Goal: Task Accomplishment & Management: Manage account settings

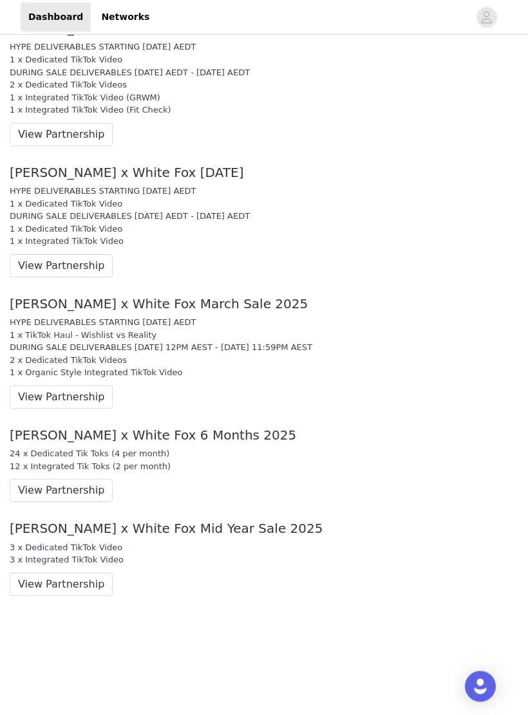
scroll to position [1004, 0]
click at [85, 479] on button "View Partnership" at bounding box center [61, 490] width 103 height 23
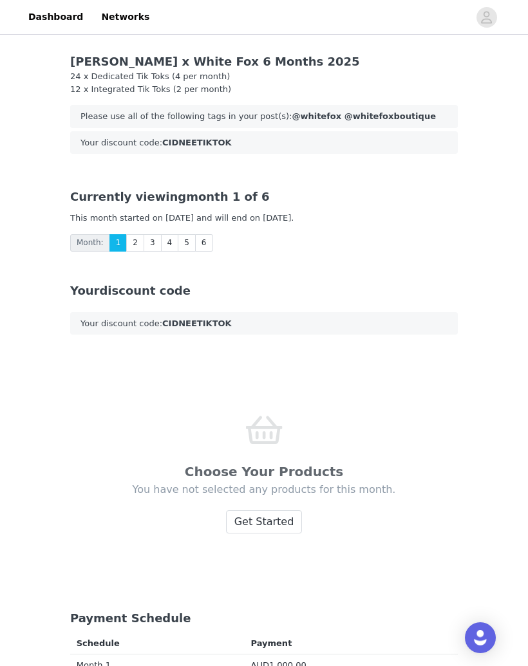
click at [204, 237] on link "6" at bounding box center [204, 242] width 18 height 17
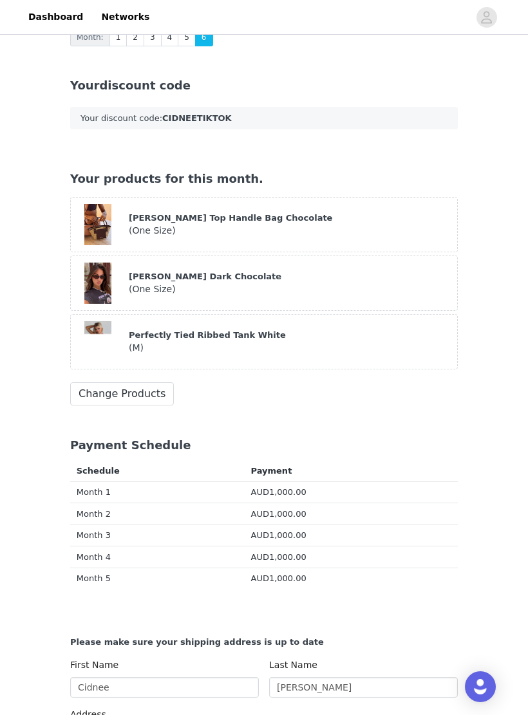
scroll to position [206, 0]
click at [151, 395] on button "Change Products" at bounding box center [122, 393] width 104 height 23
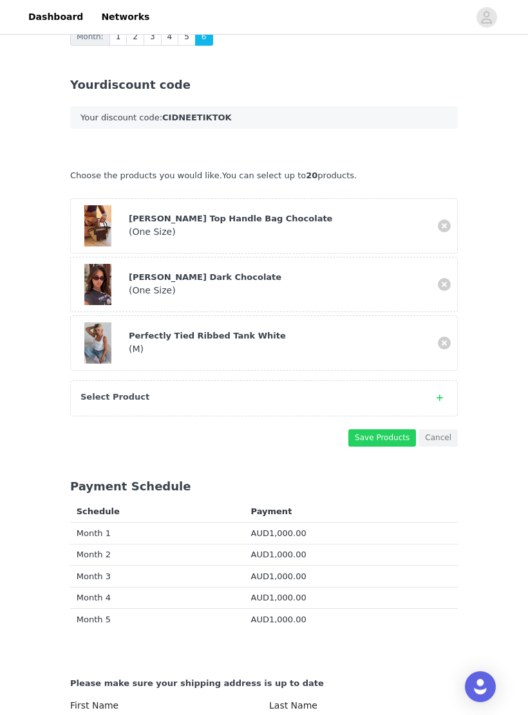
click at [260, 403] on div "Select Product" at bounding box center [263, 398] width 387 height 36
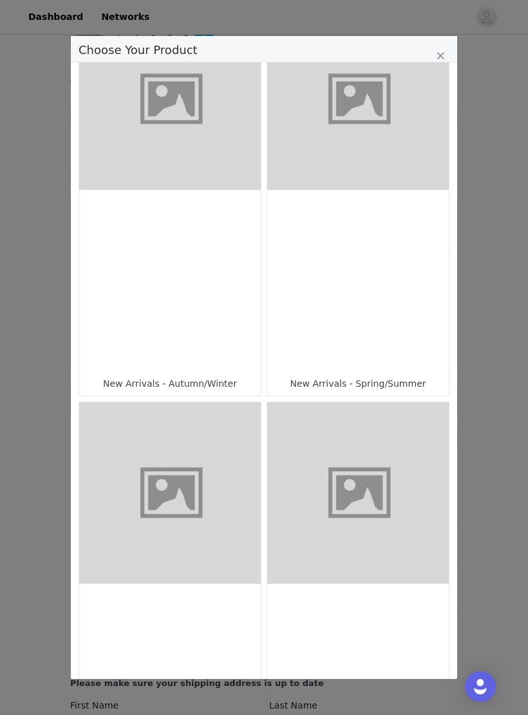
scroll to position [457, 0]
click at [374, 192] on div "Choose Your Product" at bounding box center [357, 279] width 181 height 181
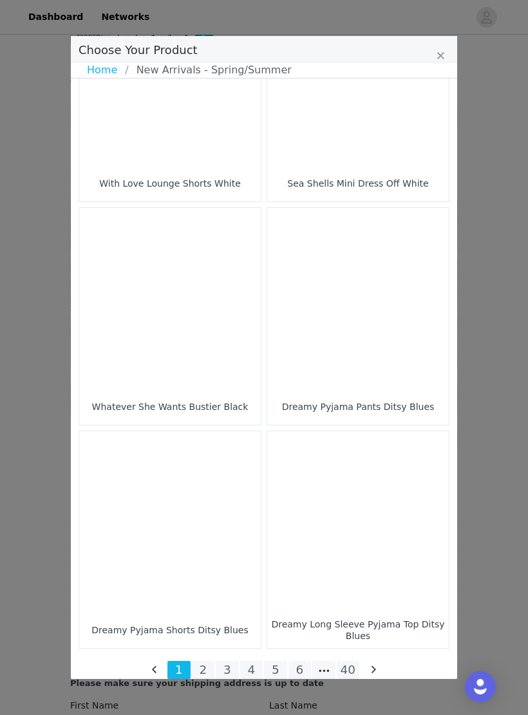
scroll to position [1665, 0]
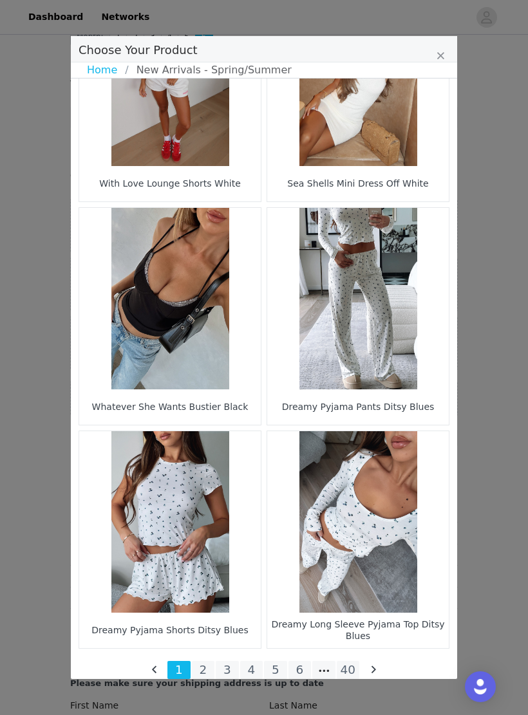
click at [201, 665] on li "2" at bounding box center [203, 670] width 23 height 18
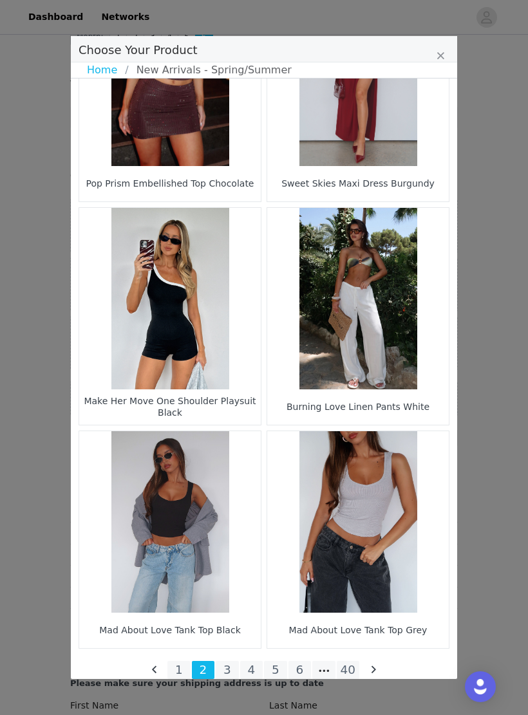
click at [226, 665] on li "3" at bounding box center [227, 670] width 23 height 18
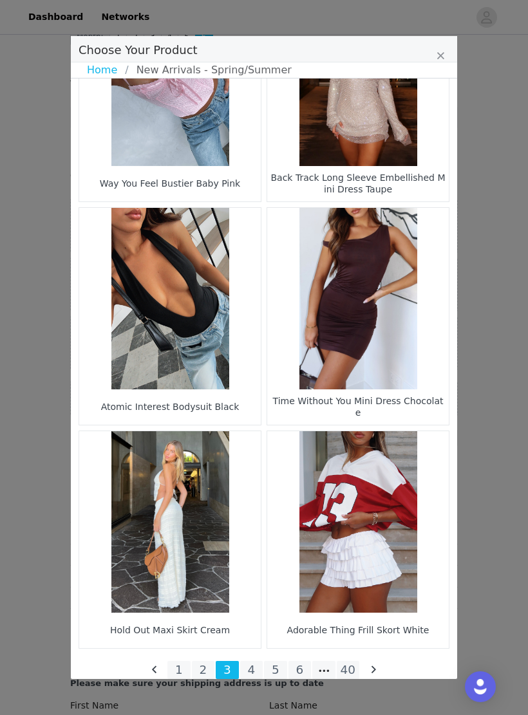
click at [254, 665] on li "4" at bounding box center [251, 670] width 23 height 18
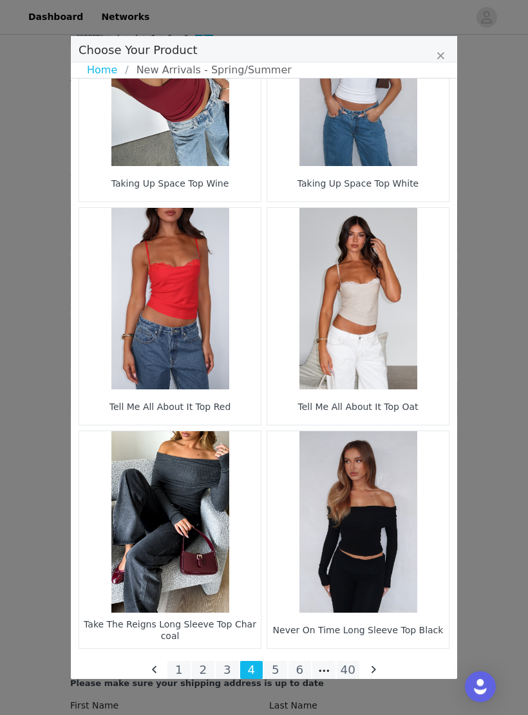
click at [275, 665] on li "5" at bounding box center [275, 670] width 23 height 18
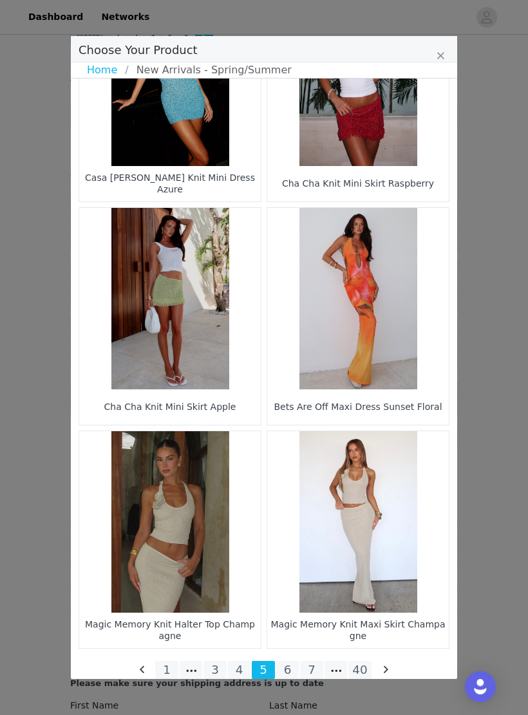
click at [284, 665] on li "6" at bounding box center [287, 670] width 23 height 18
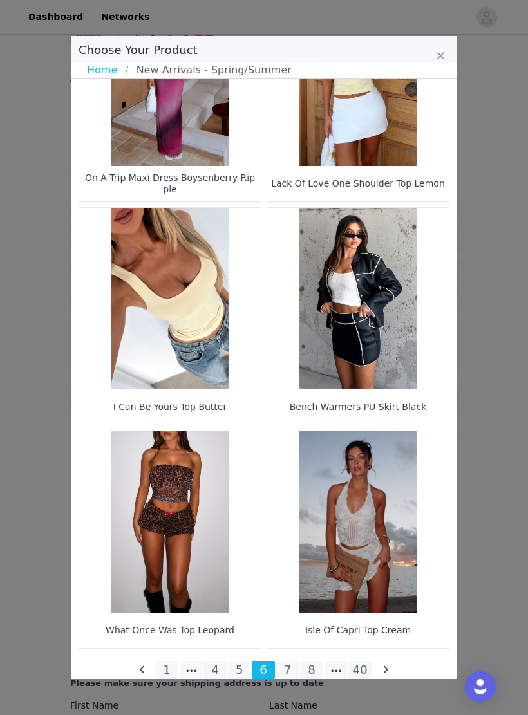
click at [286, 665] on li "7" at bounding box center [287, 670] width 23 height 18
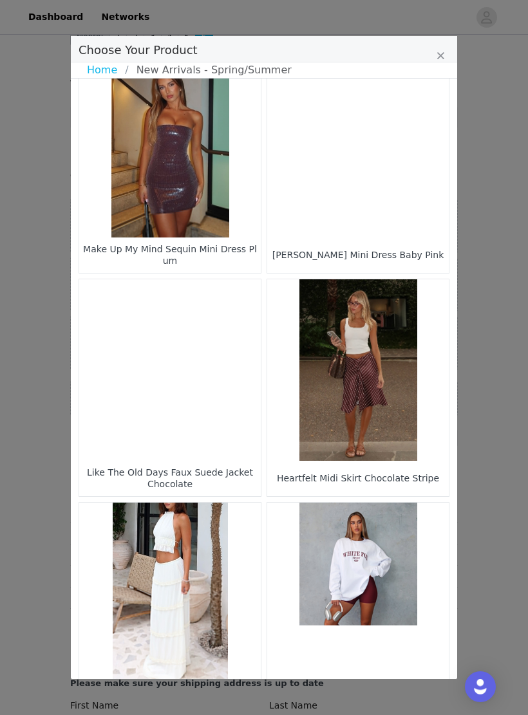
scroll to position [255, 0]
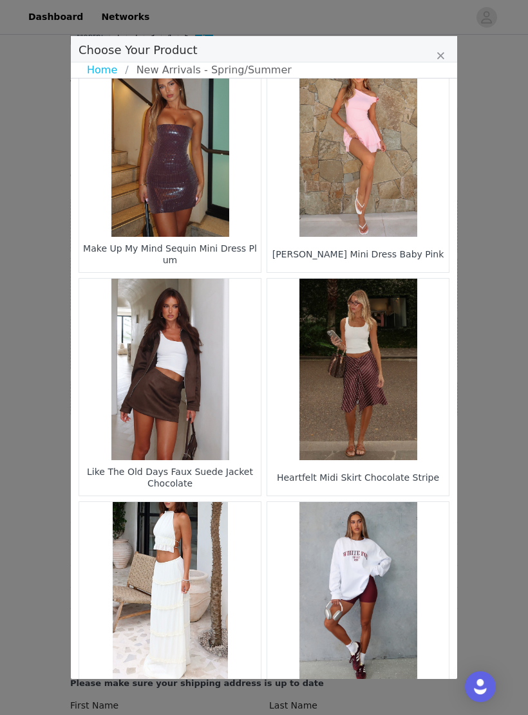
click at [383, 340] on figure "Choose Your Product" at bounding box center [357, 369] width 181 height 181
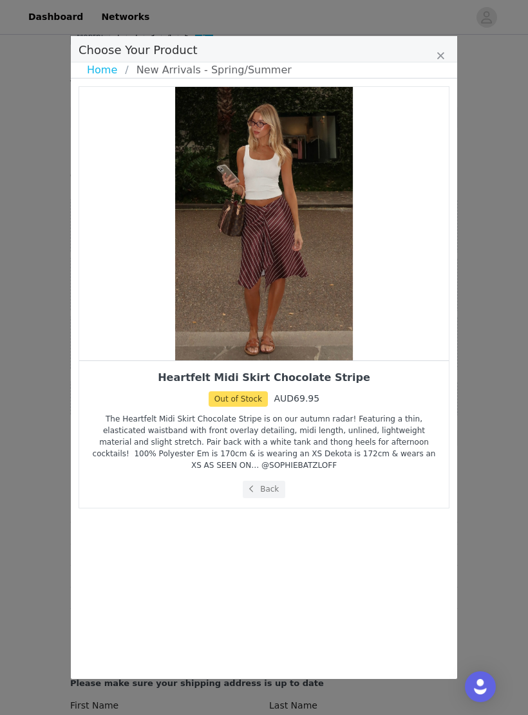
scroll to position [0, 0]
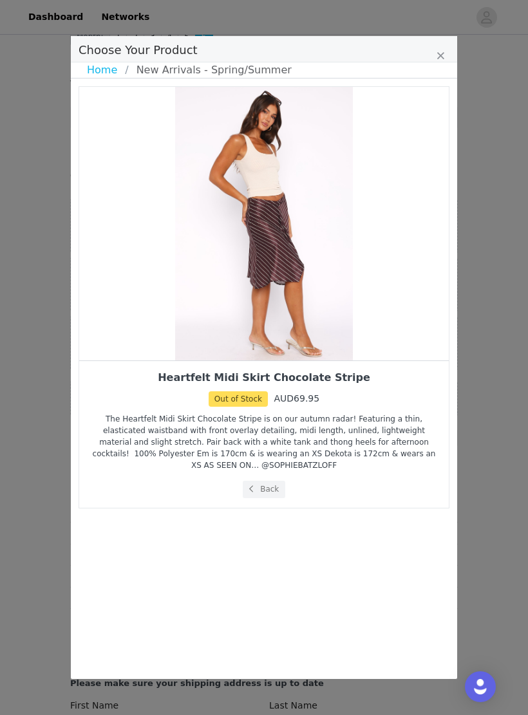
click at [272, 491] on button "Back" at bounding box center [264, 489] width 43 height 17
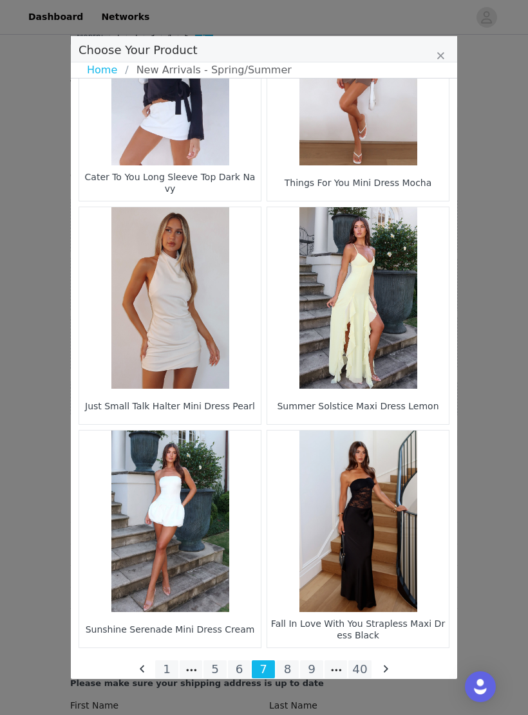
scroll to position [1665, 0]
click at [284, 665] on li "8" at bounding box center [287, 670] width 23 height 18
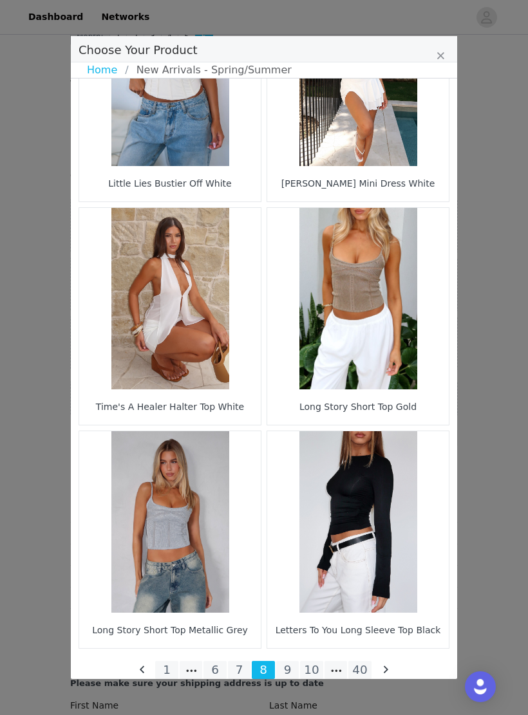
click at [288, 665] on li "9" at bounding box center [287, 670] width 23 height 18
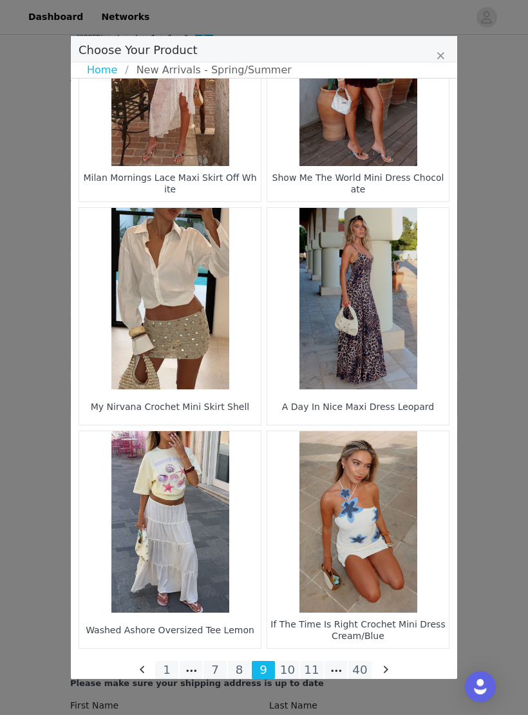
click at [286, 665] on li "10" at bounding box center [287, 670] width 23 height 18
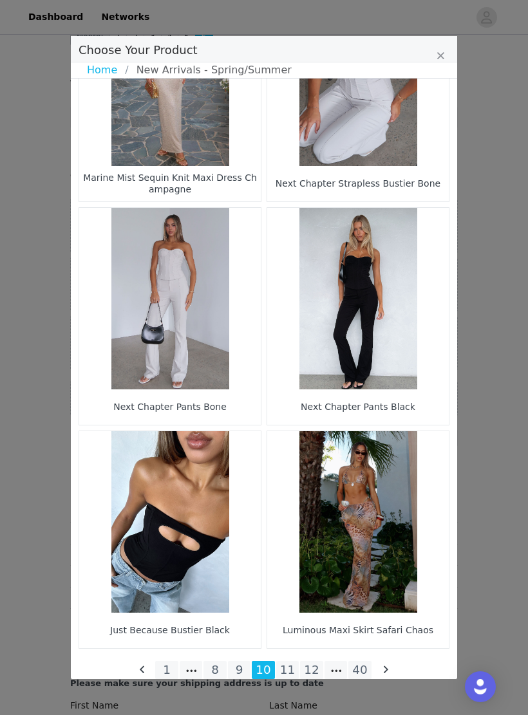
click at [290, 665] on li "11" at bounding box center [287, 670] width 23 height 18
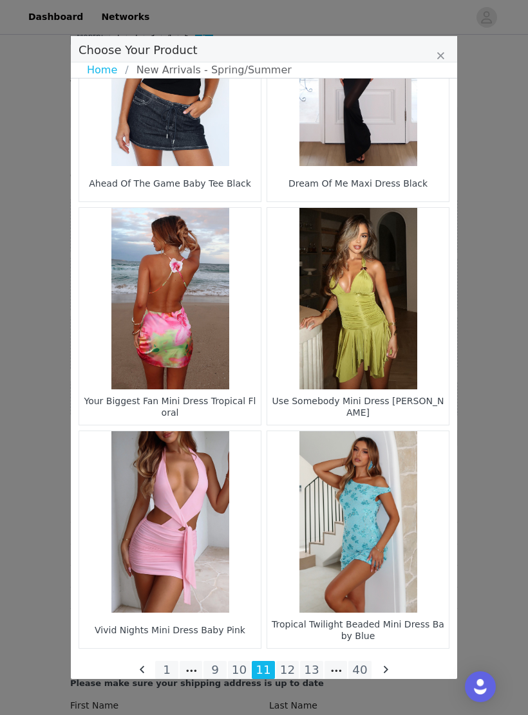
click at [287, 665] on li "12" at bounding box center [287, 670] width 23 height 18
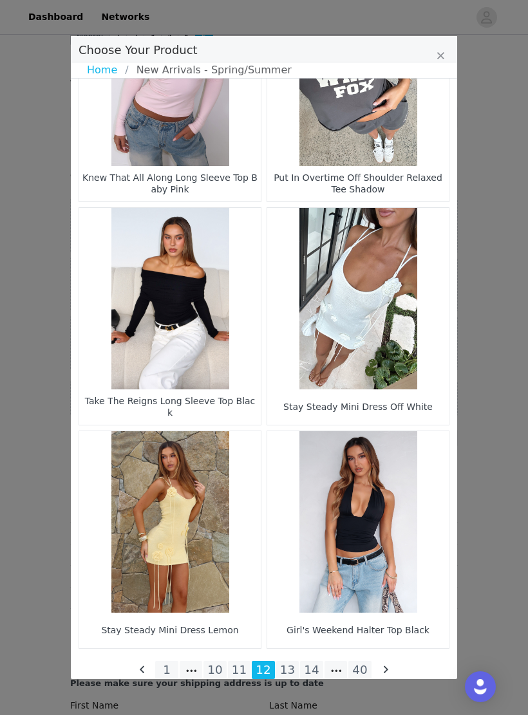
click at [286, 665] on li "13" at bounding box center [287, 670] width 23 height 18
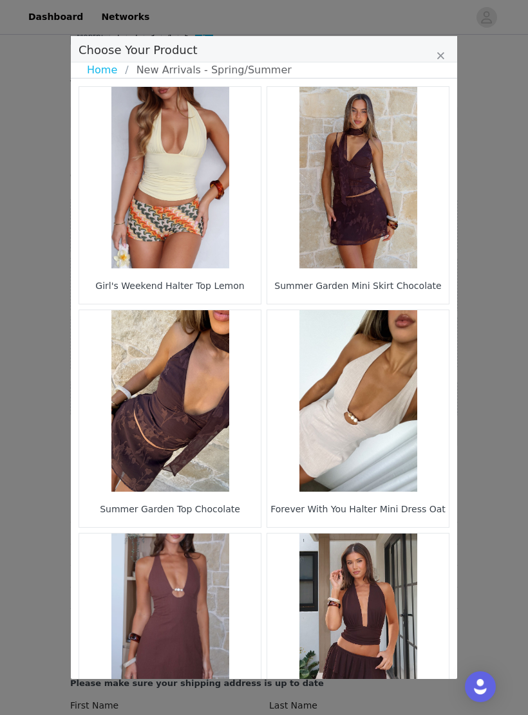
click at [374, 373] on figure "Choose Your Product" at bounding box center [357, 400] width 181 height 181
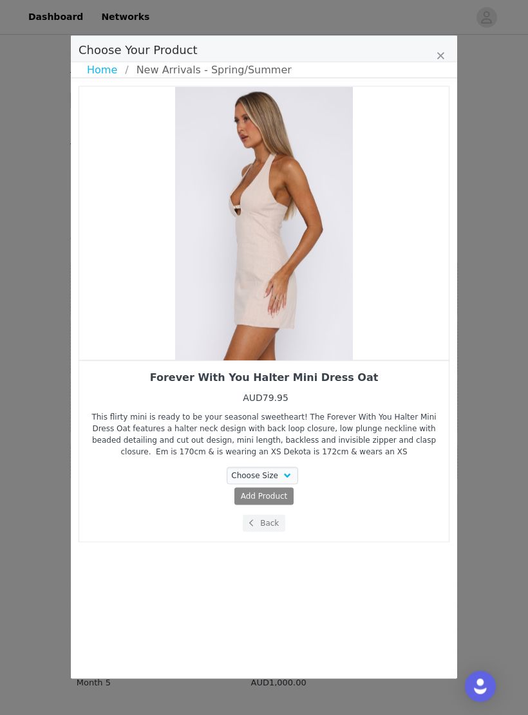
scroll to position [142, 0]
click at [273, 526] on button "Back" at bounding box center [264, 523] width 43 height 17
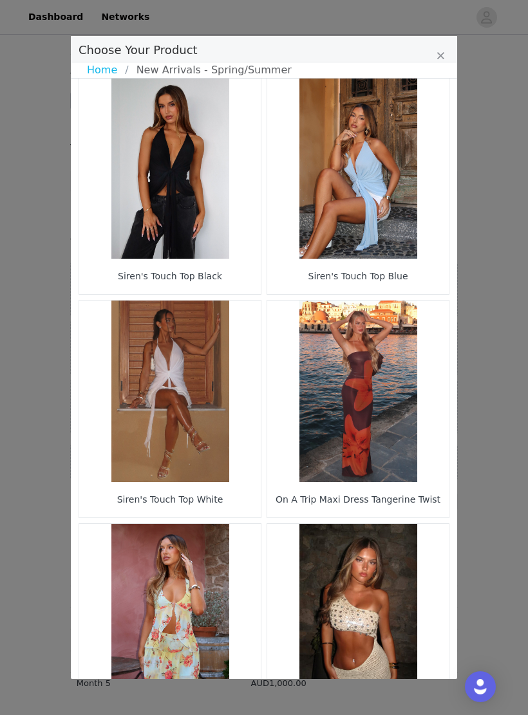
scroll to position [905, 0]
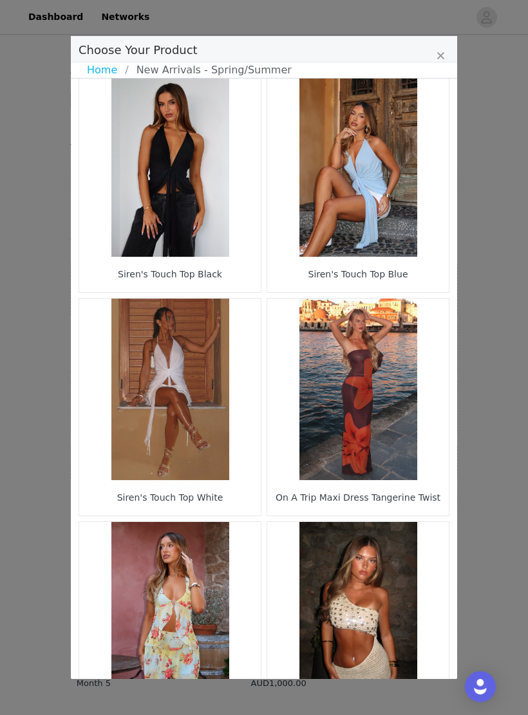
click at [205, 367] on figure "Choose Your Product" at bounding box center [169, 389] width 181 height 181
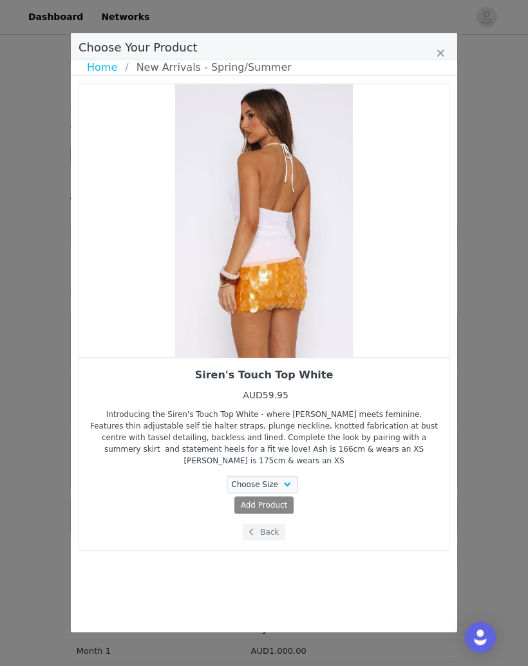
scroll to position [88, 0]
click at [281, 524] on button "Back" at bounding box center [264, 532] width 43 height 17
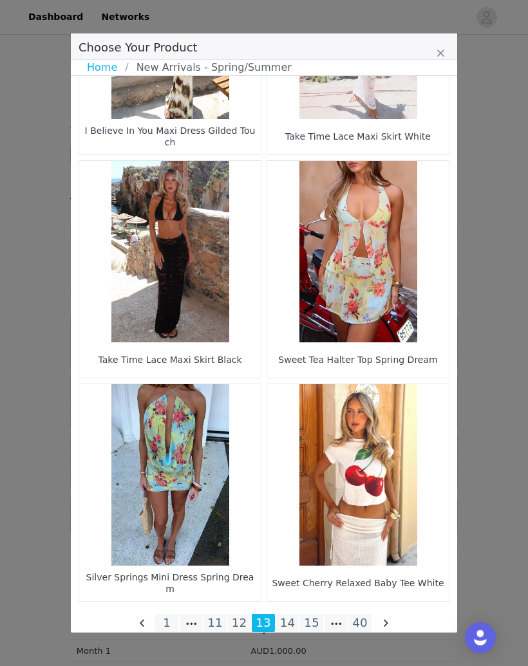
scroll to position [1709, 0]
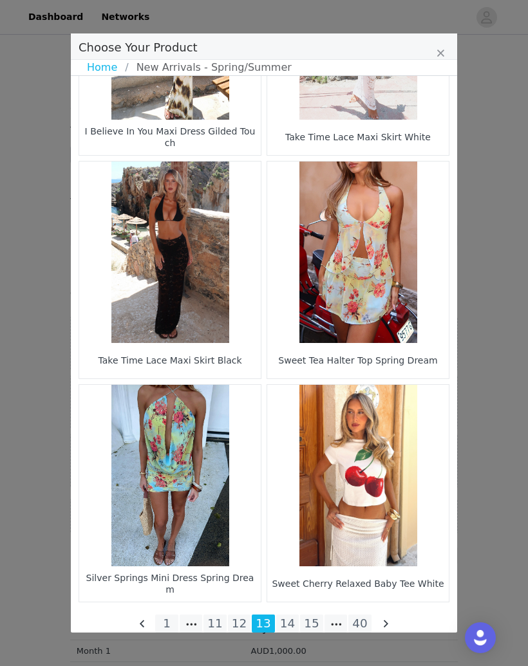
click at [284, 621] on li "14" at bounding box center [287, 623] width 23 height 18
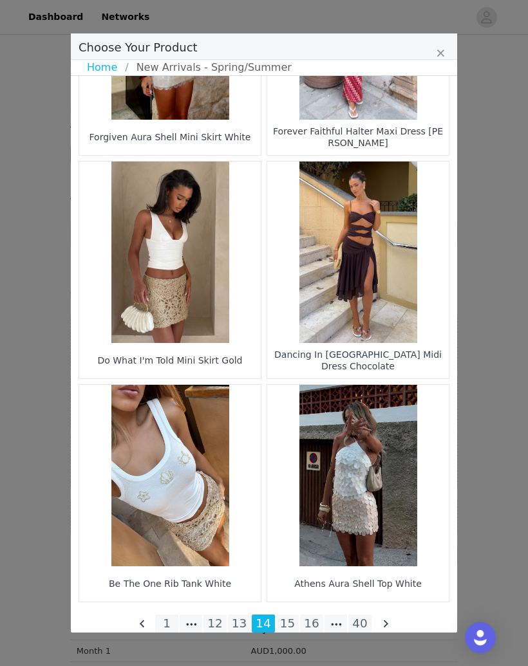
click at [288, 624] on li "15" at bounding box center [287, 623] width 23 height 18
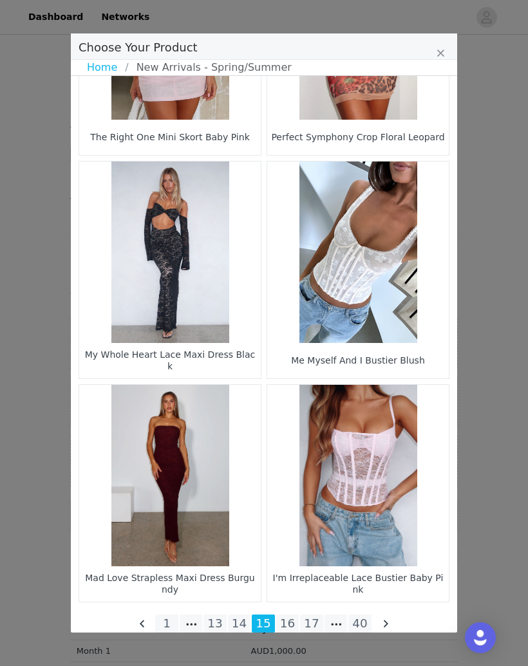
click at [287, 630] on li "16" at bounding box center [287, 623] width 23 height 18
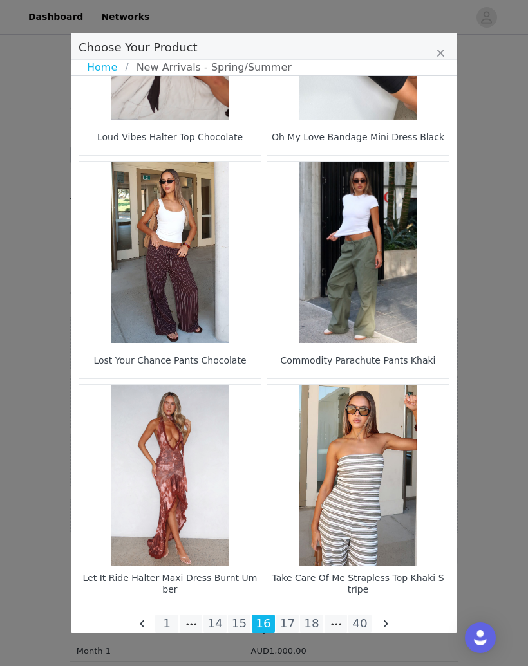
click at [127, 328] on figure "Choose Your Product" at bounding box center [169, 251] width 181 height 181
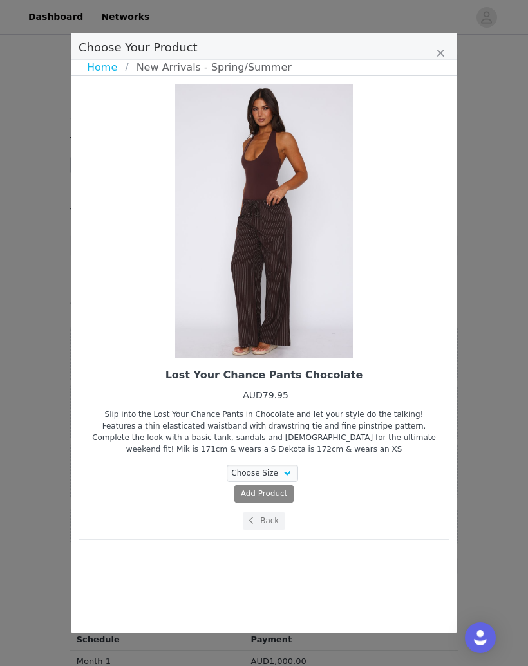
scroll to position [0, 0]
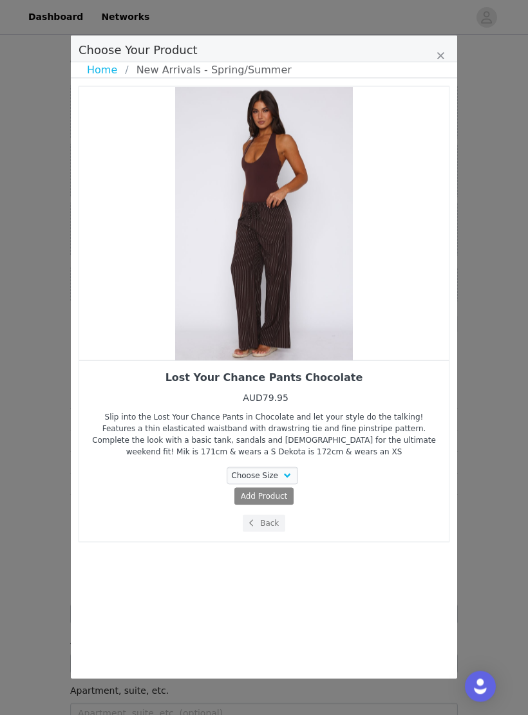
click at [269, 521] on button "Back" at bounding box center [264, 523] width 43 height 17
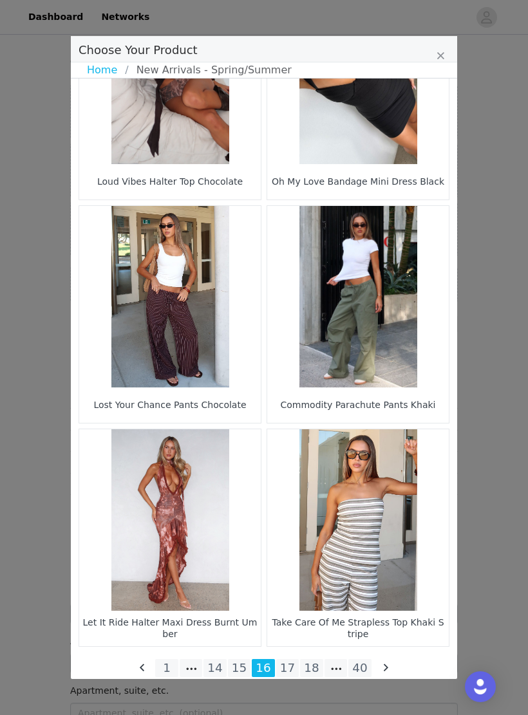
scroll to position [1665, 0]
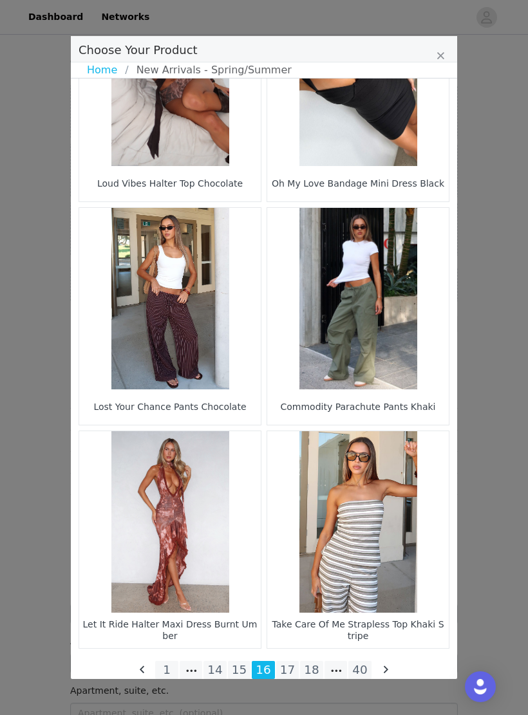
click at [214, 334] on figure "Choose Your Product" at bounding box center [169, 298] width 181 height 181
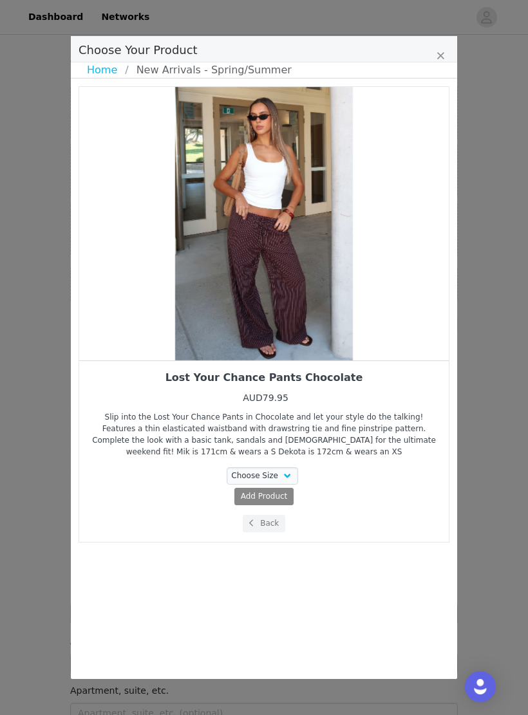
scroll to position [0, 0]
click at [276, 484] on select "Choose Size XXS XS S M L XL" at bounding box center [262, 475] width 72 height 17
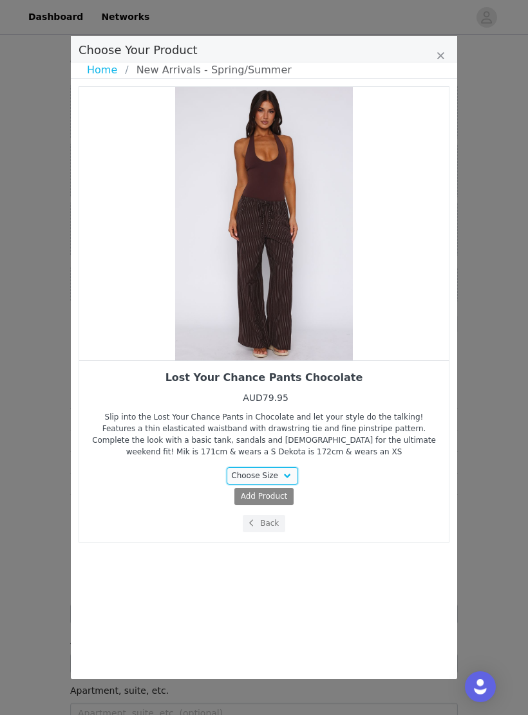
select select "27448086"
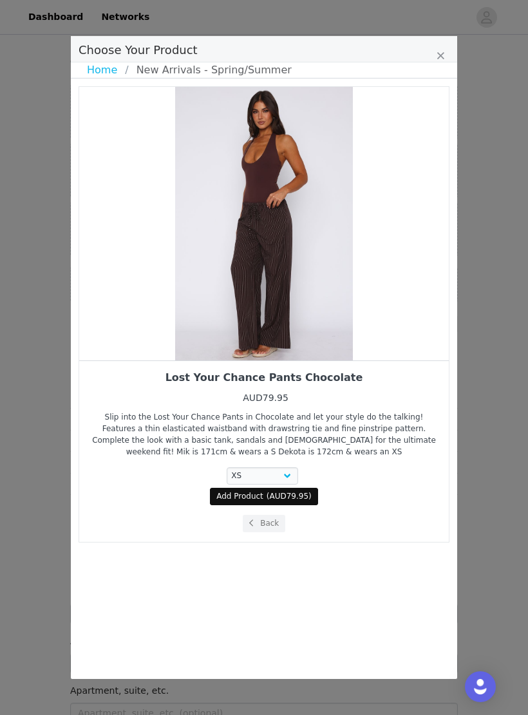
click at [303, 497] on span "AUD79.95" at bounding box center [289, 496] width 39 height 9
select select "27448086"
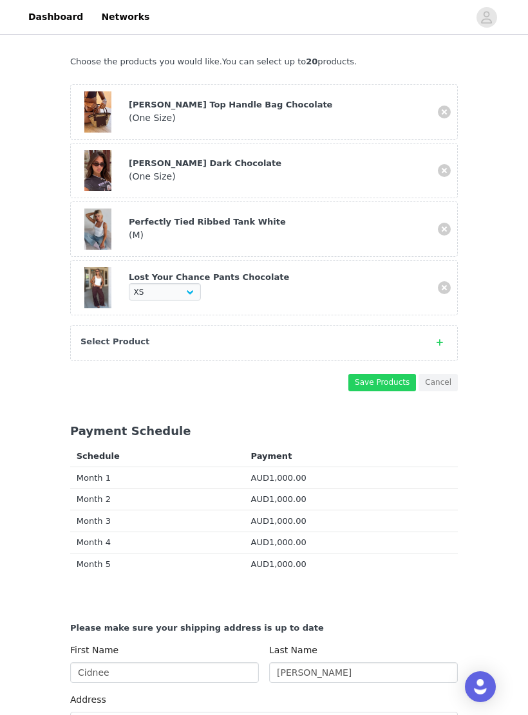
click at [383, 380] on button "Save Products" at bounding box center [382, 382] width 68 height 17
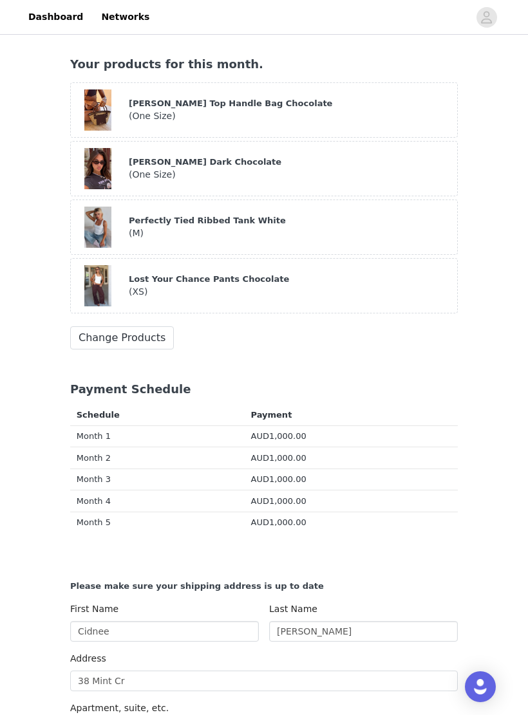
click at [152, 337] on button "Change Products" at bounding box center [122, 337] width 104 height 23
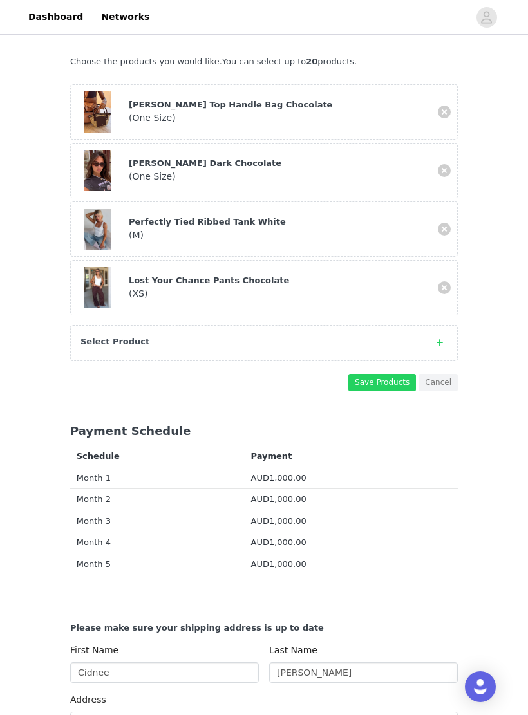
click at [445, 348] on div "Select Product" at bounding box center [263, 343] width 387 height 36
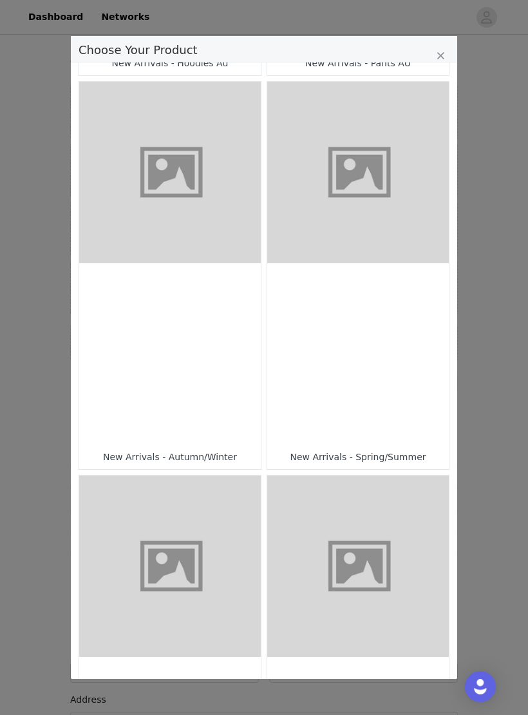
scroll to position [382, 0]
click at [411, 305] on div "Choose Your Product" at bounding box center [357, 354] width 181 height 181
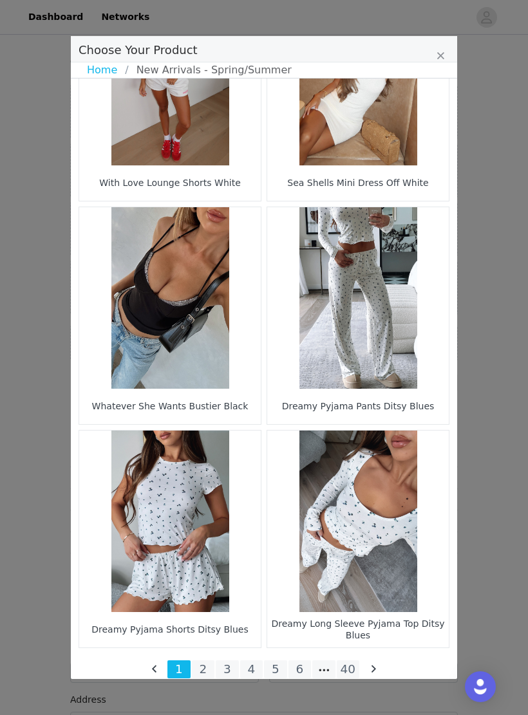
scroll to position [1665, 0]
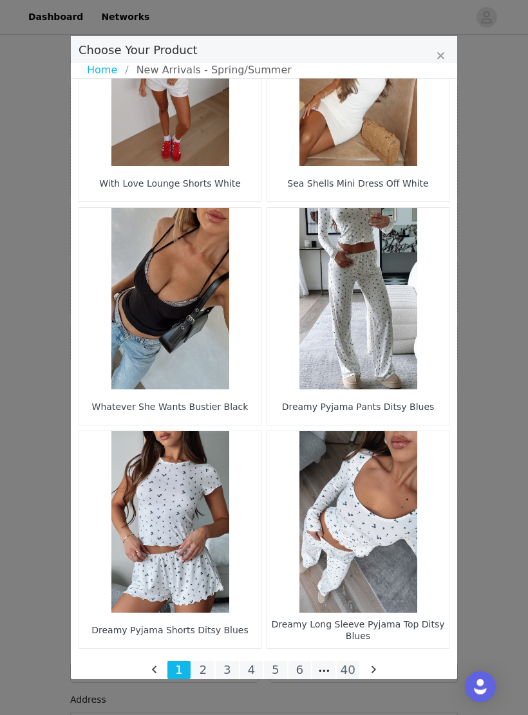
click at [308, 665] on li "6" at bounding box center [299, 670] width 23 height 18
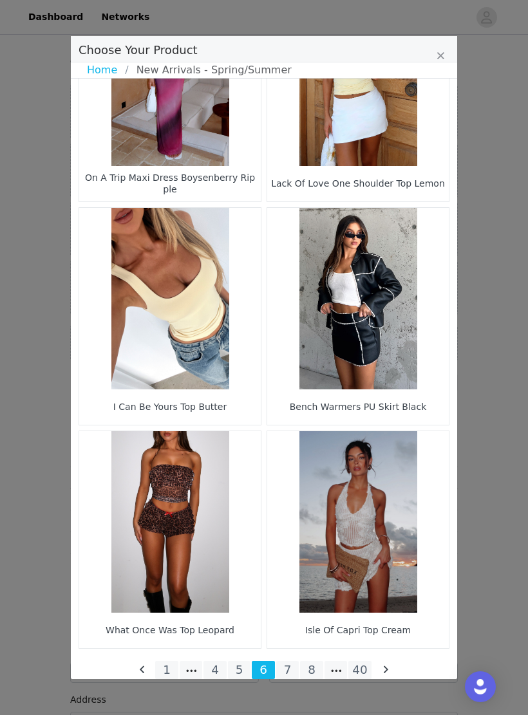
click at [311, 665] on li "8" at bounding box center [311, 670] width 23 height 18
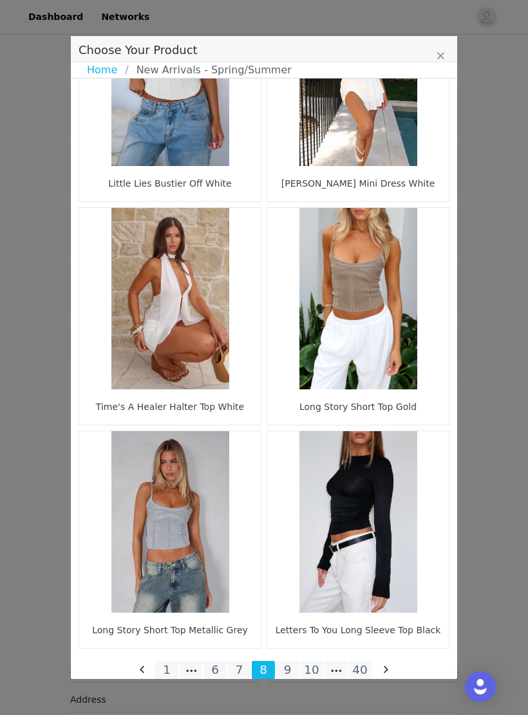
click at [316, 665] on li "10" at bounding box center [311, 670] width 23 height 18
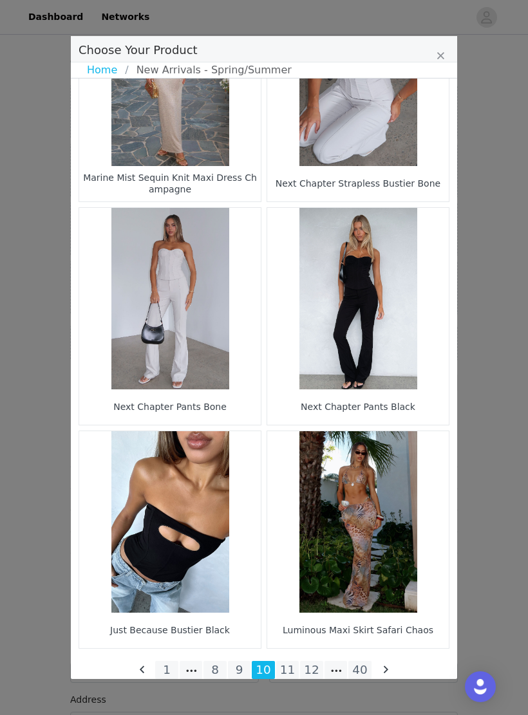
click at [318, 665] on li "12" at bounding box center [311, 670] width 23 height 18
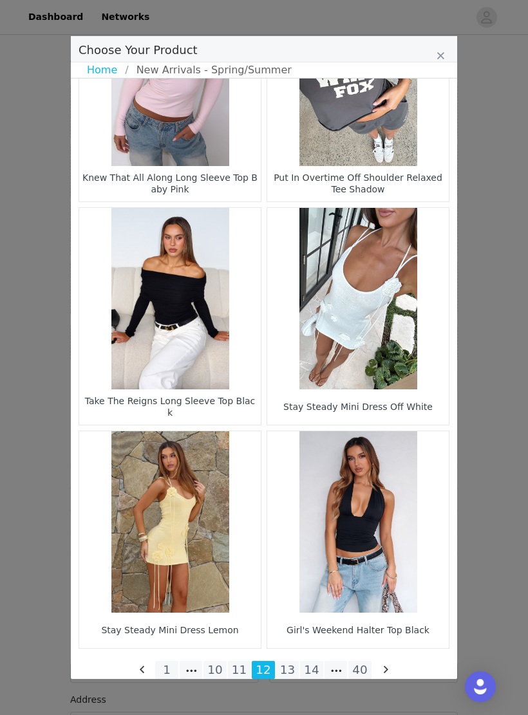
click at [312, 665] on li "14" at bounding box center [311, 670] width 23 height 18
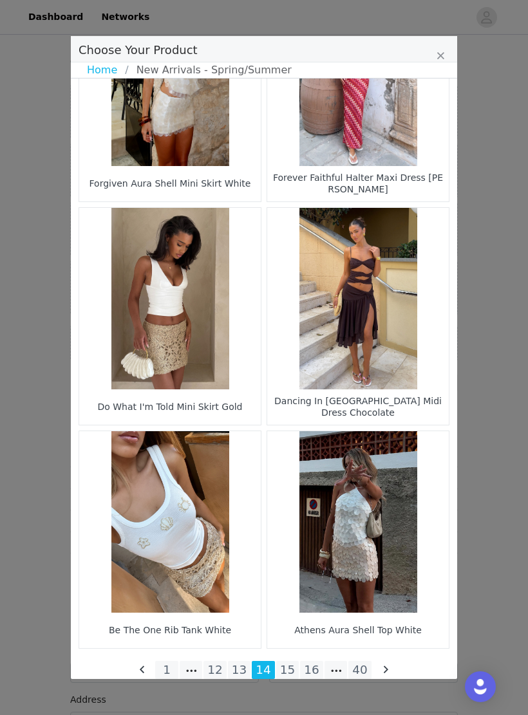
click at [309, 665] on li "16" at bounding box center [311, 670] width 23 height 18
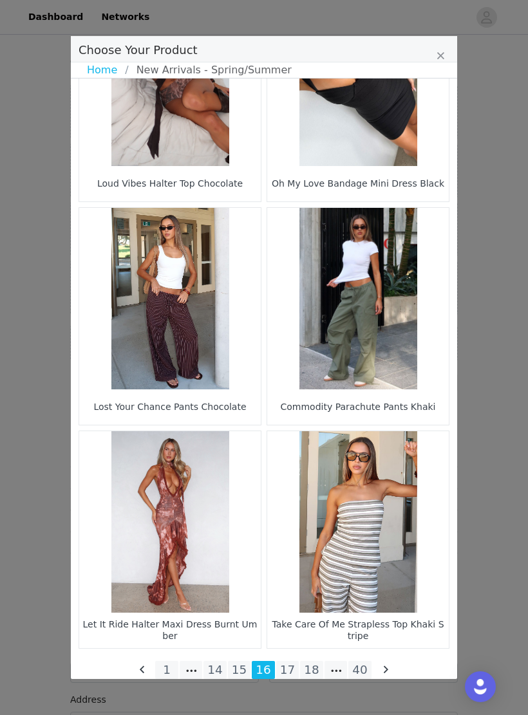
click at [287, 665] on li "17" at bounding box center [287, 670] width 23 height 18
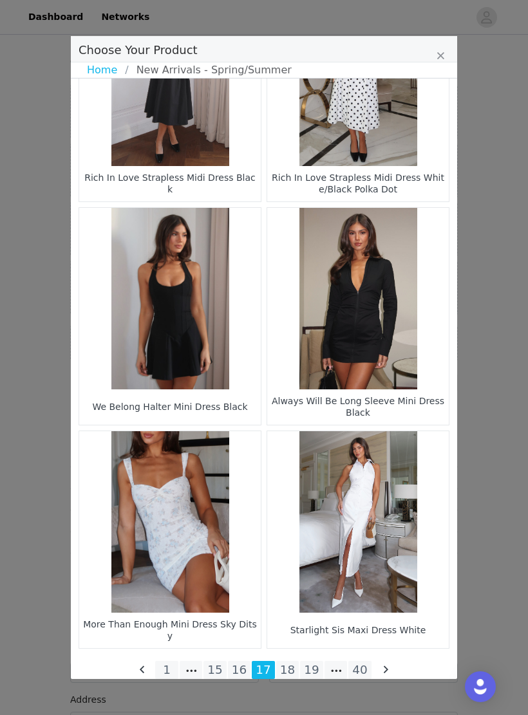
click at [297, 665] on li "18" at bounding box center [287, 670] width 23 height 18
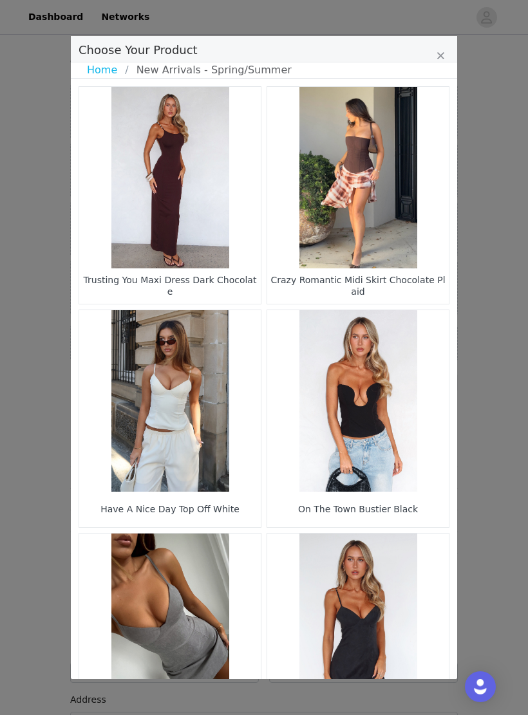
click at [398, 161] on figure "Choose Your Product" at bounding box center [357, 177] width 181 height 181
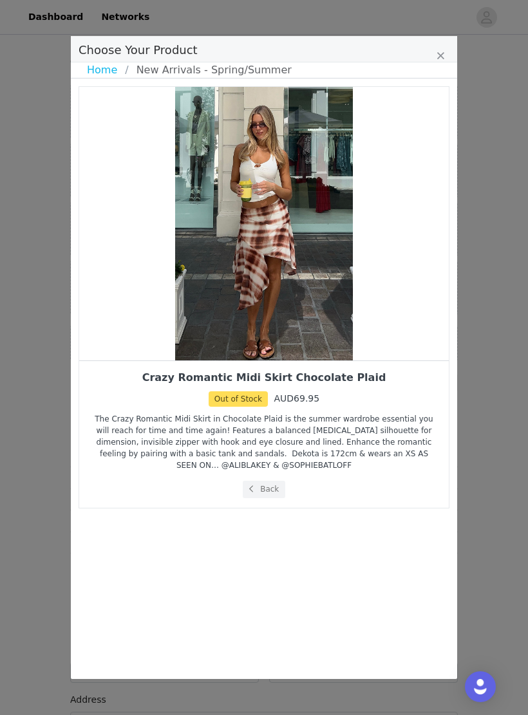
click at [275, 492] on button "Back" at bounding box center [264, 489] width 43 height 17
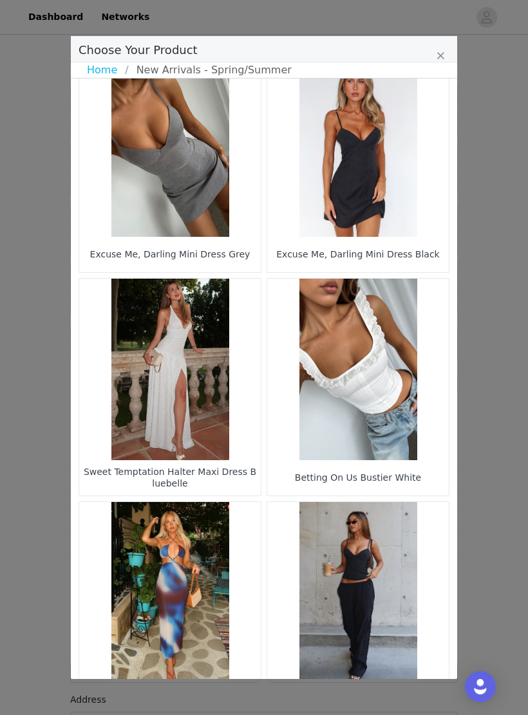
scroll to position [523, 0]
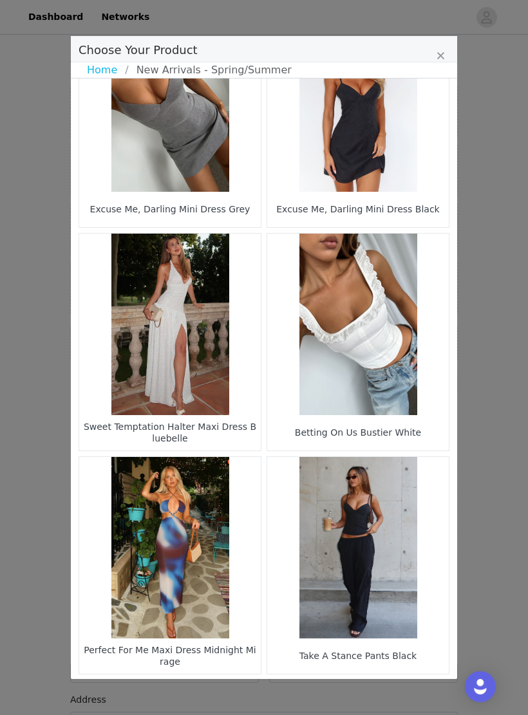
click at [386, 294] on figure "Choose Your Product" at bounding box center [357, 324] width 181 height 181
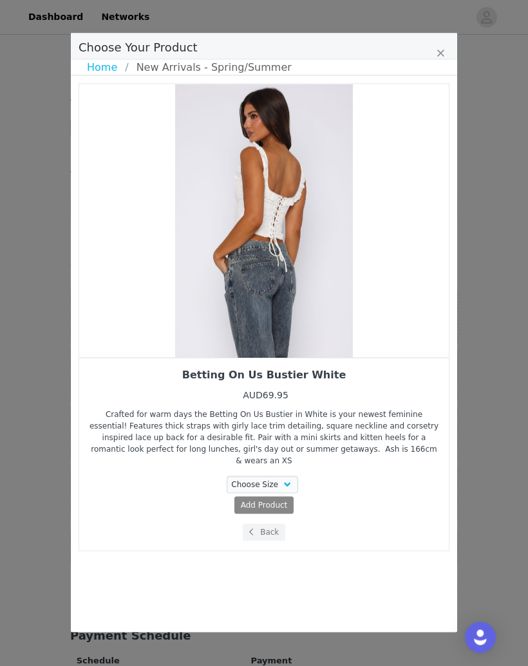
scroll to position [98, 0]
click at [279, 524] on button "Back" at bounding box center [264, 532] width 43 height 17
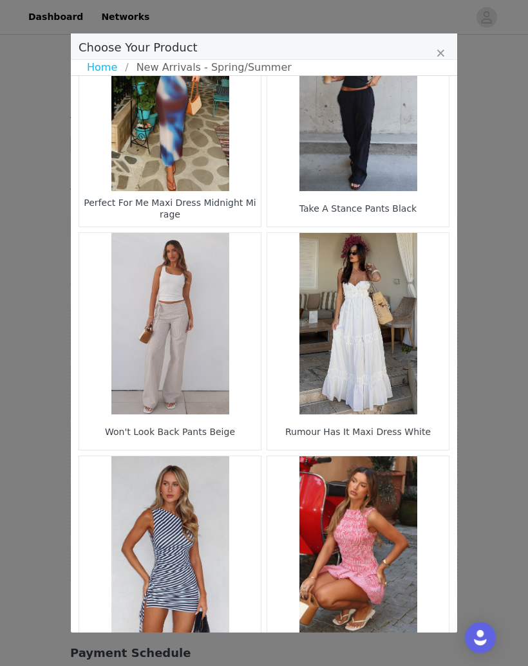
scroll to position [970, 0]
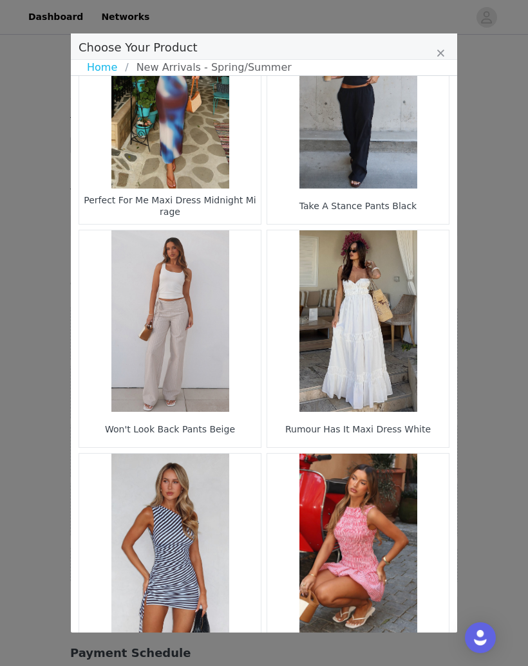
click at [223, 339] on figure "Choose Your Product" at bounding box center [169, 320] width 181 height 181
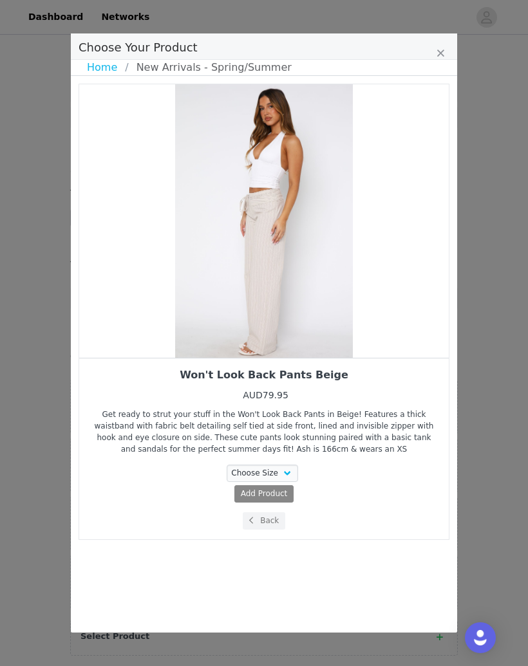
scroll to position [0, 0]
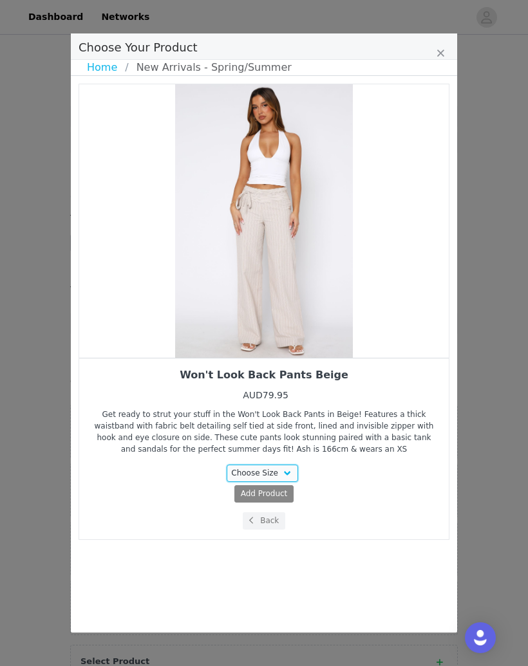
click at [293, 472] on select "Choose Size XXS XS S M L XL" at bounding box center [262, 473] width 72 height 17
select select "27448221"
click at [304, 494] on span "AUD79.95" at bounding box center [289, 493] width 39 height 9
select select "27448221"
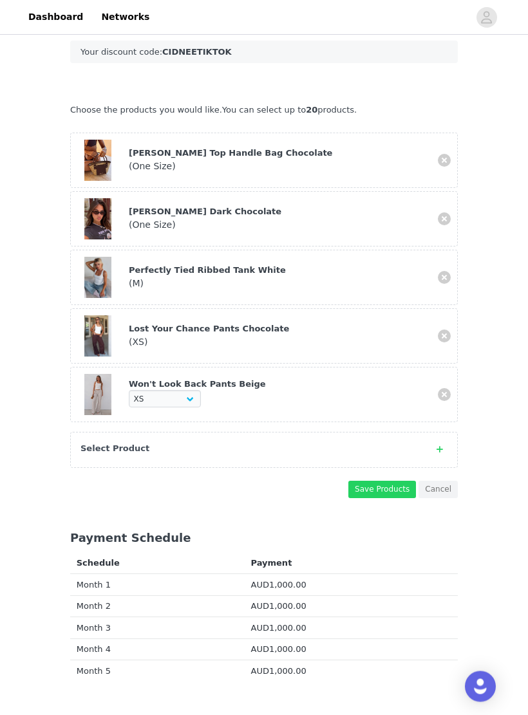
scroll to position [273, 0]
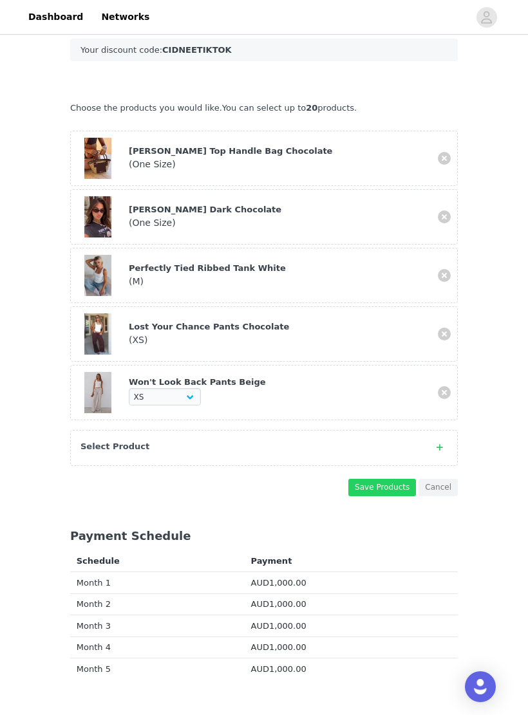
click at [392, 484] on button "Save Products" at bounding box center [382, 487] width 68 height 17
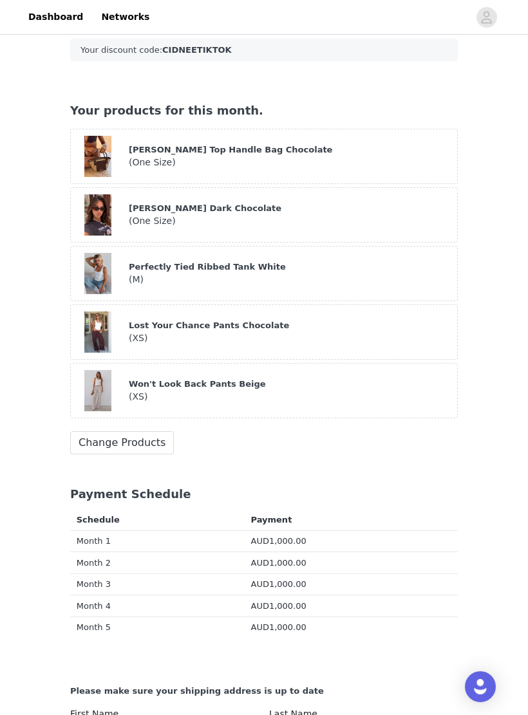
click at [152, 449] on button "Change Products" at bounding box center [122, 442] width 104 height 23
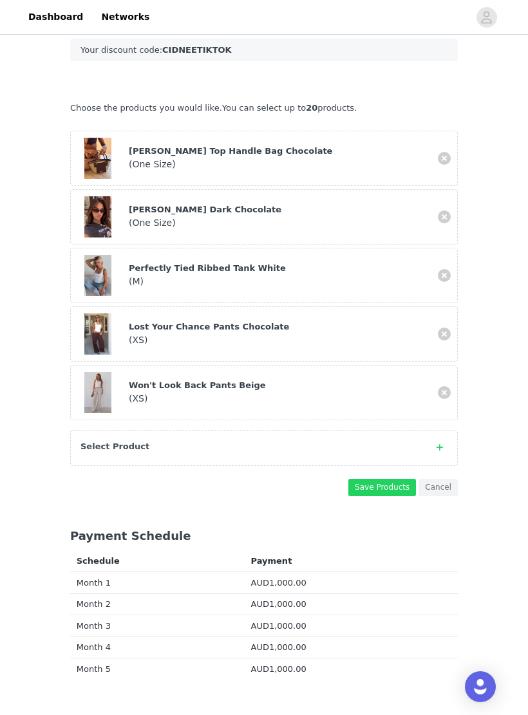
click at [439, 448] on icon at bounding box center [439, 447] width 6 height 8
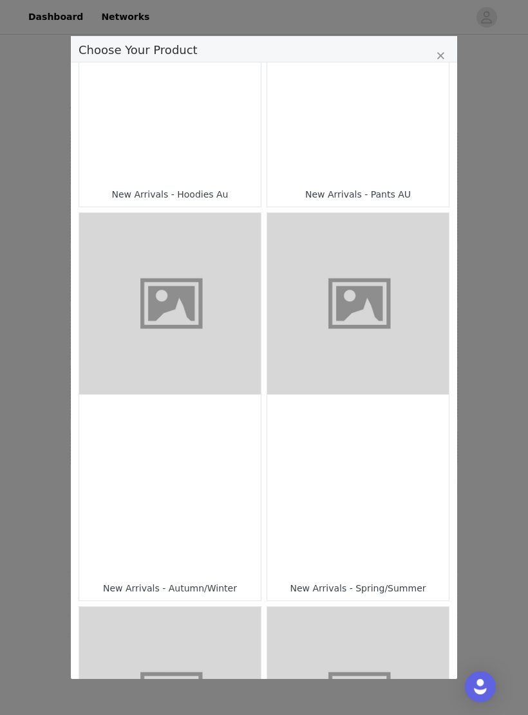
scroll to position [256, 0]
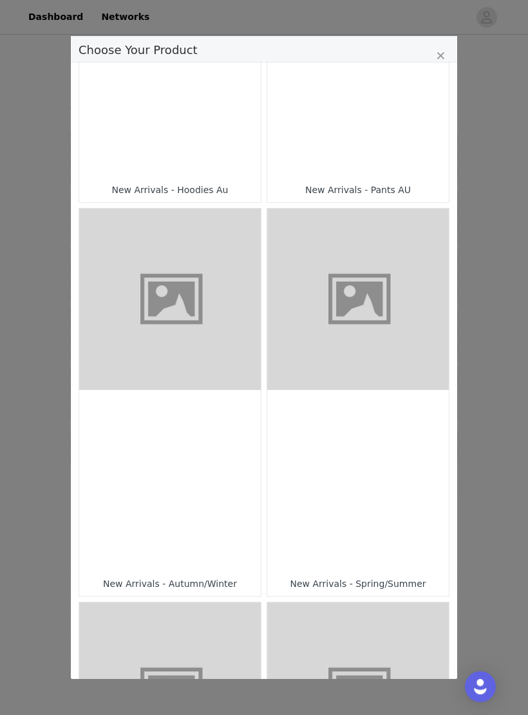
click at [398, 427] on div "Choose Your Product" at bounding box center [357, 480] width 181 height 181
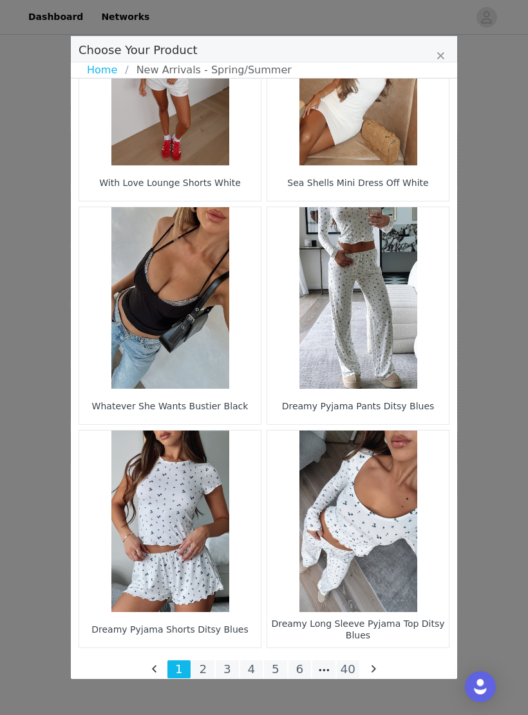
scroll to position [1665, 0]
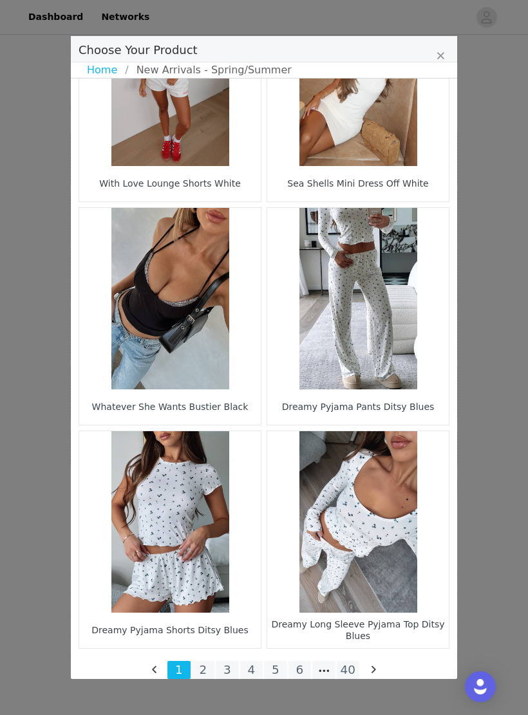
click at [305, 665] on li "6" at bounding box center [299, 670] width 23 height 18
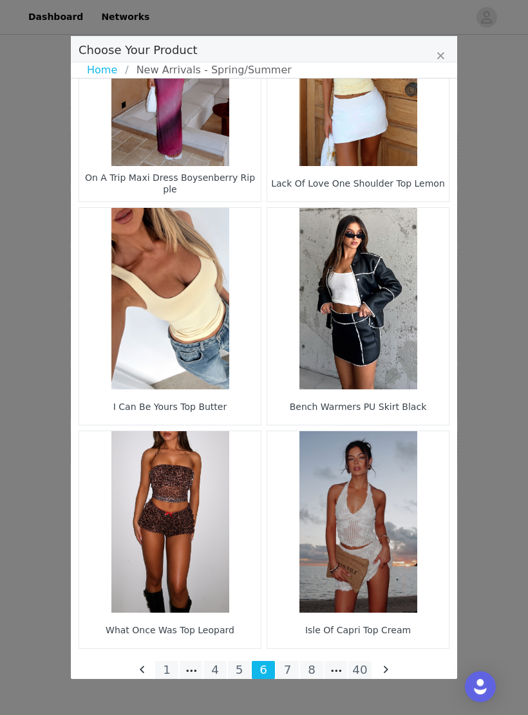
click at [315, 661] on li "8" at bounding box center [311, 670] width 23 height 18
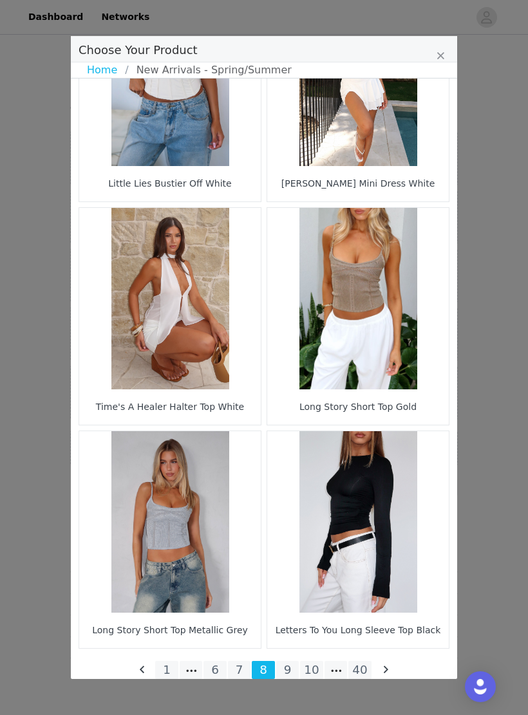
click at [311, 665] on li "10" at bounding box center [311, 670] width 23 height 18
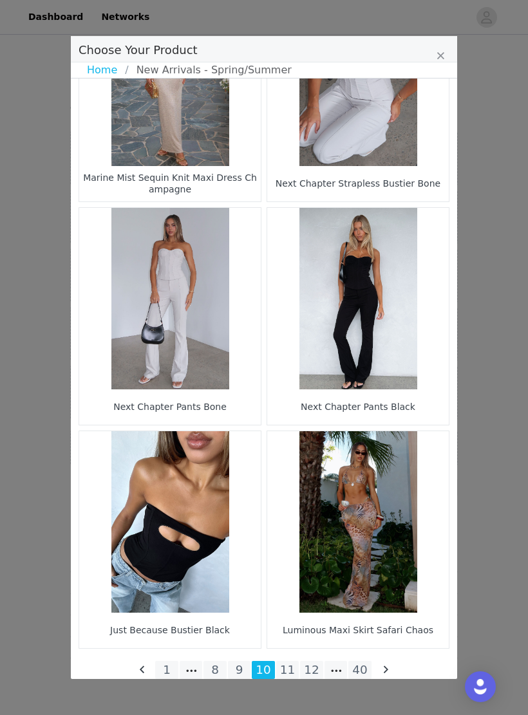
click at [320, 665] on li "12" at bounding box center [311, 670] width 23 height 18
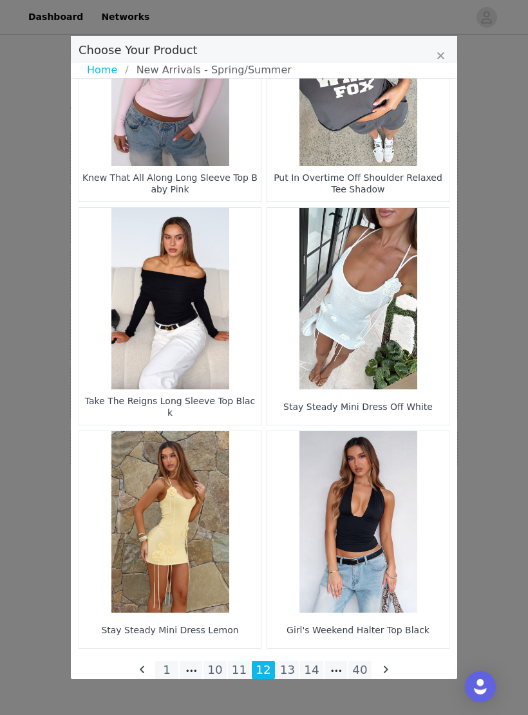
click at [313, 665] on li "14" at bounding box center [311, 670] width 23 height 18
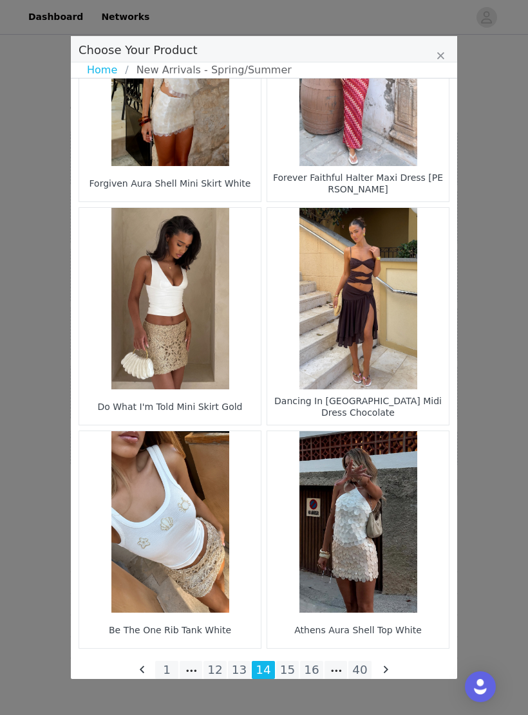
click at [312, 665] on li "16" at bounding box center [311, 670] width 23 height 18
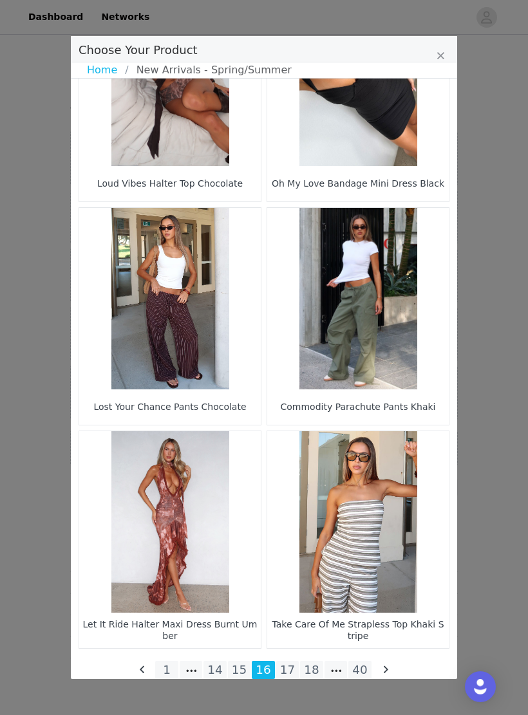
click at [315, 665] on li "18" at bounding box center [311, 670] width 23 height 18
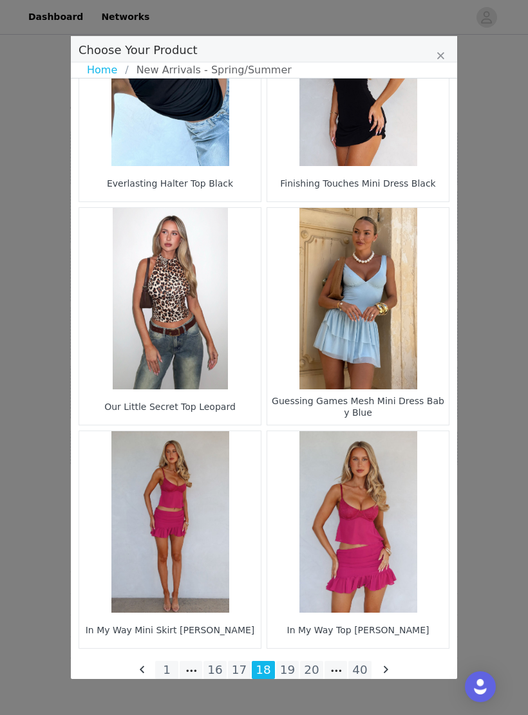
click at [293, 665] on li "19" at bounding box center [287, 670] width 23 height 18
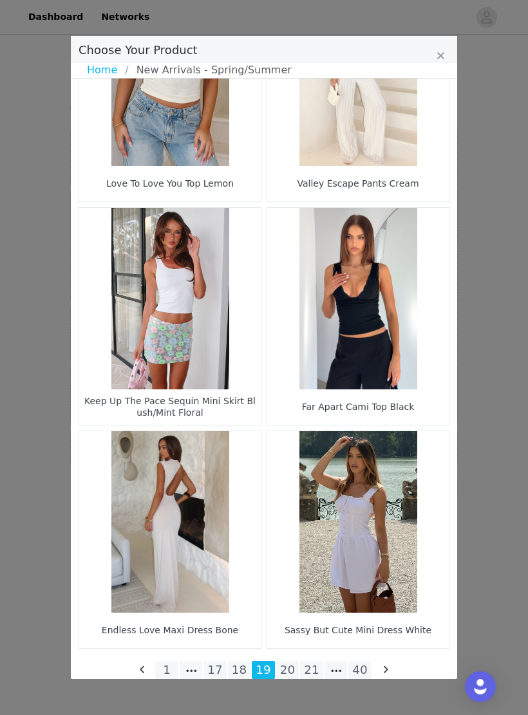
click at [290, 665] on li "20" at bounding box center [287, 670] width 23 height 18
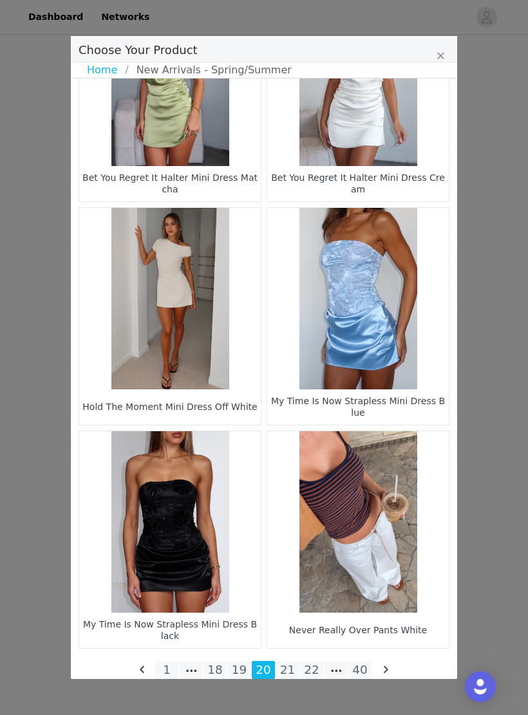
click at [291, 665] on li "21" at bounding box center [287, 670] width 23 height 18
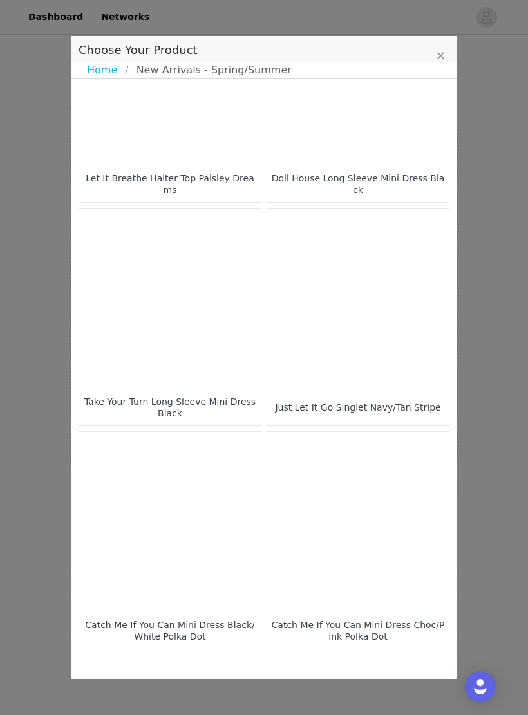
scroll to position [1220, 0]
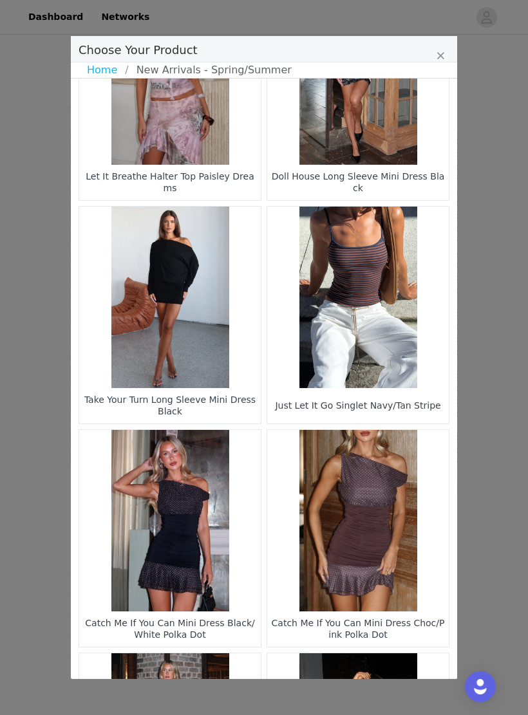
click at [380, 282] on figure "Choose Your Product" at bounding box center [357, 297] width 181 height 181
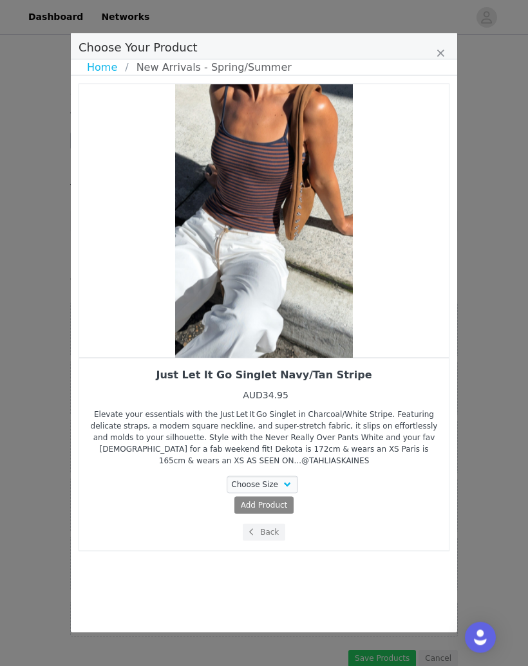
scroll to position [79, 0]
click at [278, 533] on button "Back" at bounding box center [264, 532] width 43 height 17
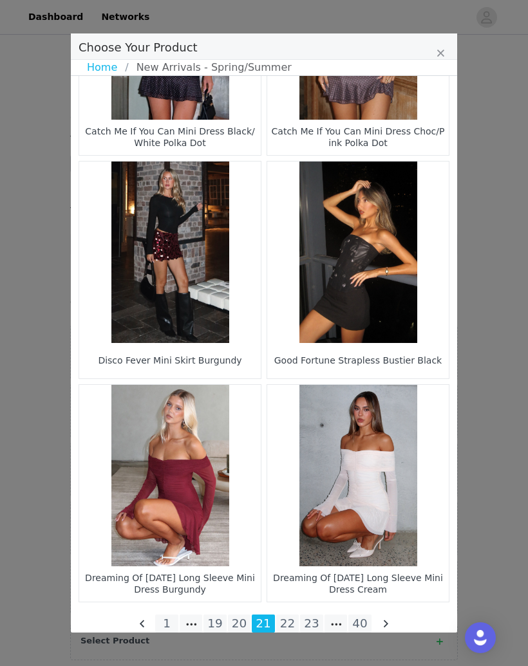
scroll to position [1709, 0]
click at [290, 626] on li "22" at bounding box center [287, 623] width 23 height 18
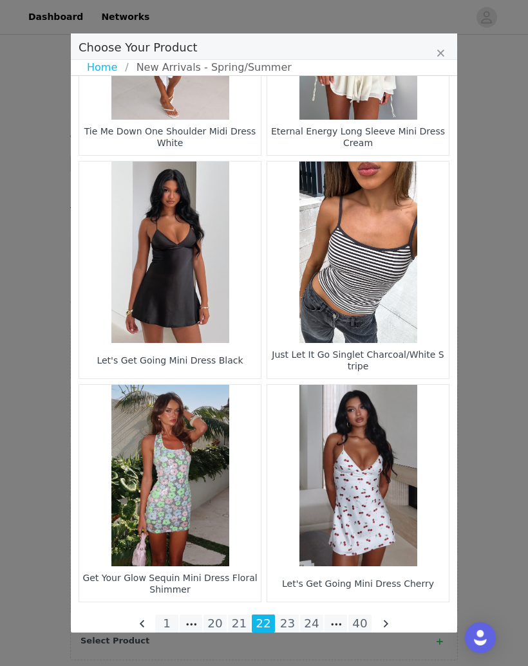
click at [291, 624] on li "23" at bounding box center [287, 623] width 23 height 18
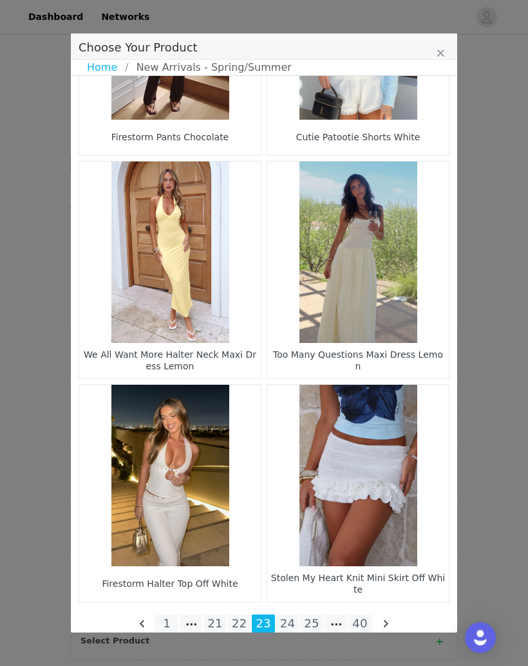
click at [291, 616] on li "24" at bounding box center [287, 623] width 23 height 18
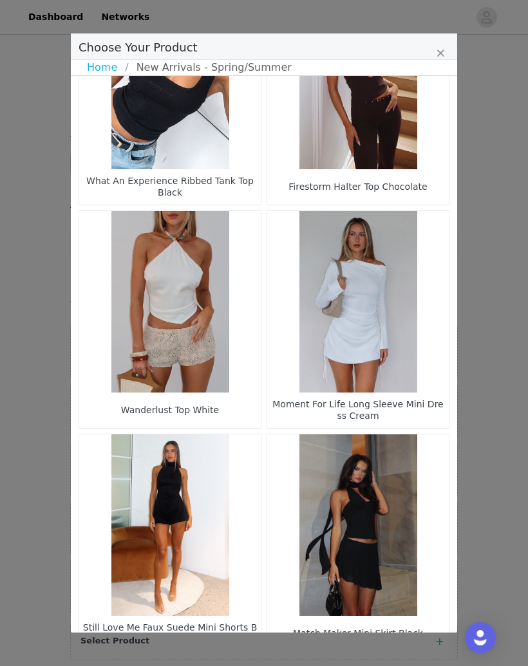
scroll to position [547, 0]
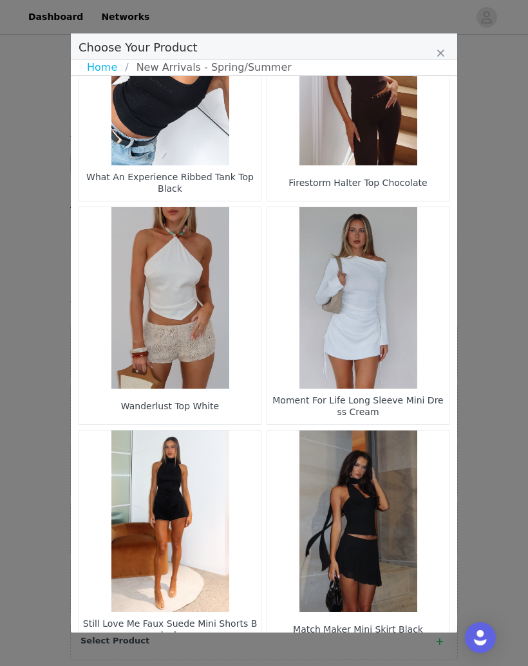
click at [216, 272] on figure "Choose Your Product" at bounding box center [169, 297] width 181 height 181
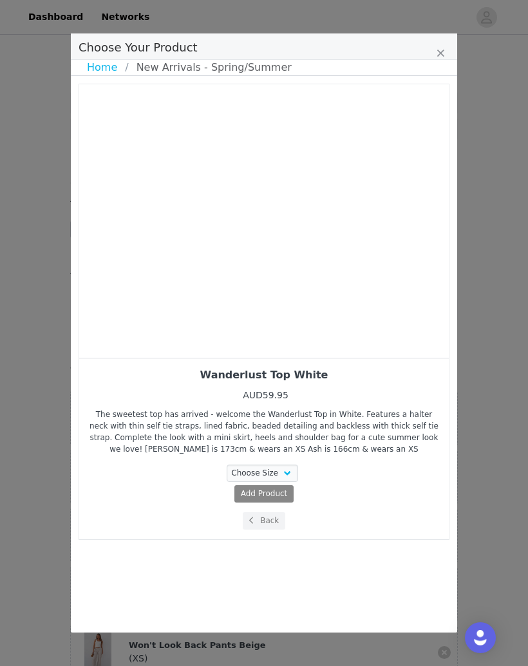
scroll to position [0, 0]
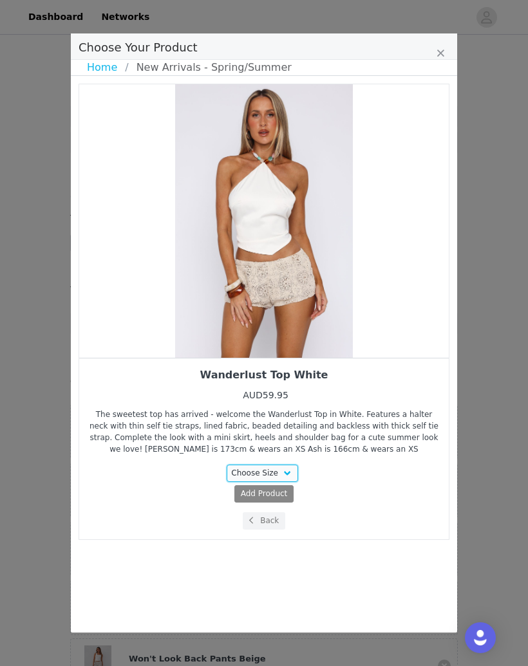
click at [290, 477] on select "Choose Size XXS XS S M L XL" at bounding box center [262, 473] width 72 height 17
select select "26940156"
click at [302, 492] on span "AUD59.95" at bounding box center [289, 493] width 39 height 9
select select "26940156"
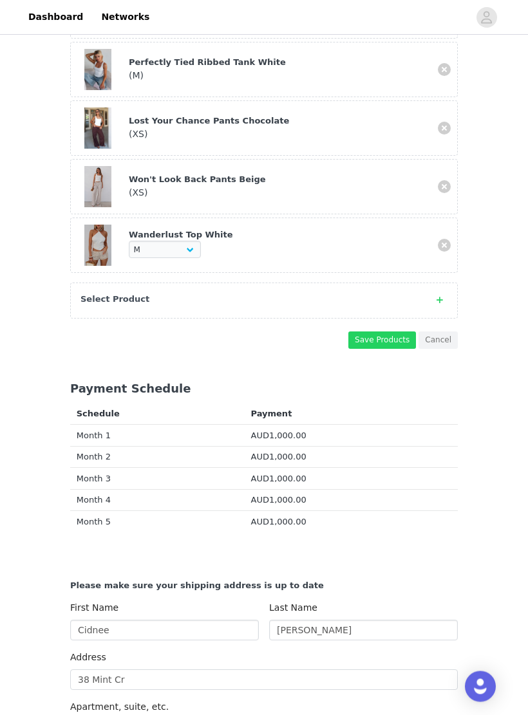
scroll to position [479, 0]
click at [396, 341] on button "Save Products" at bounding box center [382, 339] width 68 height 17
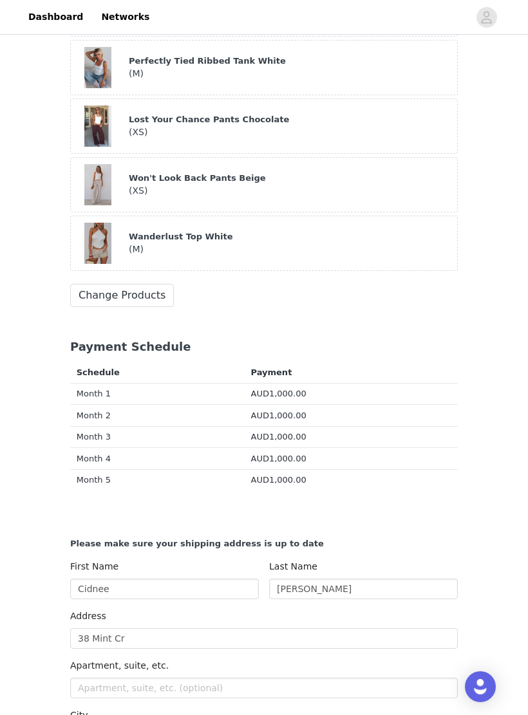
click at [152, 297] on button "Change Products" at bounding box center [122, 295] width 104 height 23
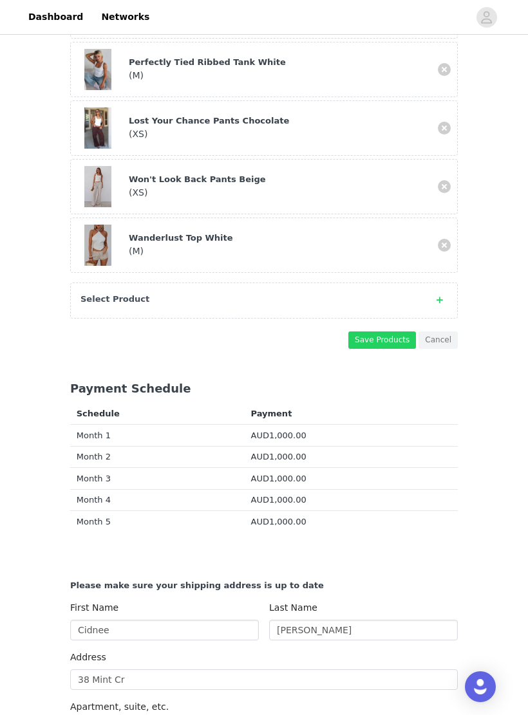
click at [391, 306] on div "Select Product" at bounding box center [263, 300] width 387 height 36
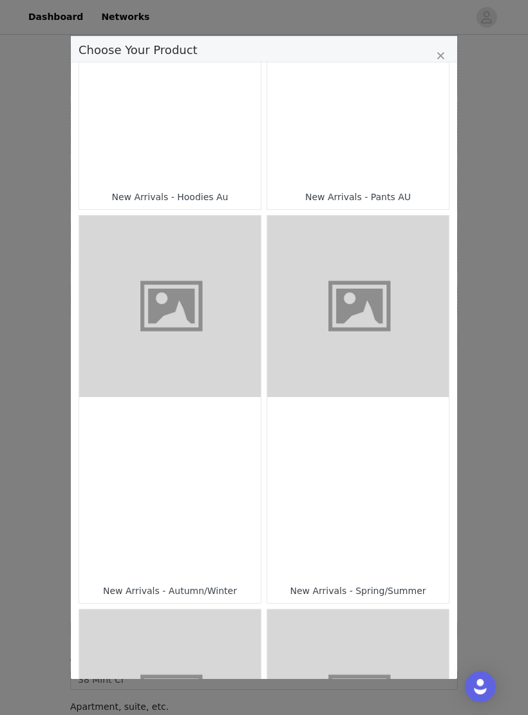
scroll to position [275, 0]
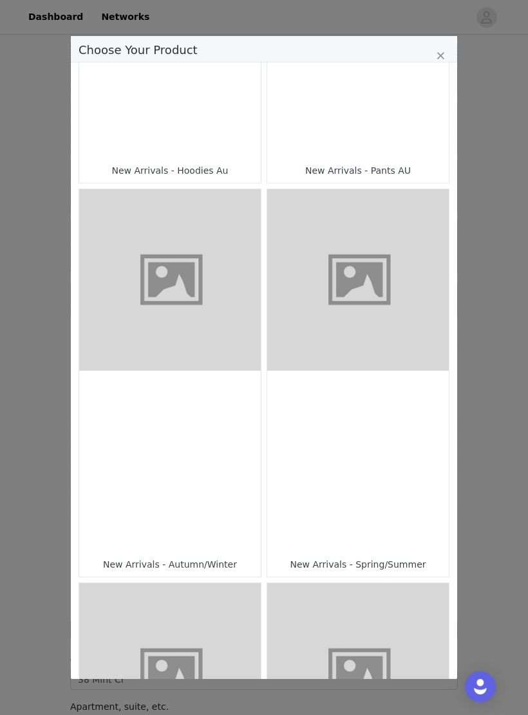
click at [392, 362] on figure "Choose Your Product" at bounding box center [357, 279] width 181 height 181
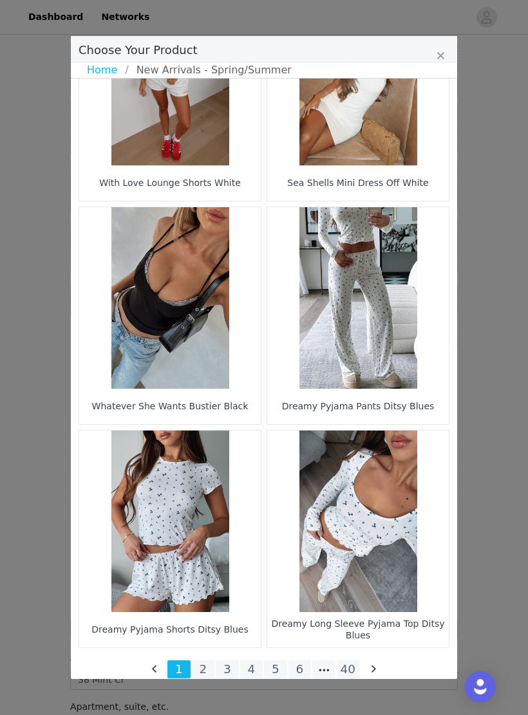
scroll to position [1665, 0]
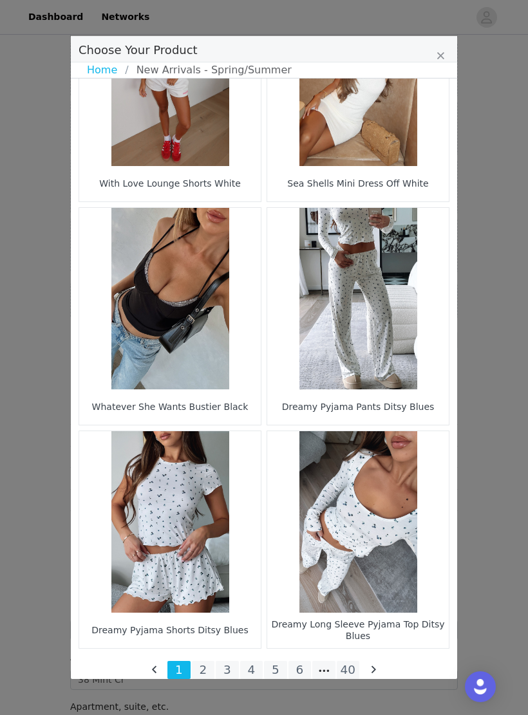
click at [348, 665] on li "40" at bounding box center [348, 670] width 23 height 18
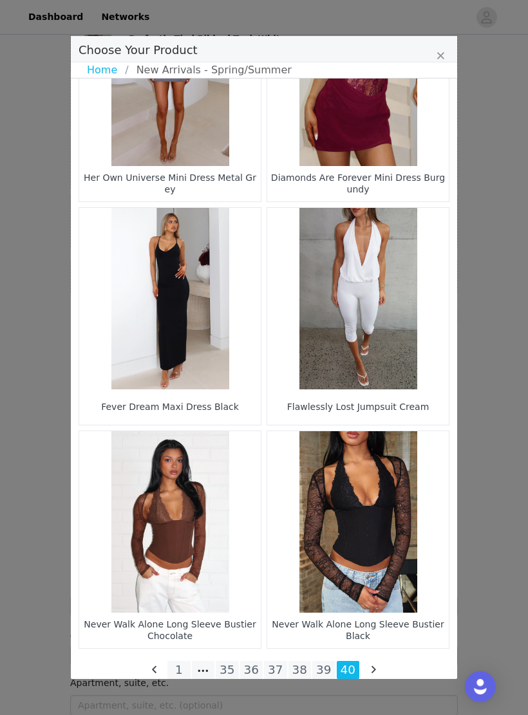
scroll to position [772, 0]
click at [326, 665] on li "39" at bounding box center [323, 670] width 23 height 18
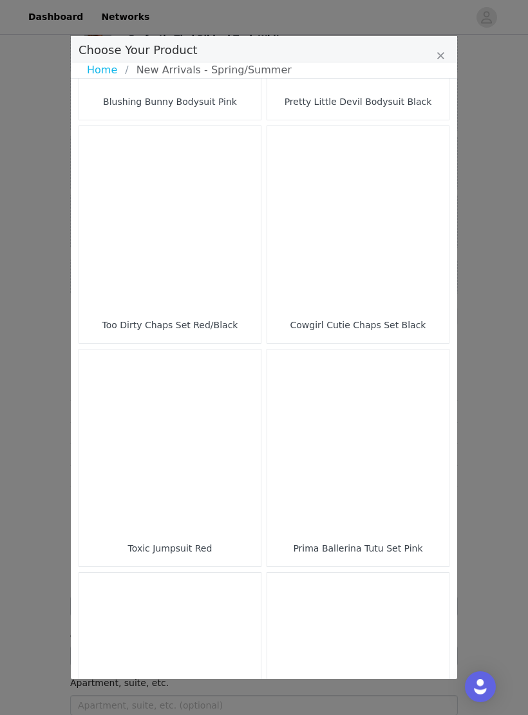
scroll to position [628, 0]
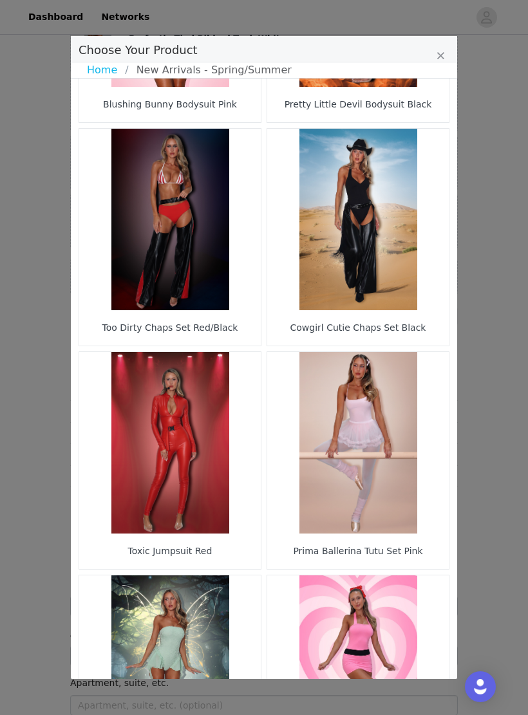
click at [375, 217] on figure "Choose Your Product" at bounding box center [357, 219] width 181 height 181
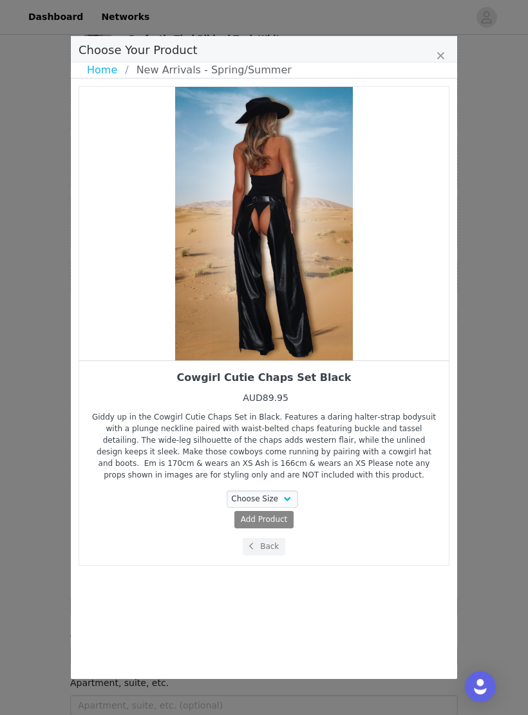
click at [272, 547] on button "Back" at bounding box center [264, 546] width 43 height 17
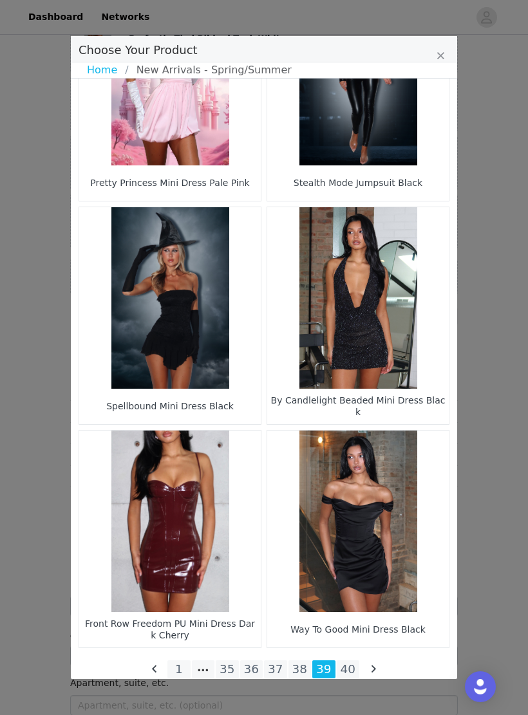
scroll to position [1665, 0]
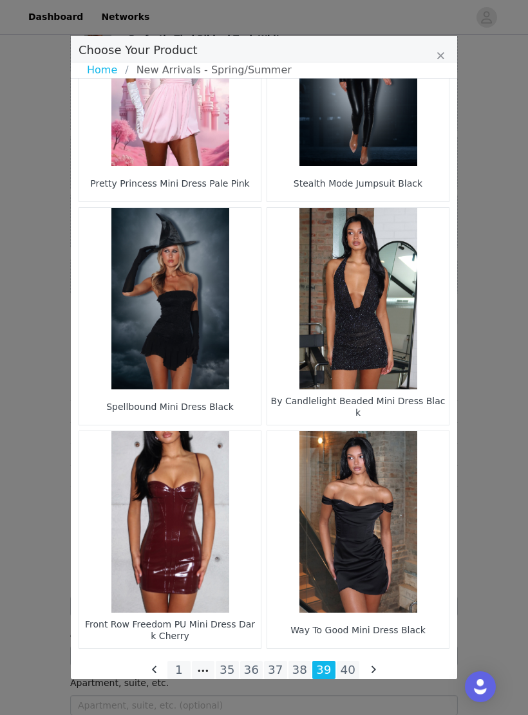
click at [300, 665] on li "38" at bounding box center [299, 670] width 23 height 18
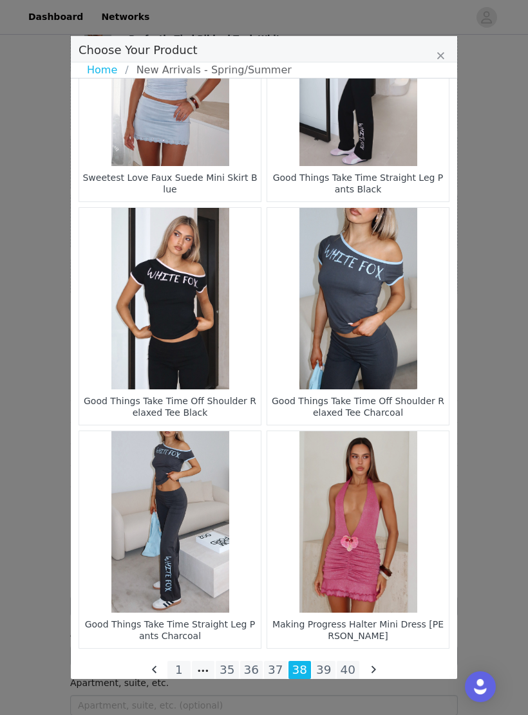
click at [278, 665] on li "37" at bounding box center [275, 670] width 23 height 18
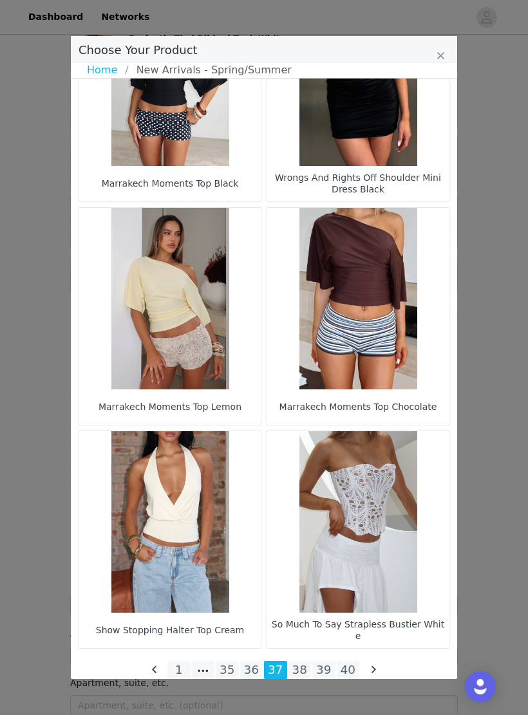
click at [258, 665] on li "36" at bounding box center [251, 670] width 23 height 18
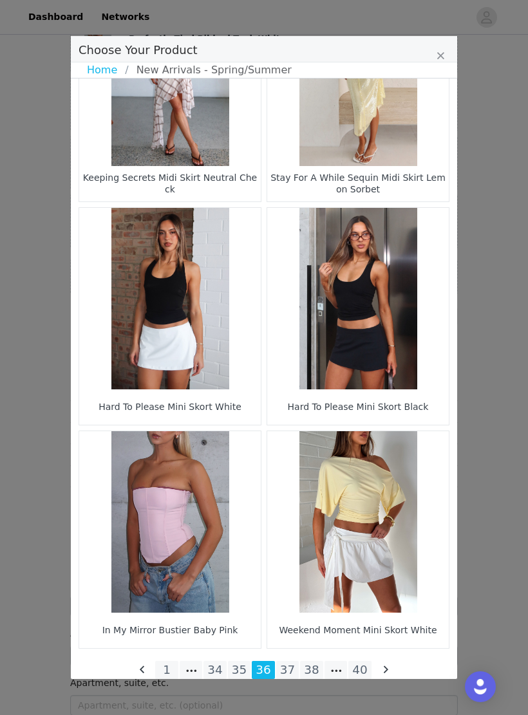
click at [362, 517] on figure "Choose Your Product" at bounding box center [357, 521] width 181 height 181
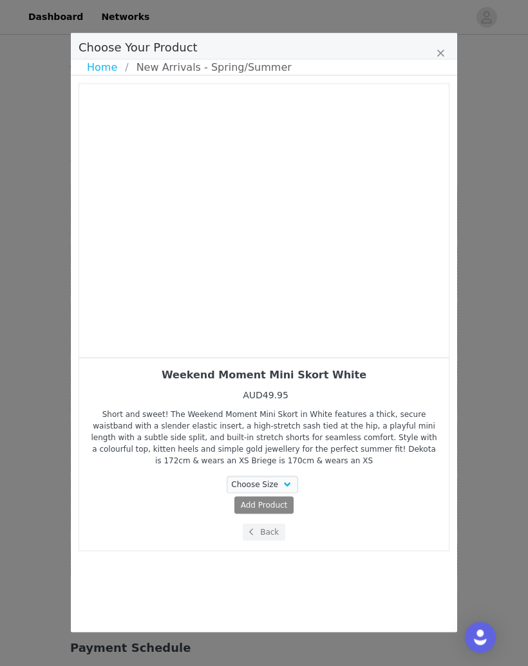
scroll to position [220, 0]
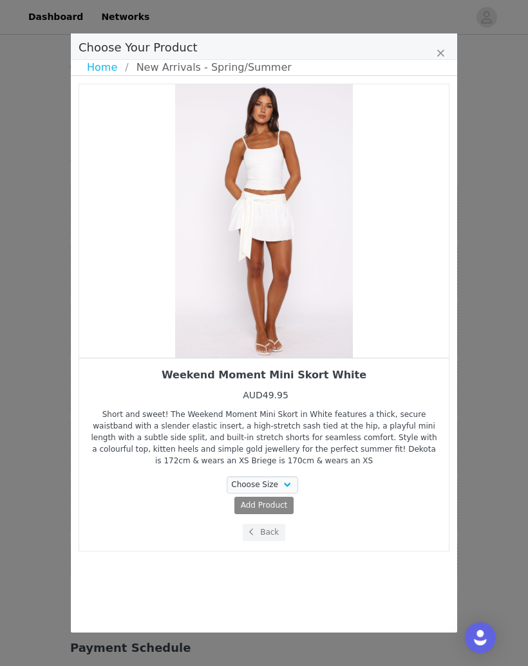
click at [272, 532] on button "Back" at bounding box center [264, 532] width 43 height 17
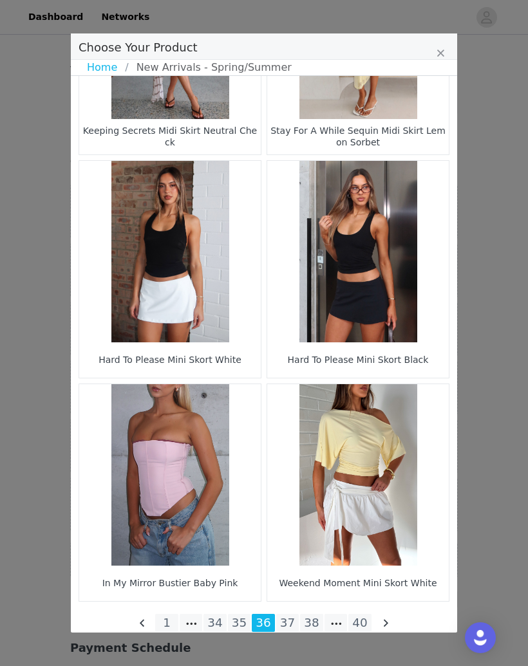
scroll to position [1709, 0]
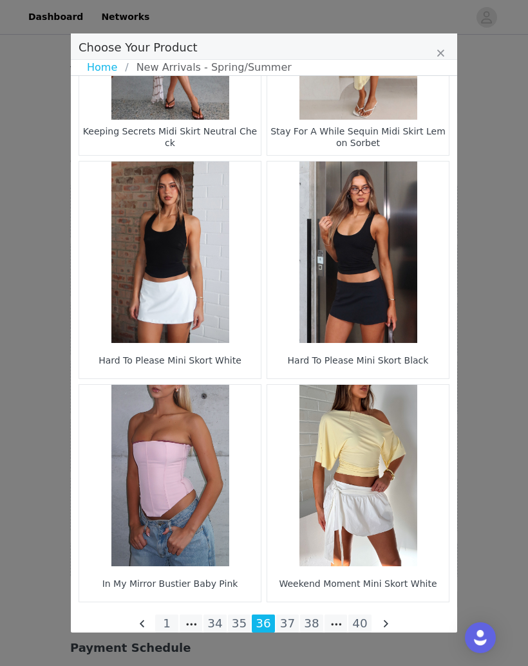
click at [244, 620] on li "35" at bounding box center [239, 623] width 23 height 18
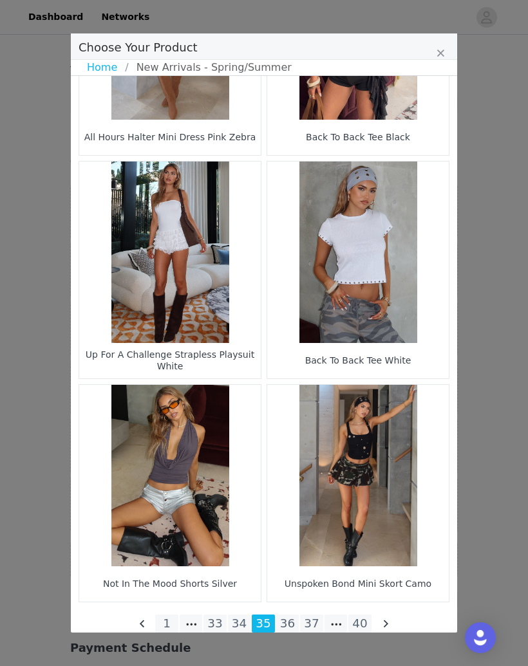
click at [239, 621] on li "34" at bounding box center [239, 623] width 23 height 18
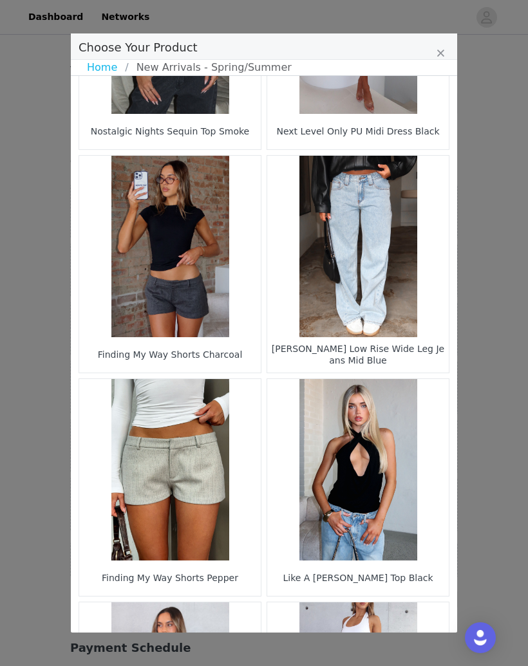
scroll to position [152, 0]
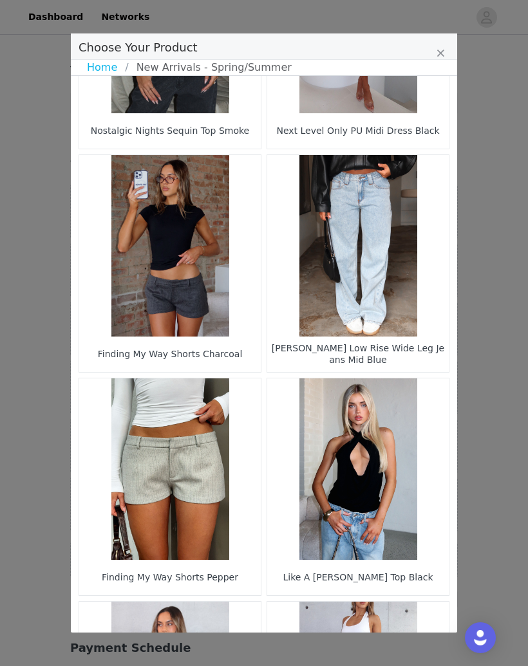
click at [383, 194] on figure "Choose Your Product" at bounding box center [357, 245] width 181 height 181
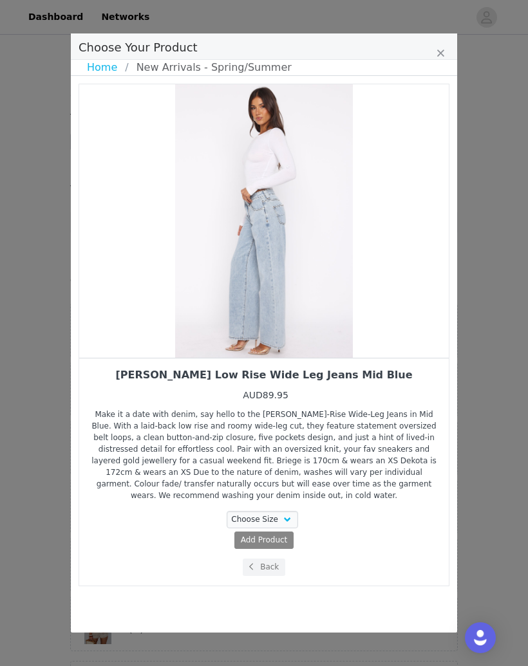
scroll to position [98, 0]
click at [277, 573] on button "Back" at bounding box center [264, 566] width 43 height 17
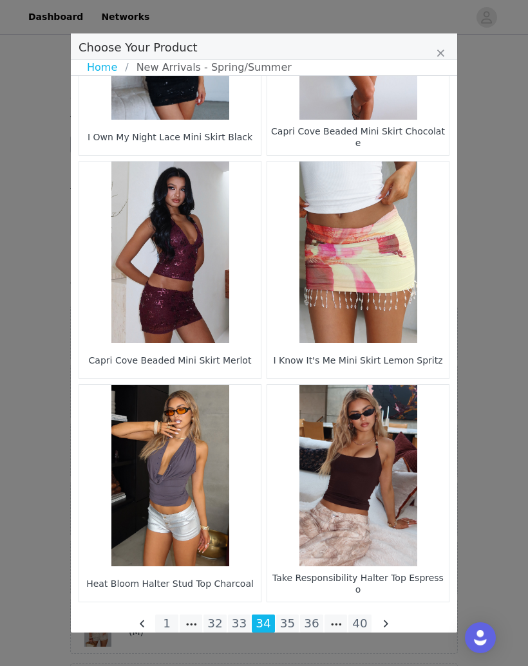
scroll to position [1709, 0]
click at [243, 622] on li "33" at bounding box center [239, 623] width 23 height 18
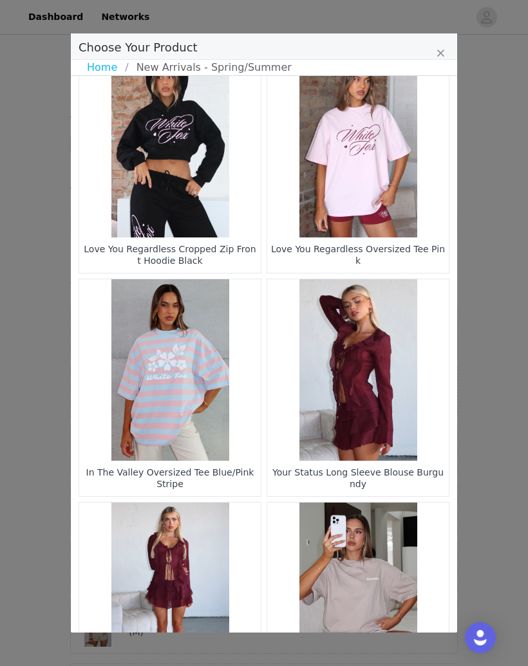
click at [400, 75] on ul "Home New Arrivals - Spring/Summer" at bounding box center [264, 67] width 354 height 15
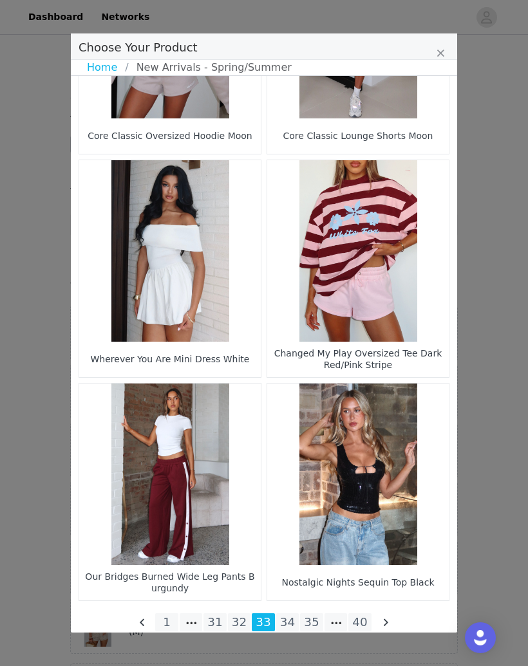
scroll to position [1709, 0]
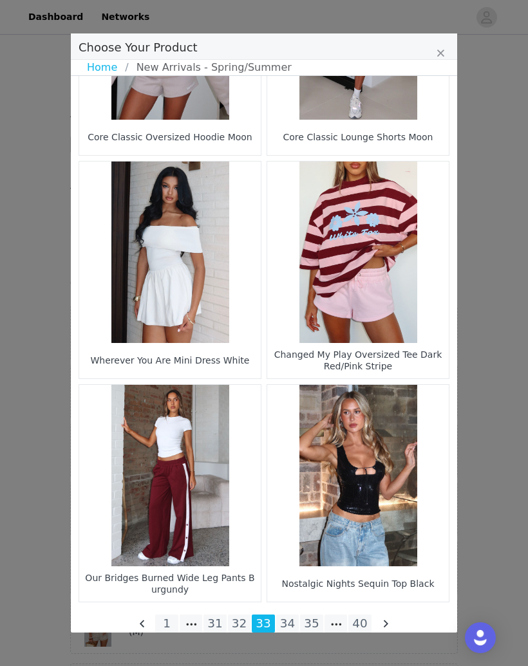
click at [235, 617] on li "32" at bounding box center [239, 623] width 23 height 18
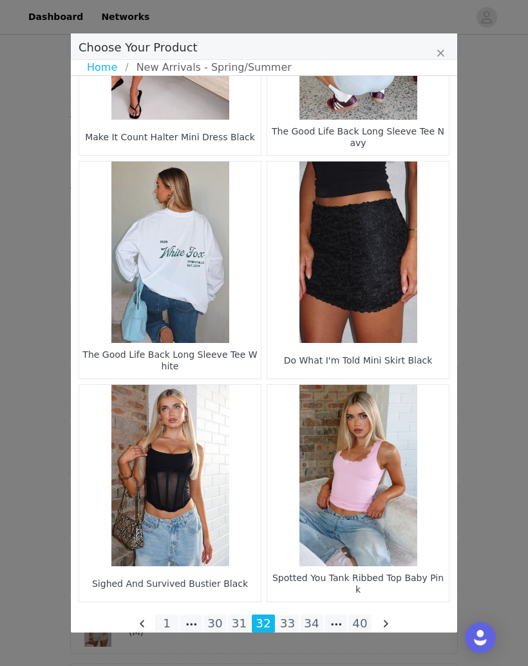
click at [238, 623] on li "31" at bounding box center [239, 623] width 23 height 18
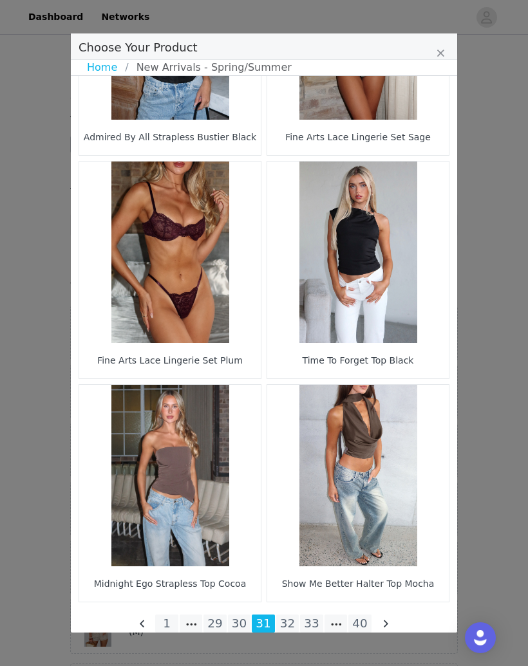
click at [242, 627] on li "30" at bounding box center [239, 623] width 23 height 18
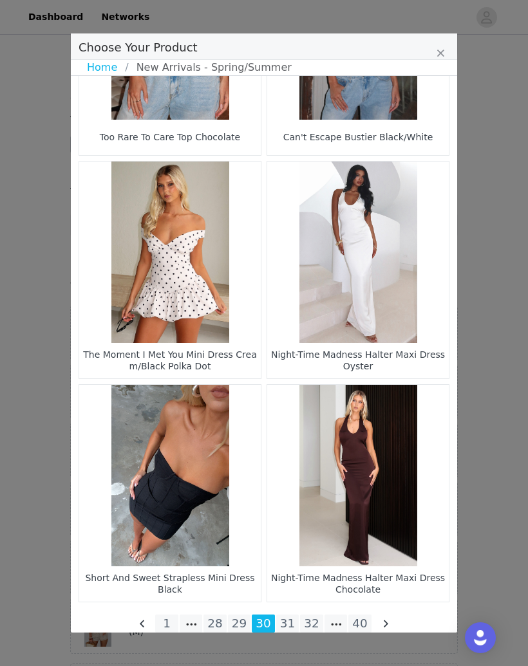
click at [246, 622] on li "29" at bounding box center [239, 623] width 23 height 18
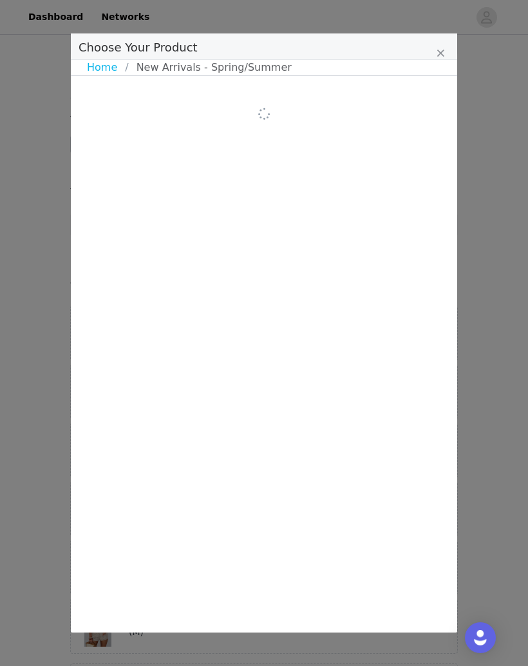
scroll to position [0, 0]
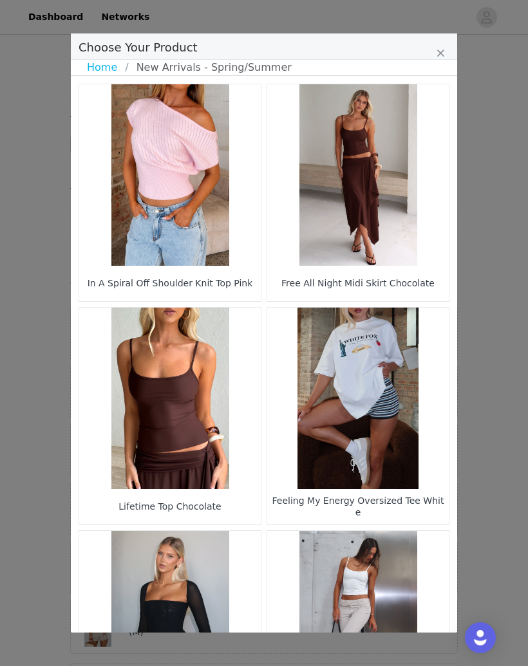
click at [370, 198] on figure "Choose Your Product" at bounding box center [357, 174] width 181 height 181
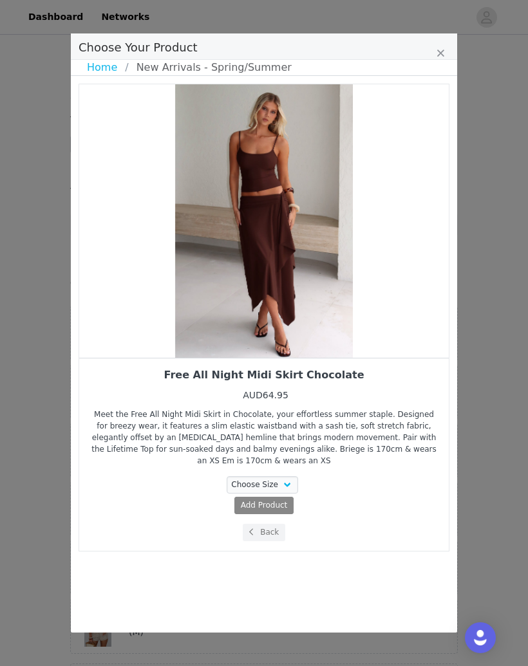
click at [279, 529] on button "Back" at bounding box center [264, 532] width 43 height 17
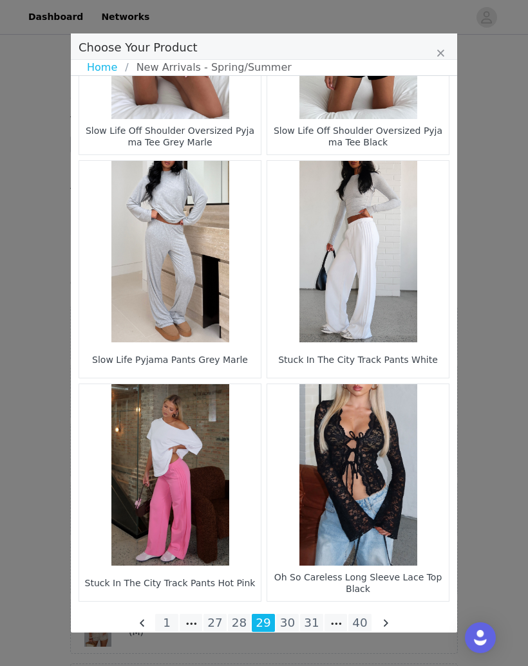
scroll to position [1709, 0]
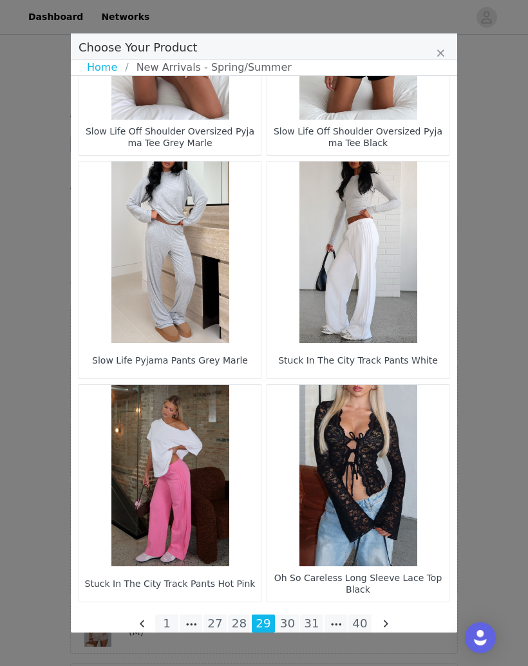
click at [240, 621] on li "28" at bounding box center [239, 623] width 23 height 18
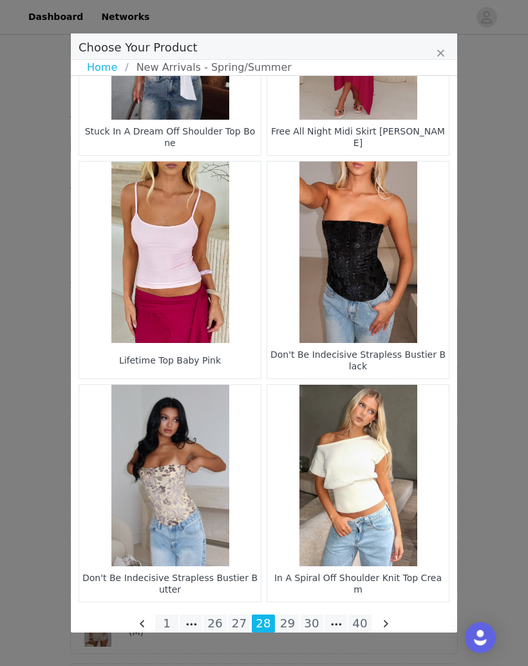
click at [244, 627] on li "27" at bounding box center [239, 623] width 23 height 18
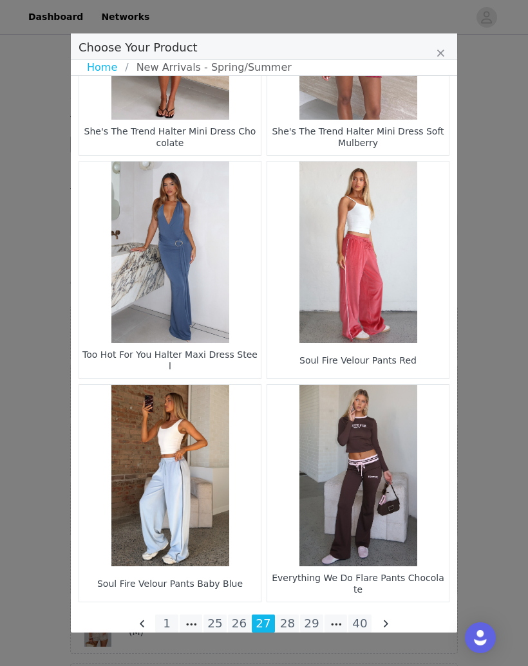
click at [239, 625] on li "26" at bounding box center [239, 623] width 23 height 18
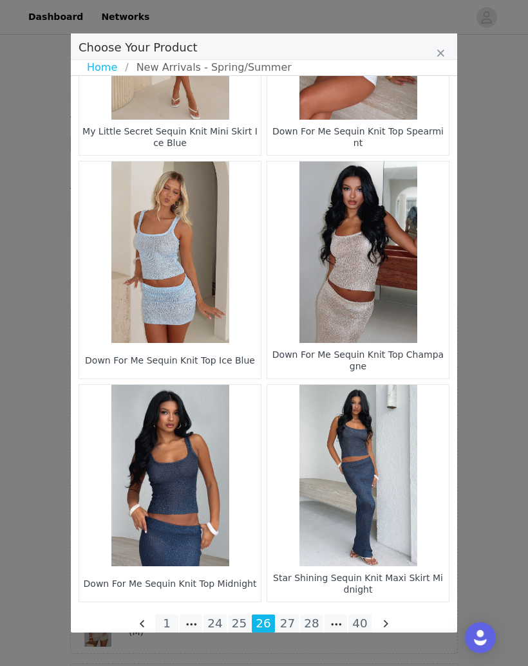
click at [238, 623] on li "25" at bounding box center [239, 623] width 23 height 18
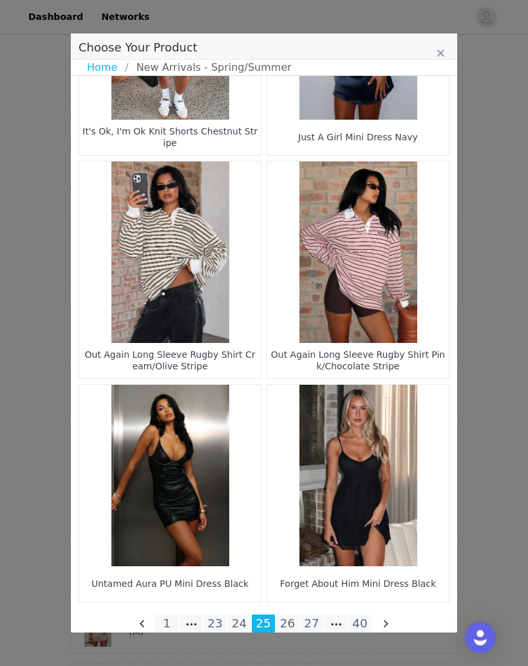
click at [242, 628] on li "24" at bounding box center [239, 623] width 23 height 18
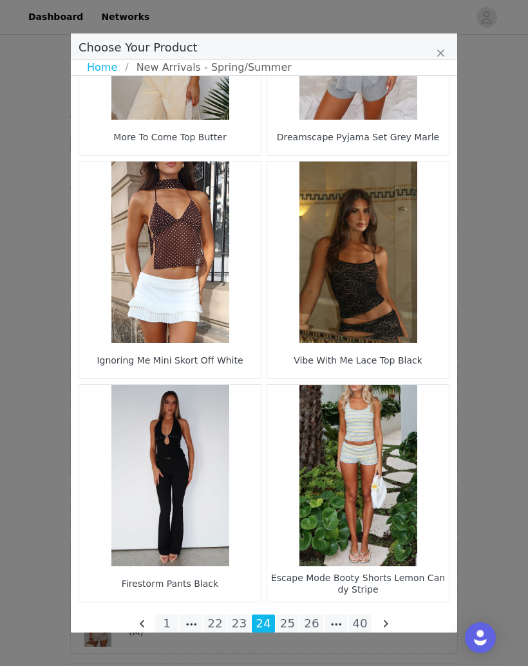
click at [246, 629] on li "23" at bounding box center [239, 623] width 23 height 18
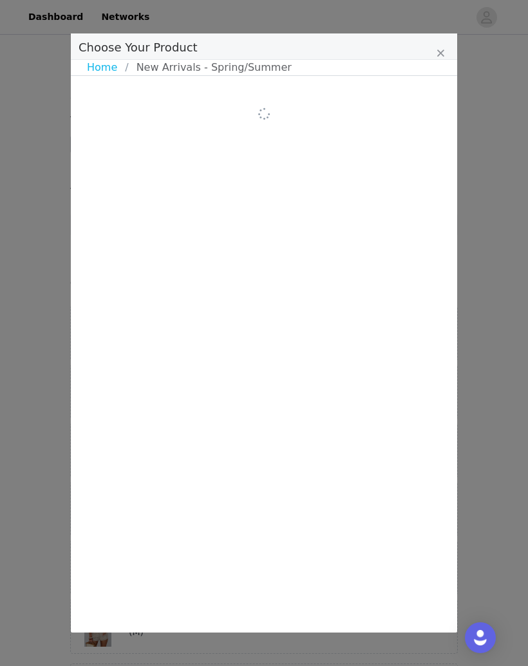
scroll to position [0, 0]
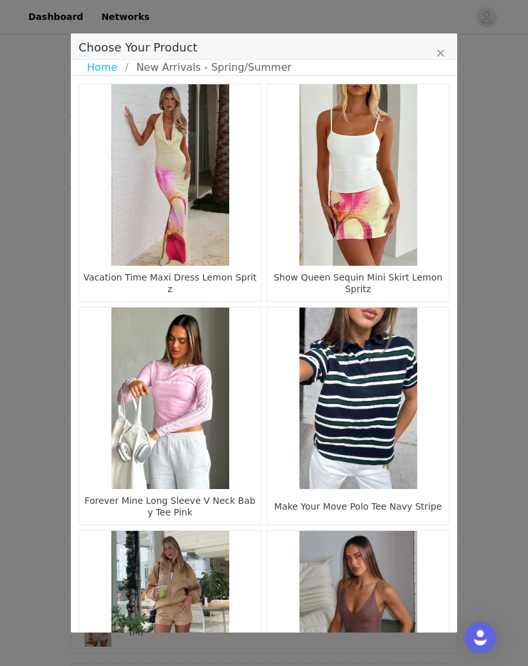
click at [113, 70] on link "Home" at bounding box center [106, 67] width 38 height 15
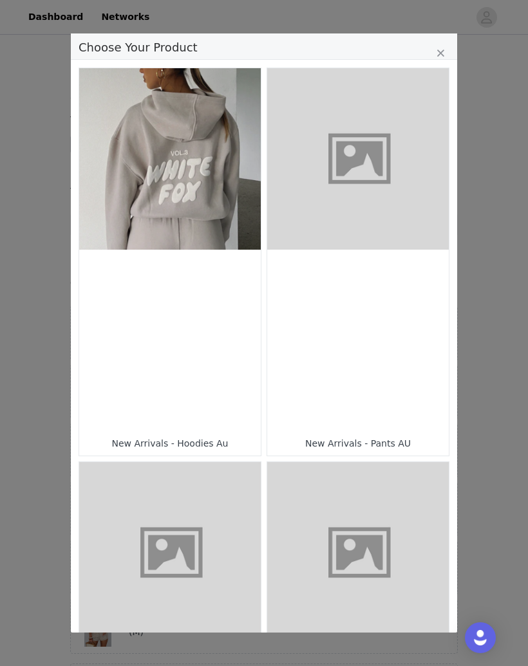
click at [374, 177] on figure "Choose Your Product" at bounding box center [357, 158] width 181 height 181
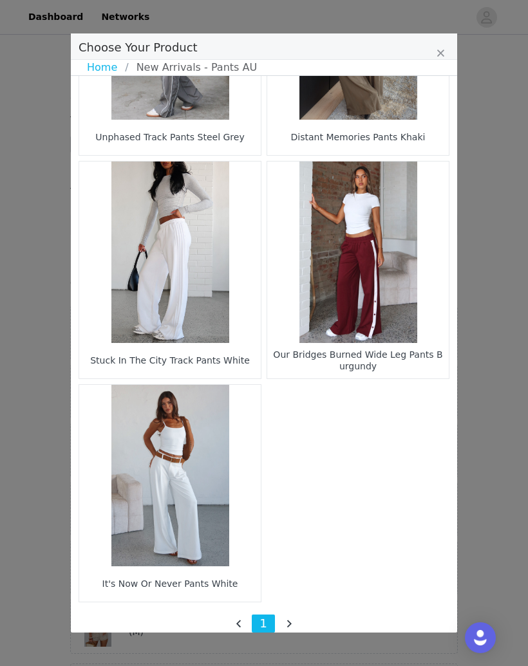
scroll to position [98, 0]
click at [103, 75] on link "Home" at bounding box center [106, 67] width 38 height 15
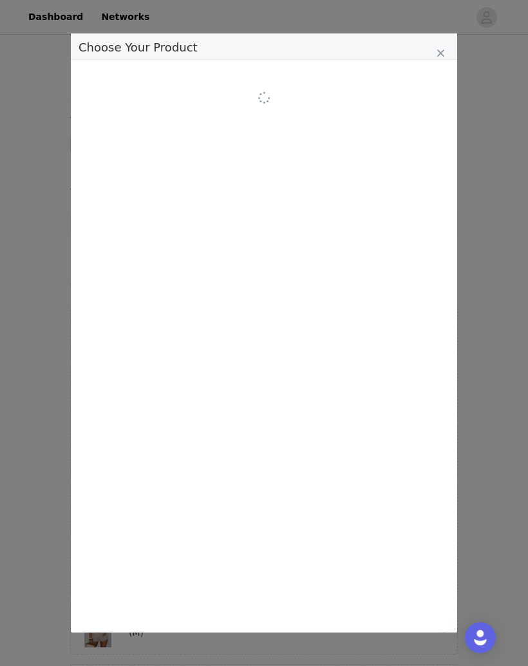
scroll to position [0, 0]
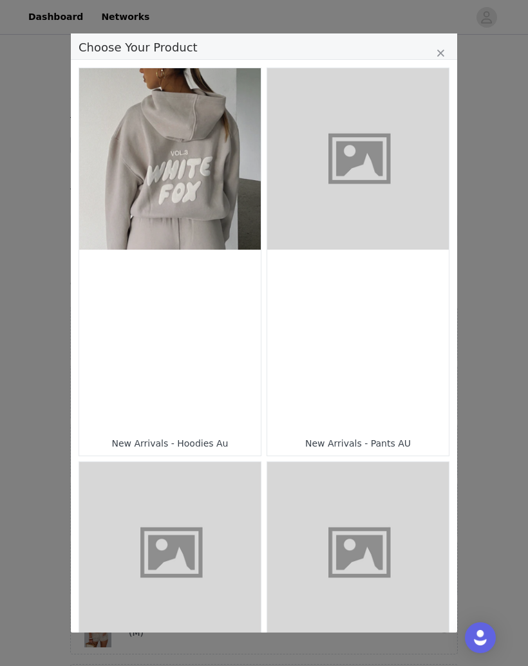
click at [209, 226] on figure "Choose Your Product" at bounding box center [169, 158] width 181 height 181
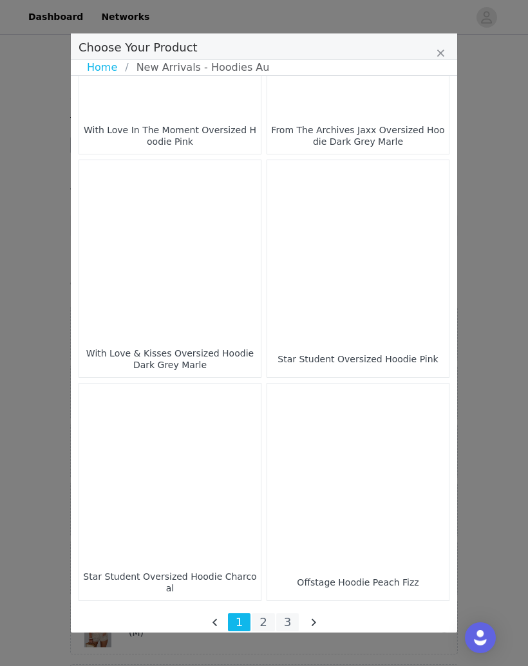
scroll to position [1709, 0]
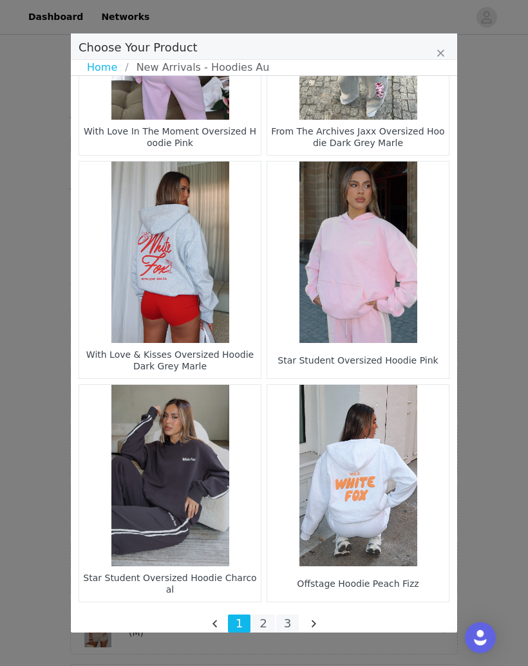
click at [289, 617] on li "3" at bounding box center [287, 623] width 23 height 18
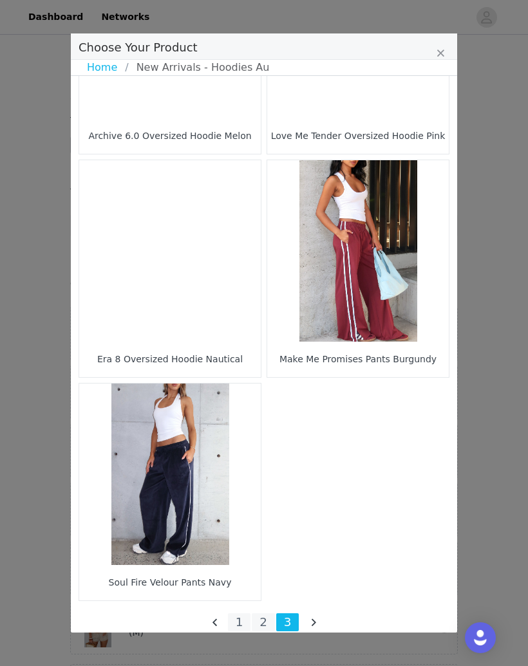
scroll to position [146, 0]
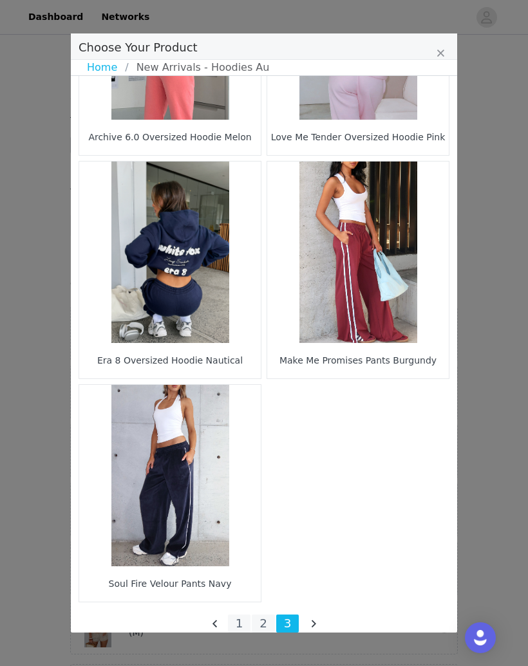
click at [272, 621] on li "2" at bounding box center [263, 623] width 23 height 18
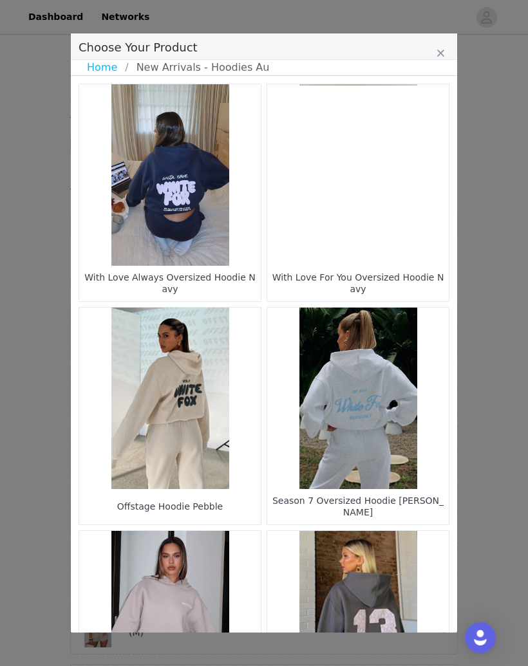
scroll to position [0, 0]
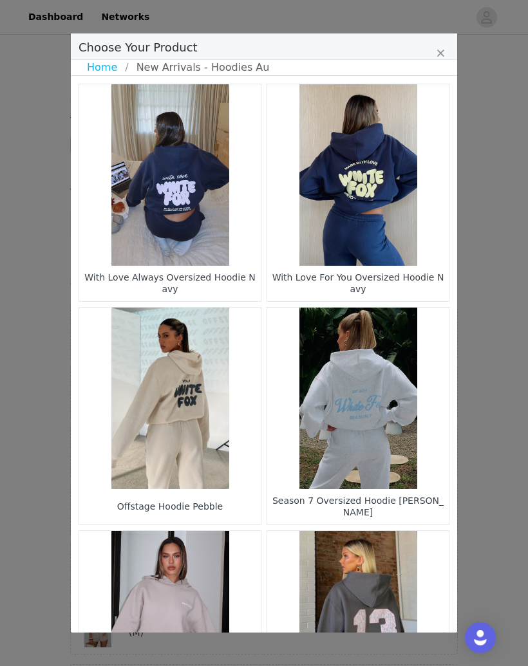
click at [116, 65] on link "Home" at bounding box center [106, 67] width 38 height 15
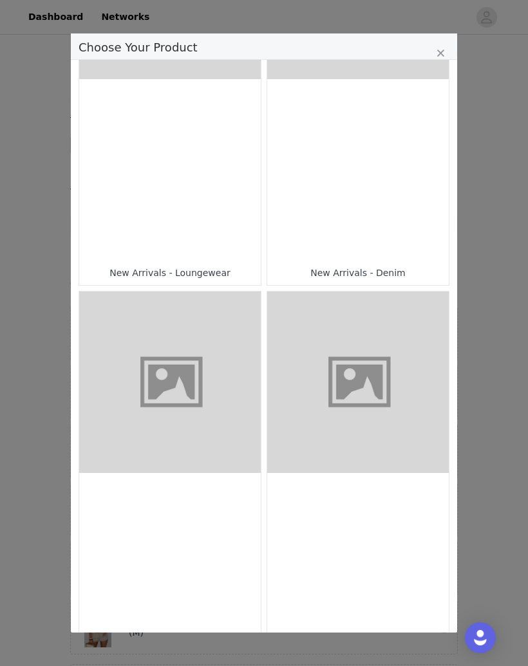
scroll to position [983, 0]
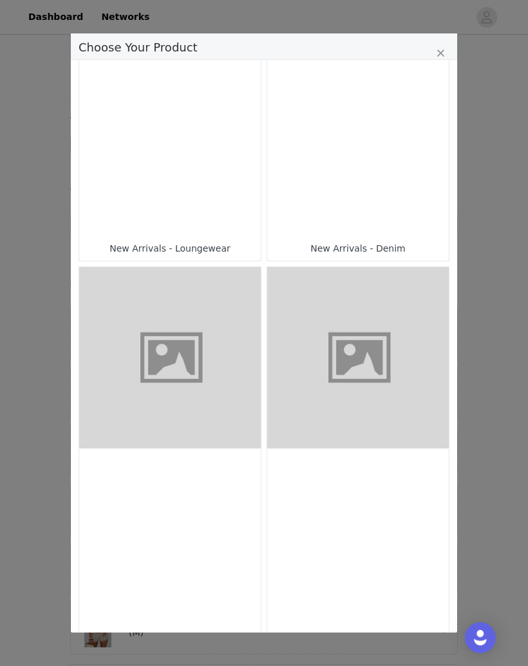
click at [252, 195] on div "Choose Your Product" at bounding box center [169, 145] width 181 height 181
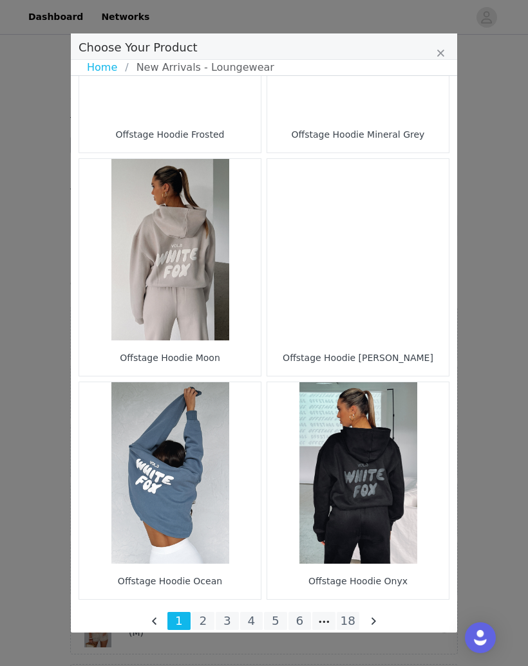
scroll to position [1709, 0]
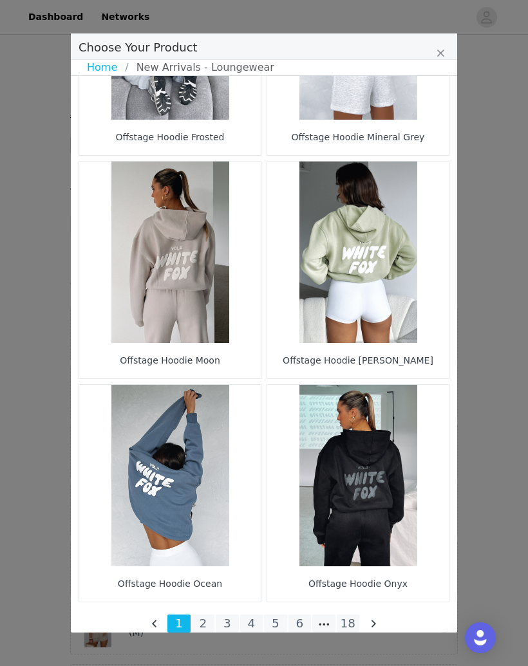
click at [354, 625] on li "18" at bounding box center [348, 623] width 23 height 18
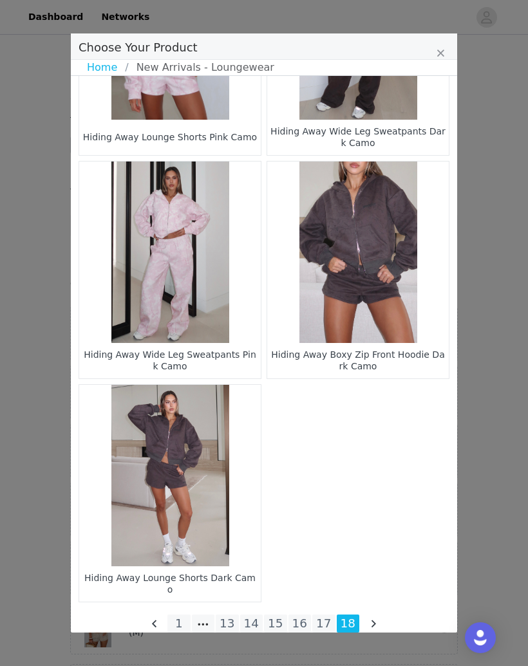
click at [324, 627] on li "17" at bounding box center [323, 623] width 23 height 18
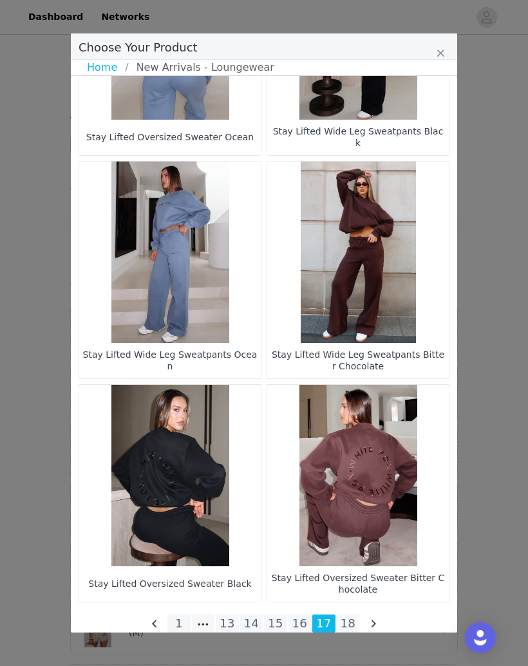
click at [306, 625] on li "16" at bounding box center [299, 623] width 23 height 18
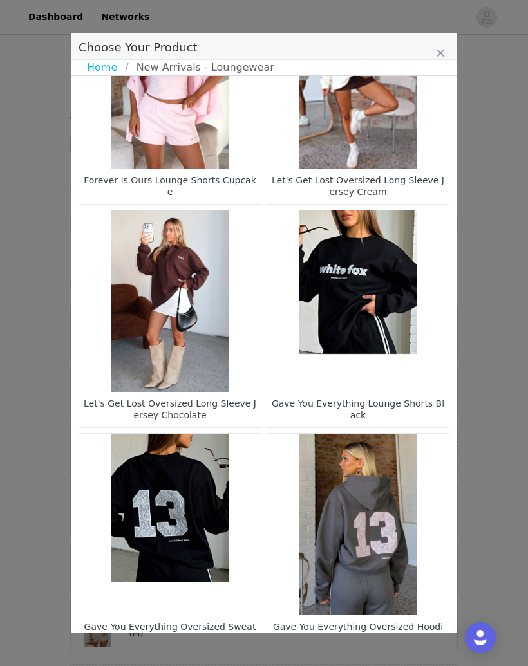
scroll to position [321, 0]
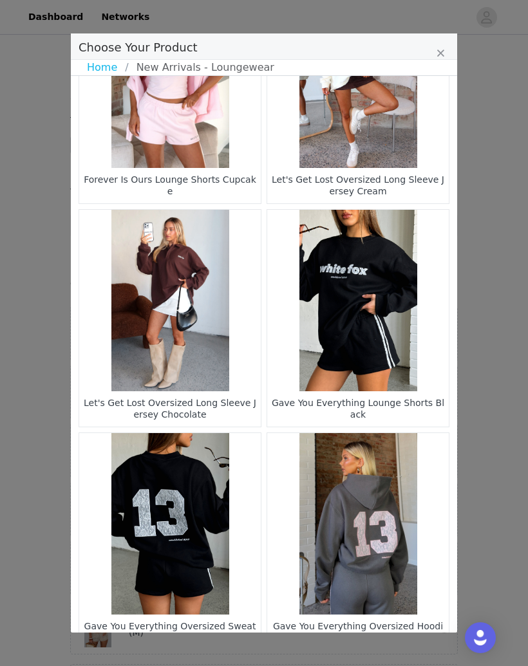
click at [215, 300] on figure "Choose Your Product" at bounding box center [169, 300] width 181 height 181
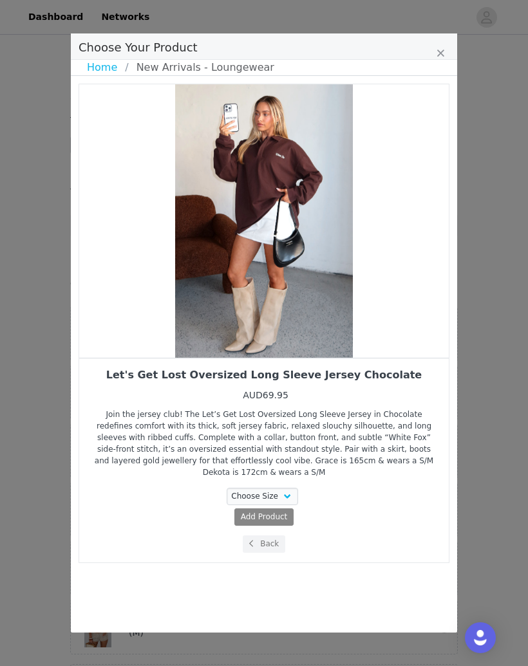
scroll to position [0, 0]
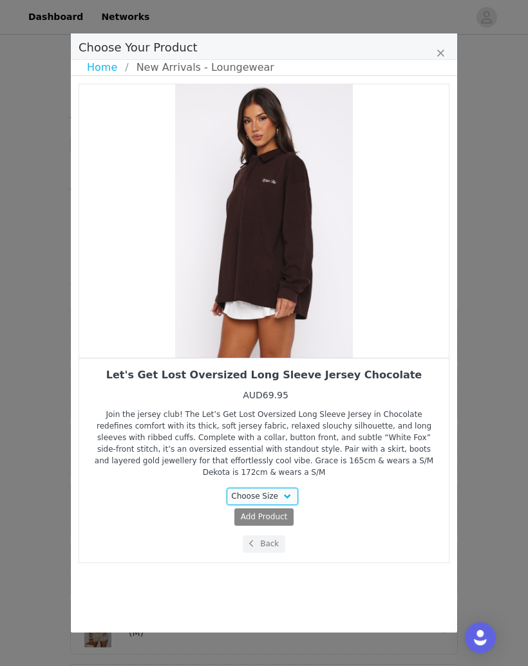
click at [278, 488] on select "Choose Size XXS/XS XS/S S/M M/L L/XL" at bounding box center [262, 496] width 72 height 17
select select "28194796"
click at [300, 512] on span "AUD69.95" at bounding box center [289, 516] width 39 height 9
select select "28194796"
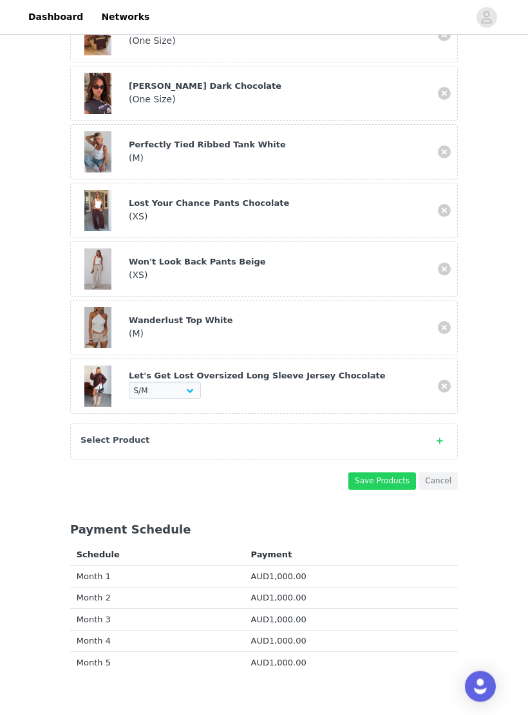
scroll to position [397, 0]
click at [397, 473] on button "Save Products" at bounding box center [382, 480] width 68 height 17
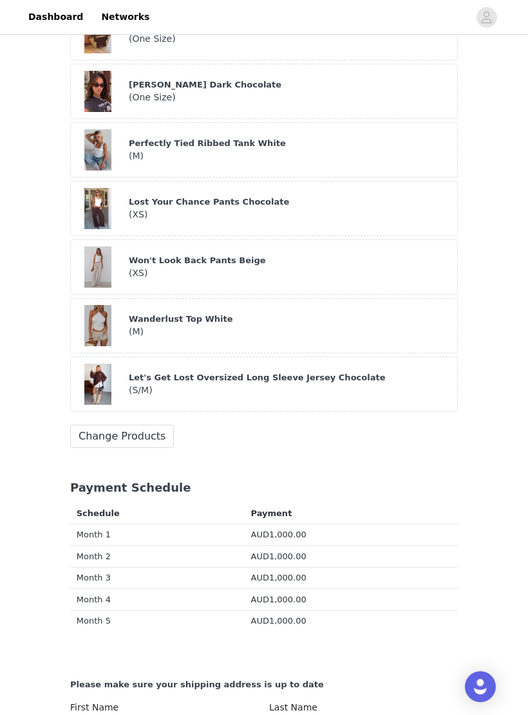
click at [157, 425] on button "Change Products" at bounding box center [122, 436] width 104 height 23
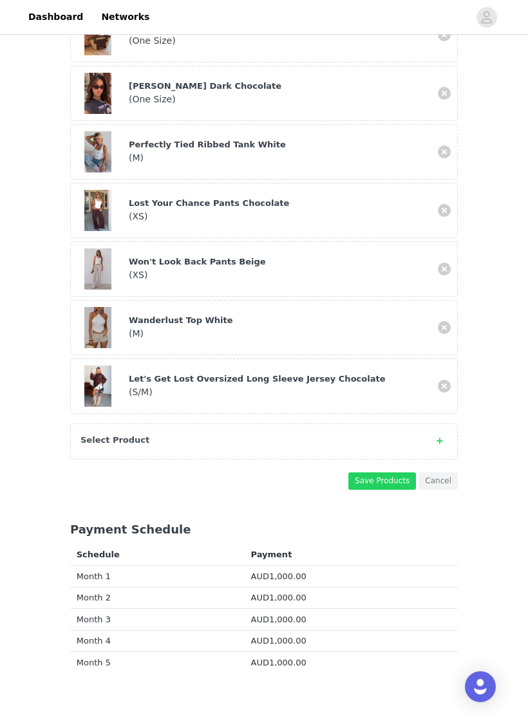
click at [439, 438] on icon at bounding box center [439, 441] width 6 height 8
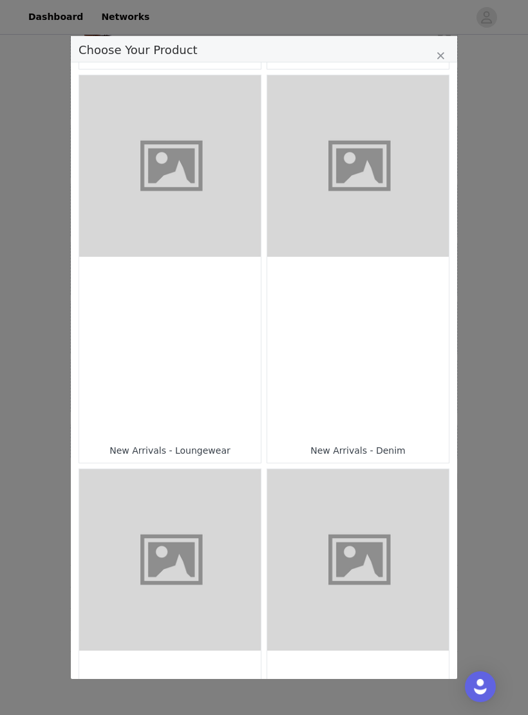
scroll to position [797, 0]
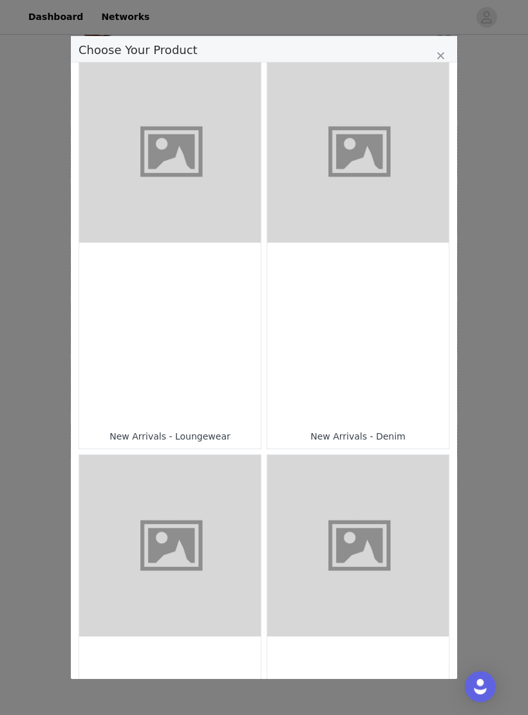
click at [225, 353] on div "Choose Your Product" at bounding box center [169, 333] width 181 height 181
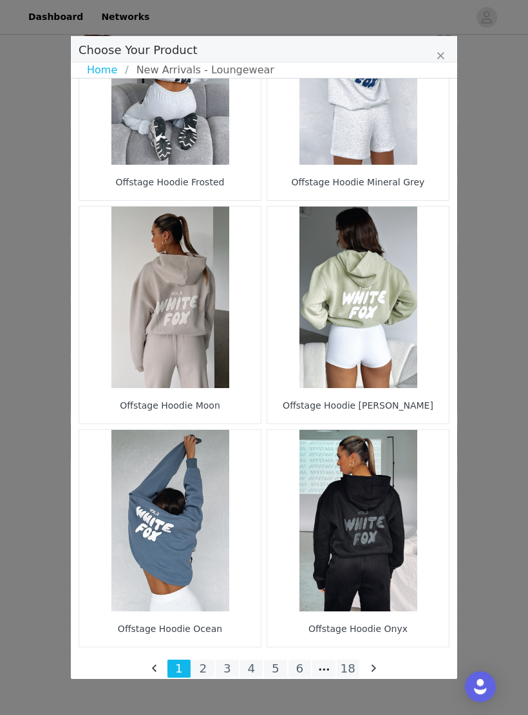
scroll to position [1665, 0]
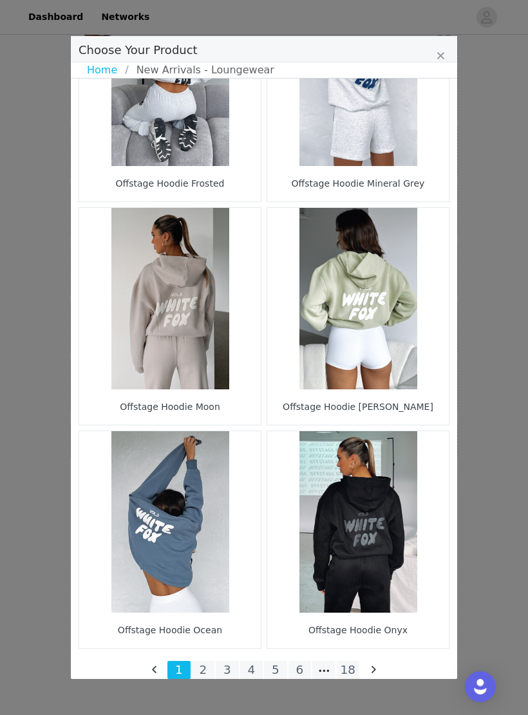
click at [350, 665] on li "18" at bounding box center [348, 670] width 23 height 18
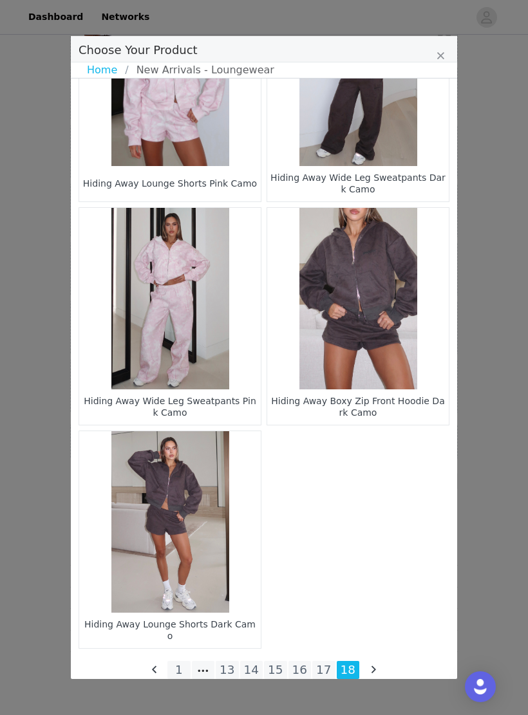
click at [254, 665] on li "14" at bounding box center [251, 670] width 23 height 18
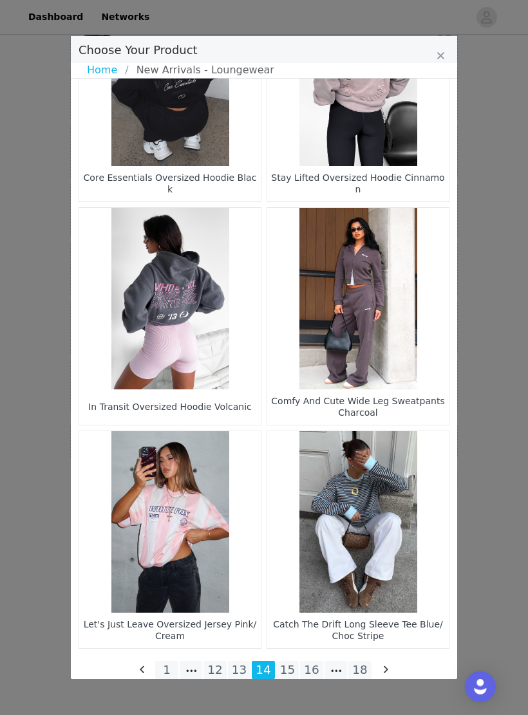
click at [239, 665] on li "13" at bounding box center [239, 670] width 23 height 18
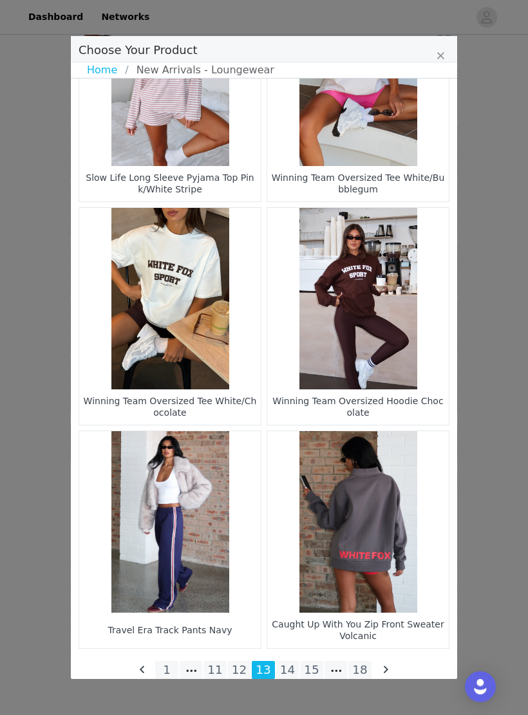
click at [242, 665] on li "12" at bounding box center [239, 670] width 23 height 18
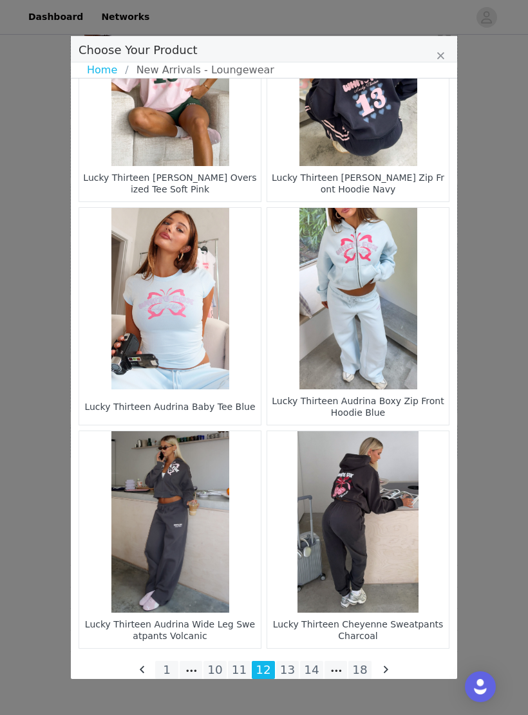
click at [241, 665] on li "11" at bounding box center [239, 670] width 23 height 18
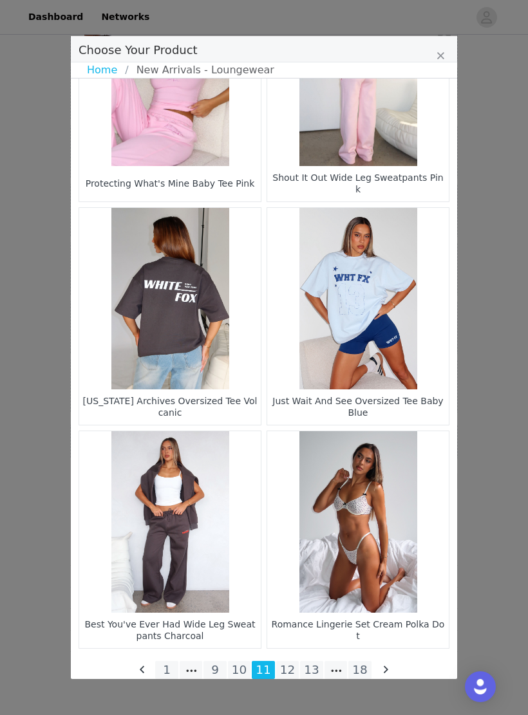
click at [235, 665] on li "10" at bounding box center [239, 670] width 23 height 18
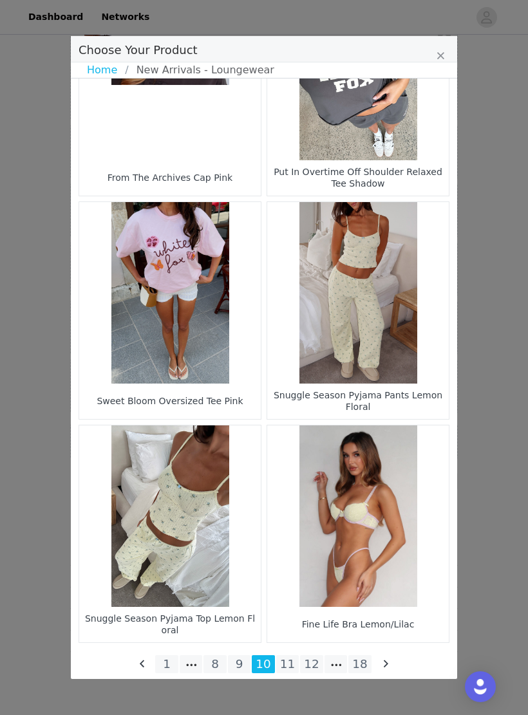
scroll to position [1674, 0]
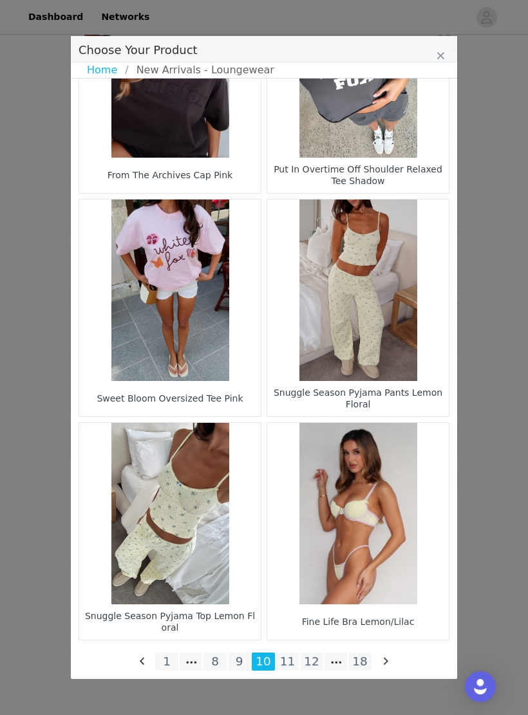
click at [235, 665] on li "9" at bounding box center [239, 661] width 23 height 18
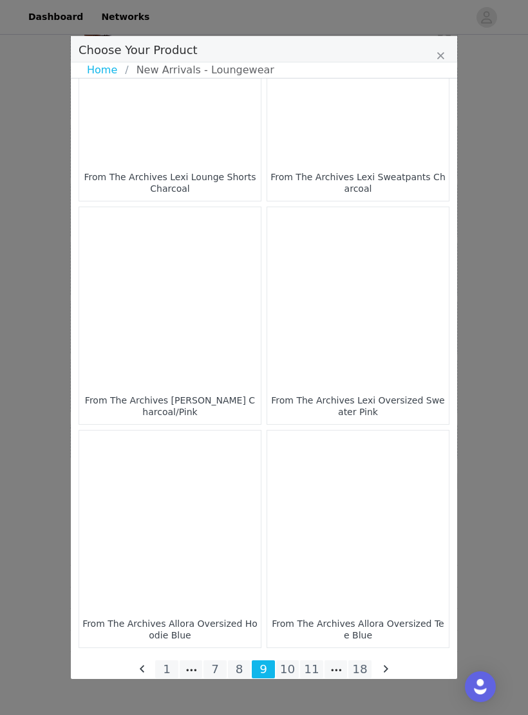
scroll to position [1665, 0]
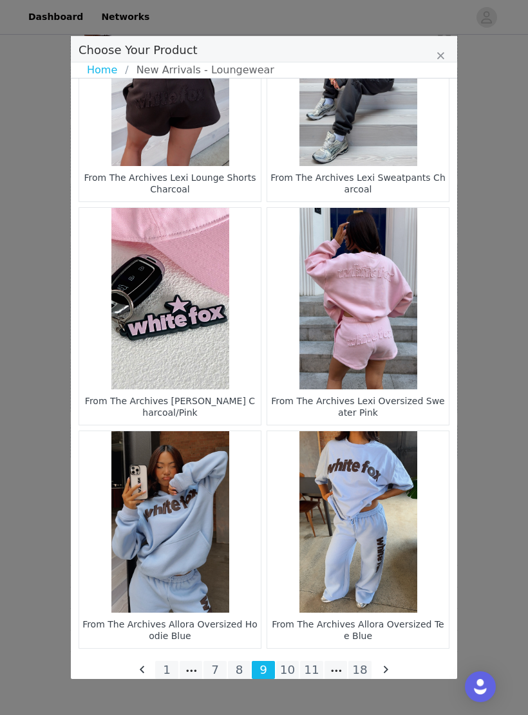
click at [241, 664] on li "8" at bounding box center [239, 670] width 23 height 18
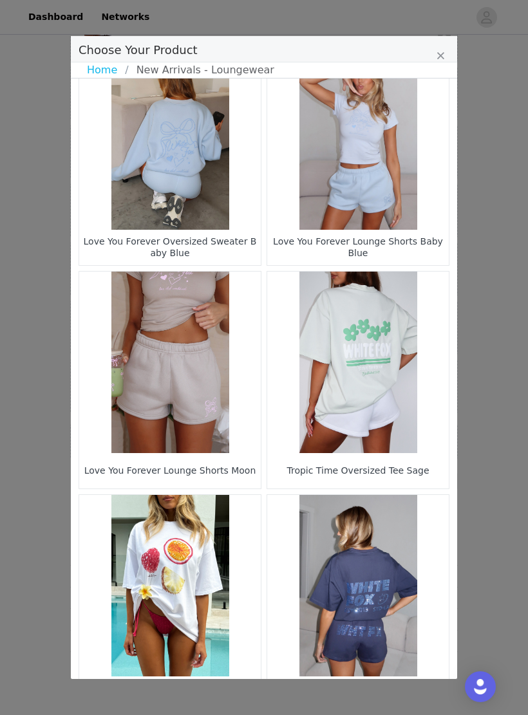
scroll to position [1215, 0]
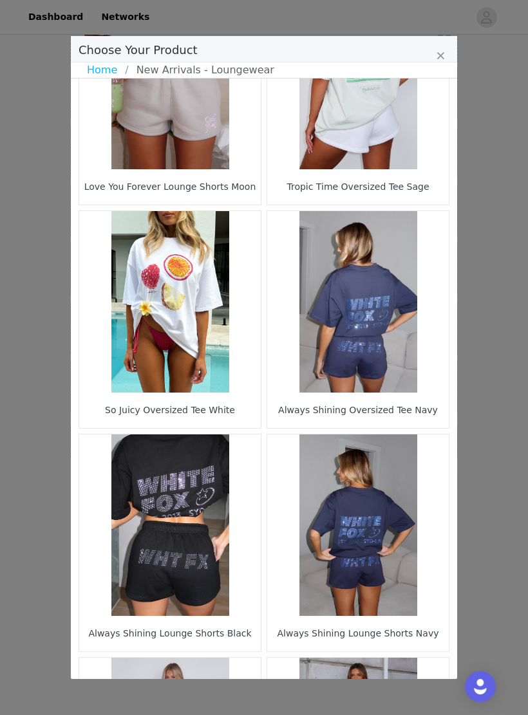
click at [447, 529] on figure "Choose Your Product" at bounding box center [357, 524] width 181 height 181
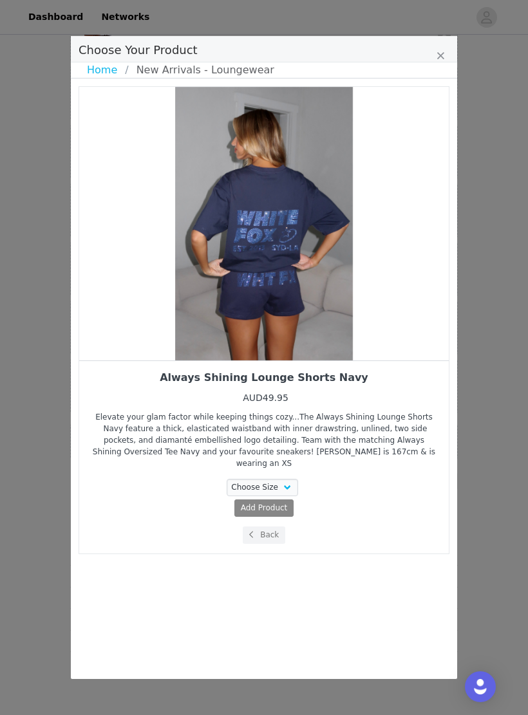
click at [275, 526] on button "Back" at bounding box center [264, 534] width 43 height 17
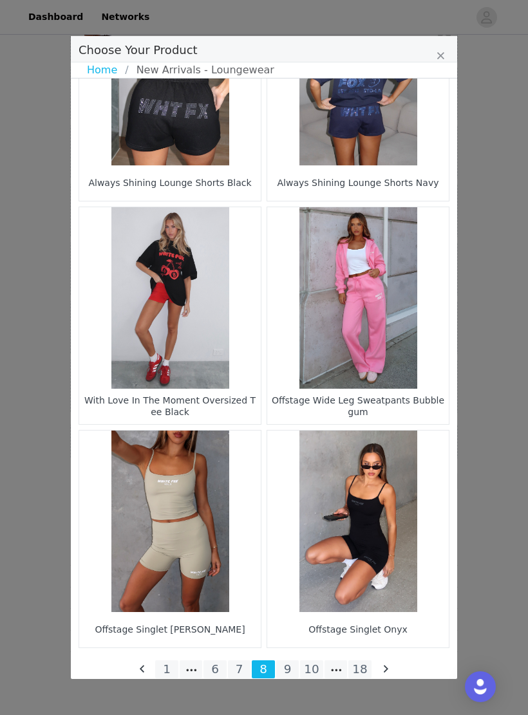
scroll to position [1665, 0]
click at [240, 665] on li "7" at bounding box center [239, 670] width 23 height 18
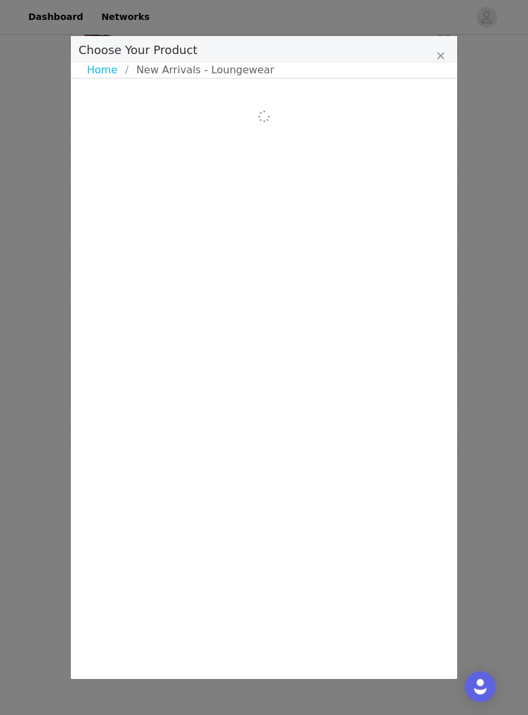
scroll to position [0, 0]
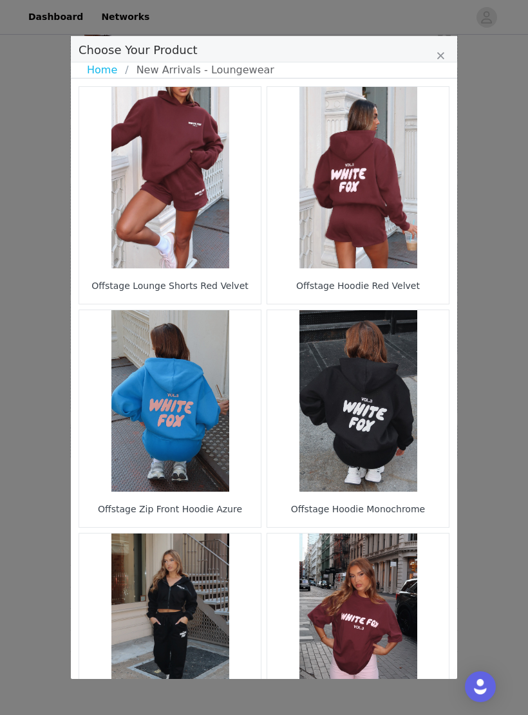
click at [113, 73] on link "Home" at bounding box center [106, 69] width 38 height 15
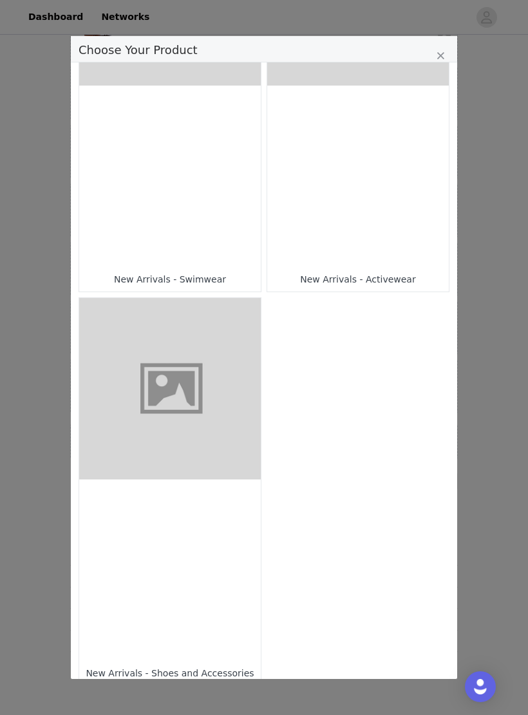
scroll to position [1348, 0]
click at [210, 462] on figure "Choose Your Product" at bounding box center [169, 388] width 181 height 181
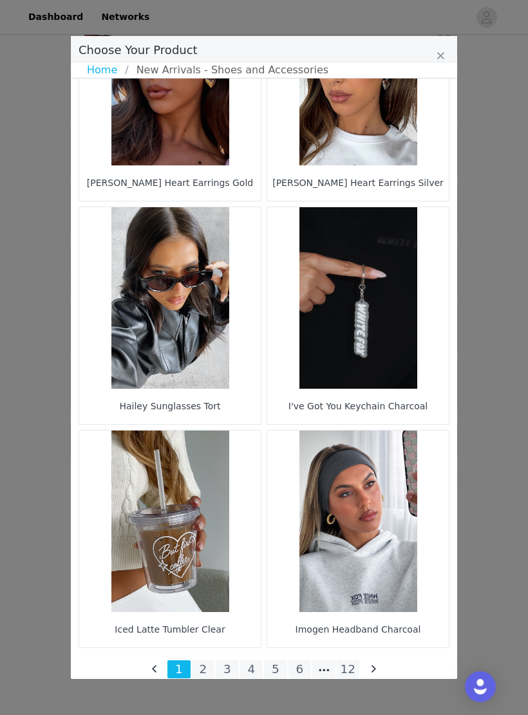
scroll to position [1665, 0]
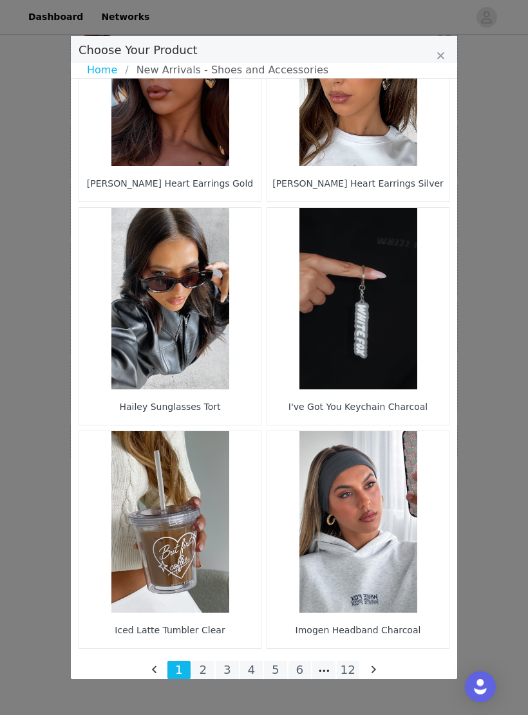
click at [201, 665] on li "2" at bounding box center [203, 670] width 23 height 18
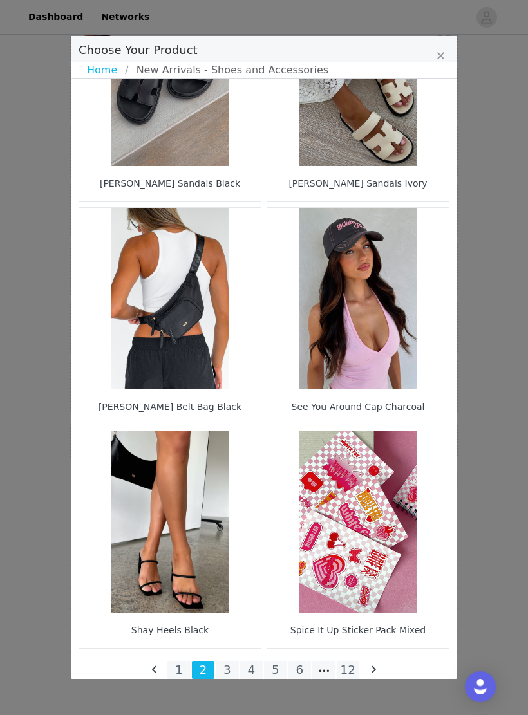
click at [230, 665] on li "3" at bounding box center [227, 670] width 23 height 18
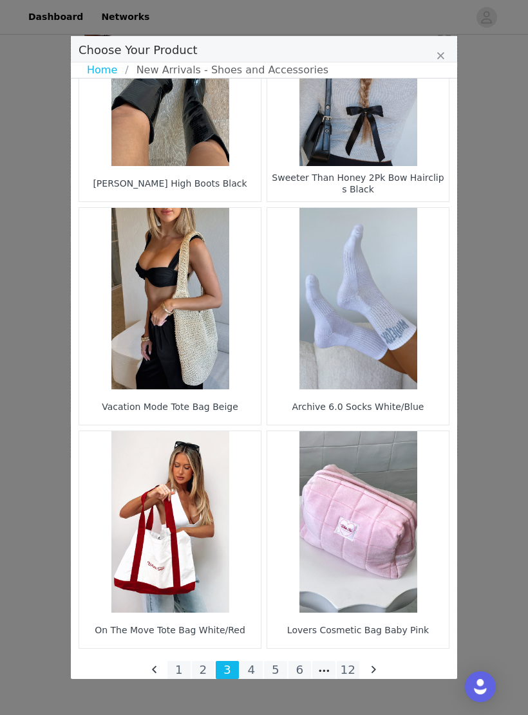
click at [256, 665] on li "4" at bounding box center [251, 670] width 23 height 18
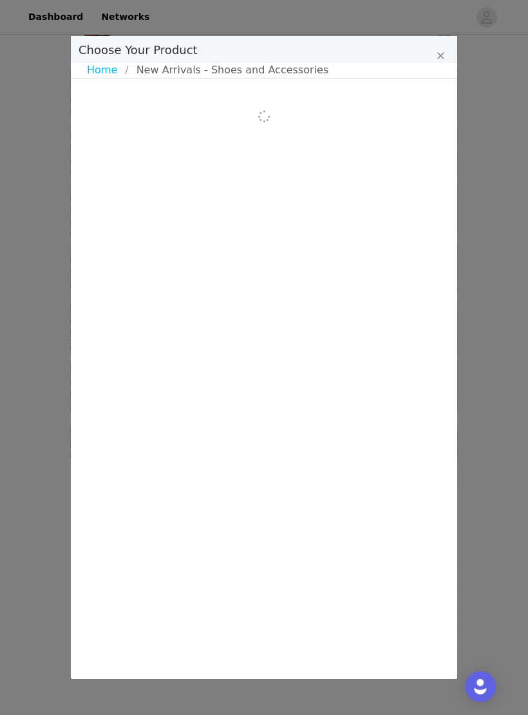
scroll to position [0, 0]
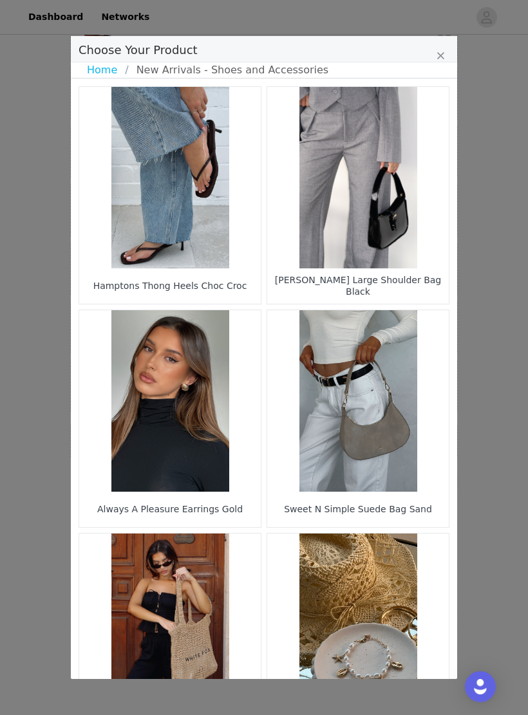
click at [205, 212] on figure "Choose Your Product" at bounding box center [169, 177] width 181 height 181
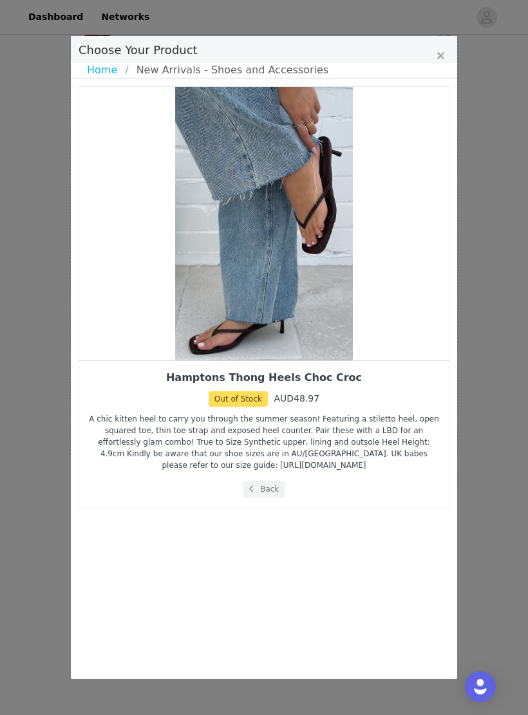
click at [276, 486] on button "Back" at bounding box center [264, 489] width 43 height 17
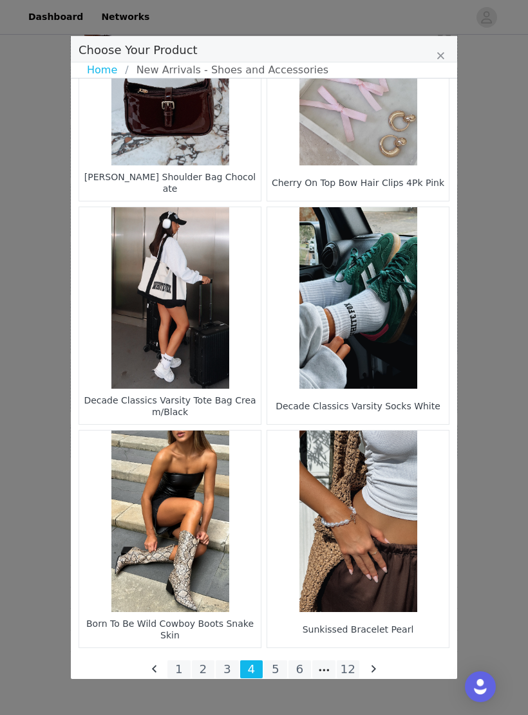
scroll to position [1665, 0]
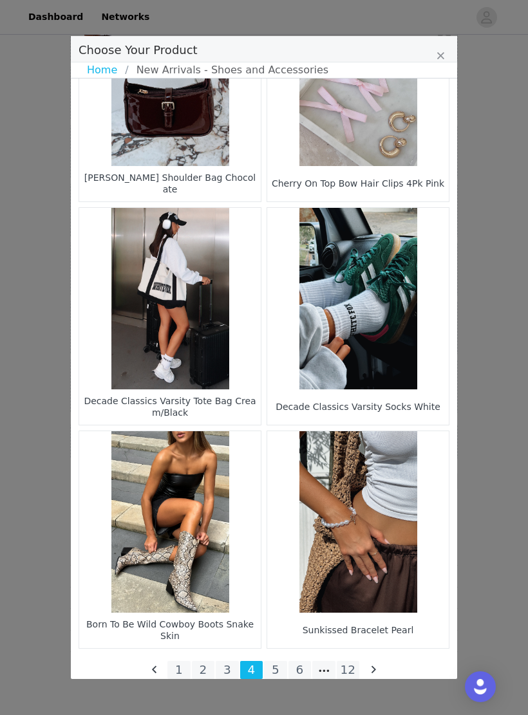
click at [272, 665] on li "5" at bounding box center [275, 670] width 23 height 18
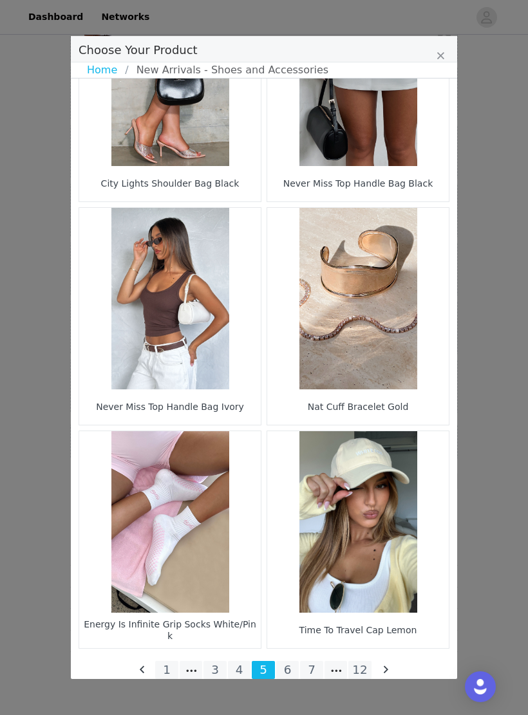
click at [284, 665] on li "6" at bounding box center [287, 670] width 23 height 18
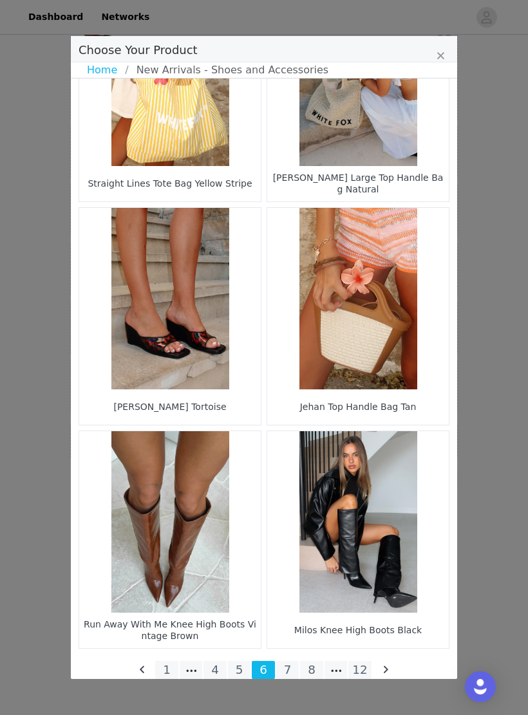
click at [284, 665] on li "7" at bounding box center [287, 670] width 23 height 18
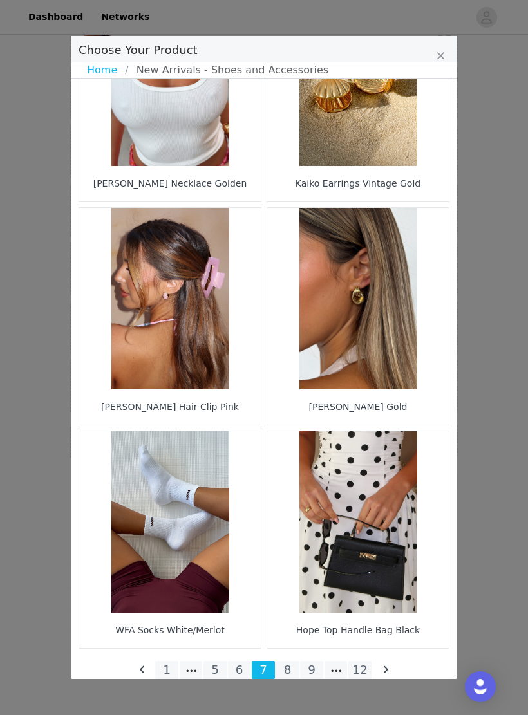
click at [286, 665] on li "8" at bounding box center [287, 670] width 23 height 18
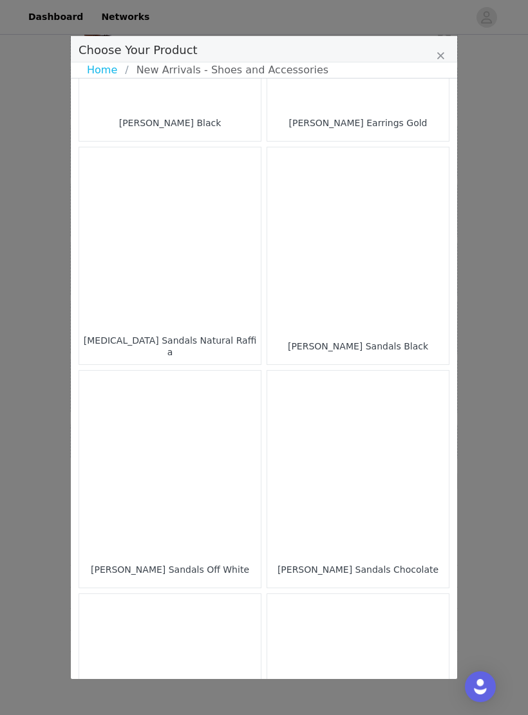
scroll to position [430, 0]
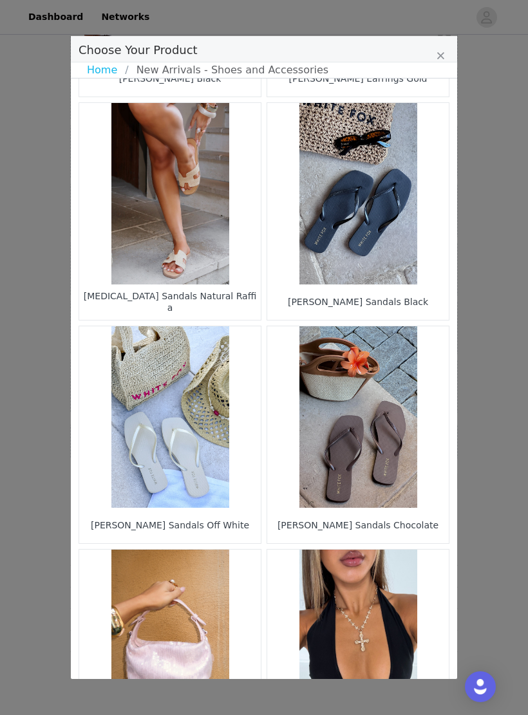
click at [387, 255] on figure "Choose Your Product" at bounding box center [357, 193] width 181 height 181
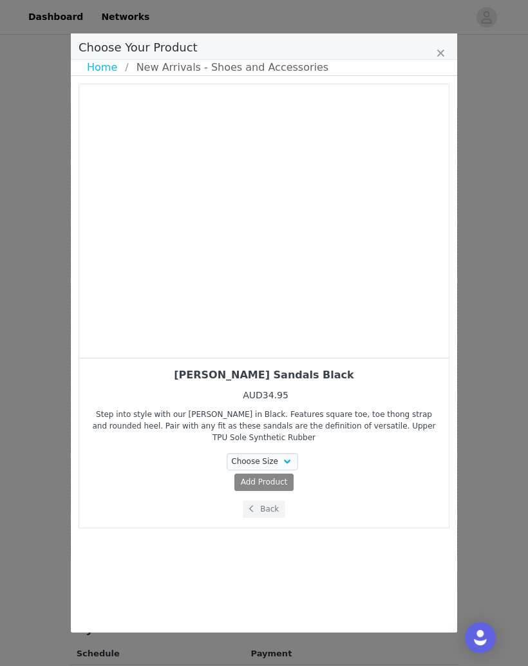
scroll to position [270, 0]
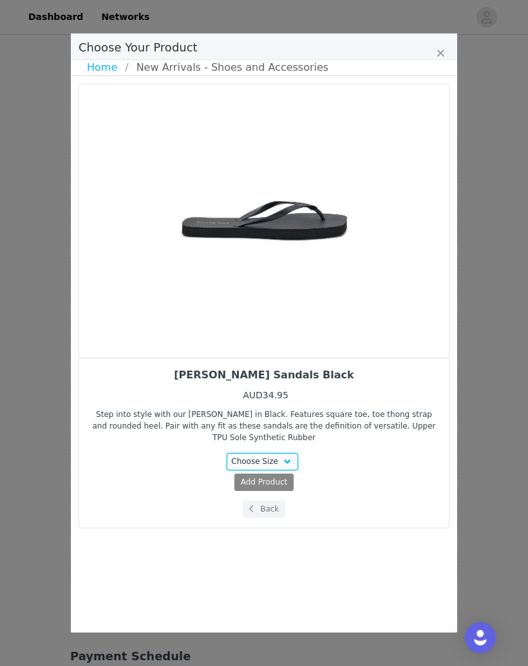
click at [287, 457] on select "Choose Size 5 6 7 8 9 10" at bounding box center [262, 461] width 72 height 17
select select "26941068"
click at [302, 483] on span "AUD34.95" at bounding box center [289, 481] width 39 height 9
select select "26941068"
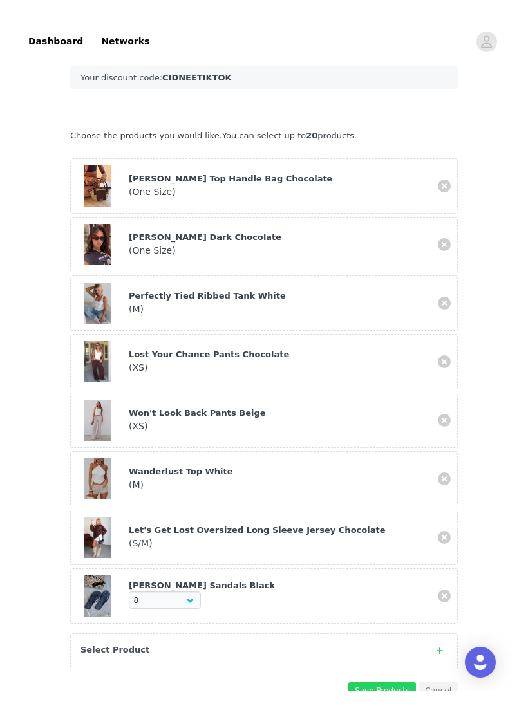
scroll to position [328, 0]
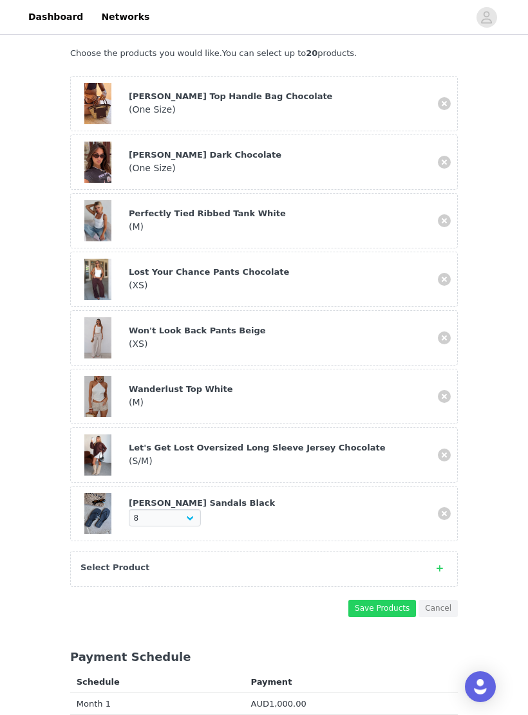
click at [391, 604] on button "Save Products" at bounding box center [382, 608] width 68 height 17
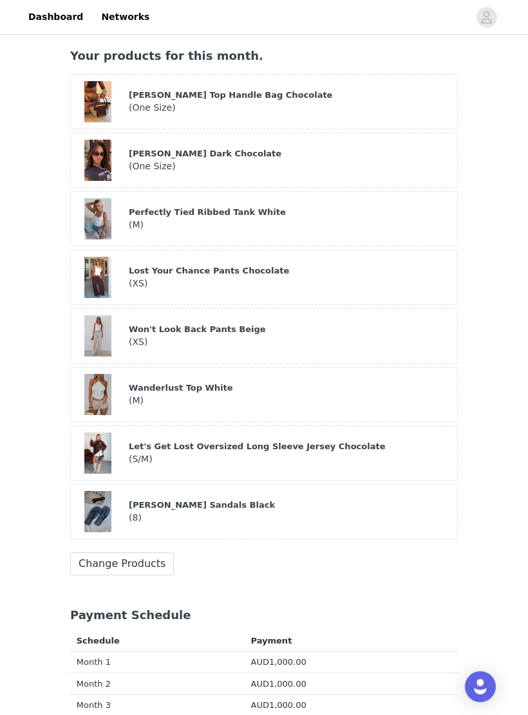
click at [161, 552] on button "Change Products" at bounding box center [122, 563] width 104 height 23
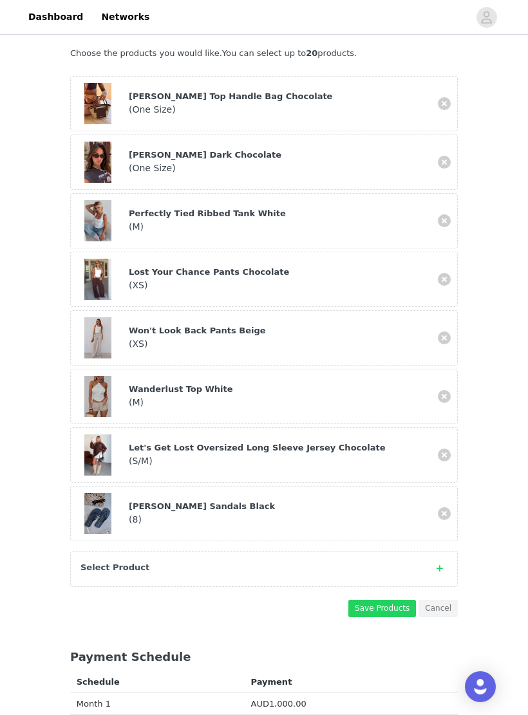
click at [367, 563] on div "Select Product" at bounding box center [250, 567] width 341 height 13
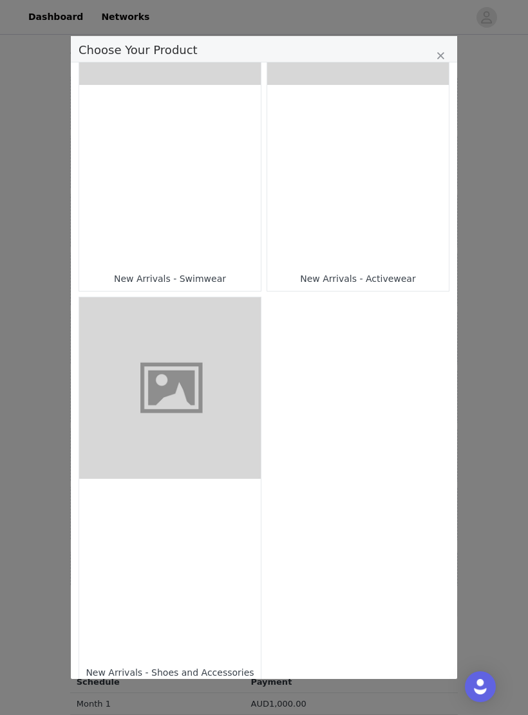
scroll to position [1348, 0]
click at [205, 521] on div "Choose Your Product" at bounding box center [169, 569] width 181 height 181
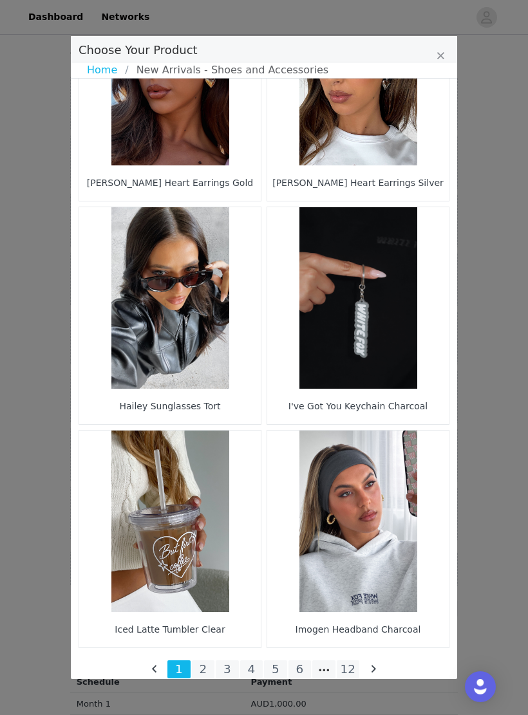
scroll to position [1665, 0]
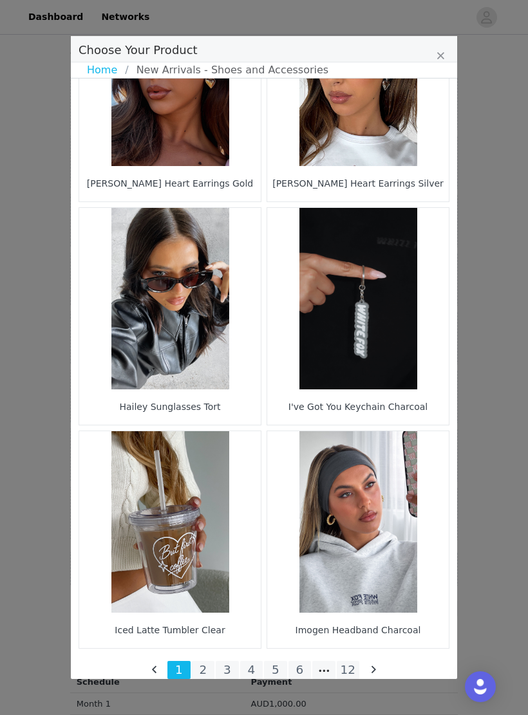
click at [354, 665] on li "12" at bounding box center [348, 670] width 23 height 18
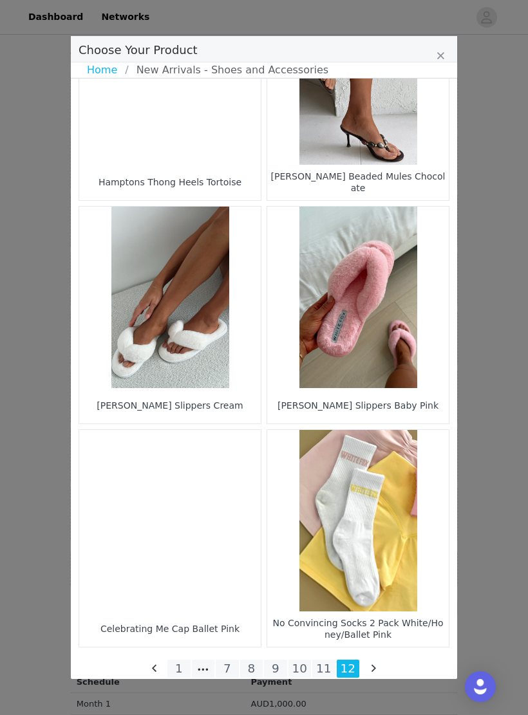
scroll to position [549, 0]
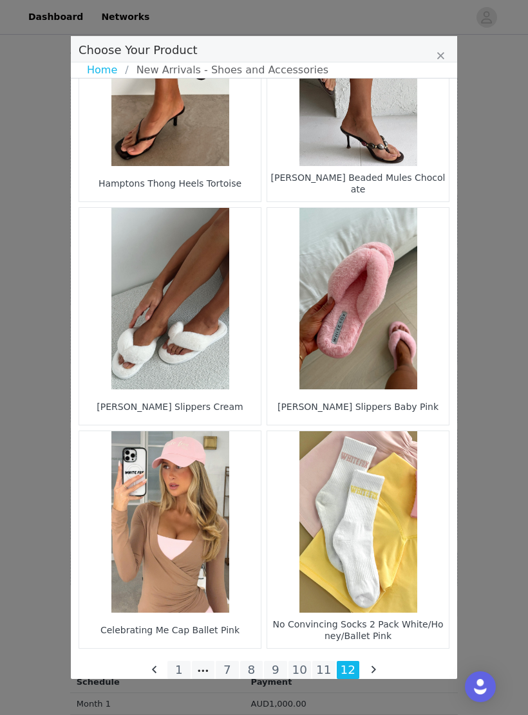
click at [328, 665] on li "11" at bounding box center [323, 670] width 23 height 18
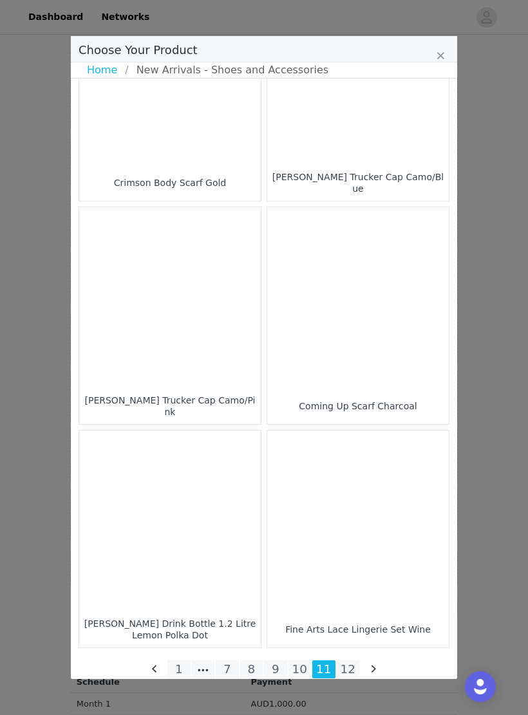
scroll to position [1665, 0]
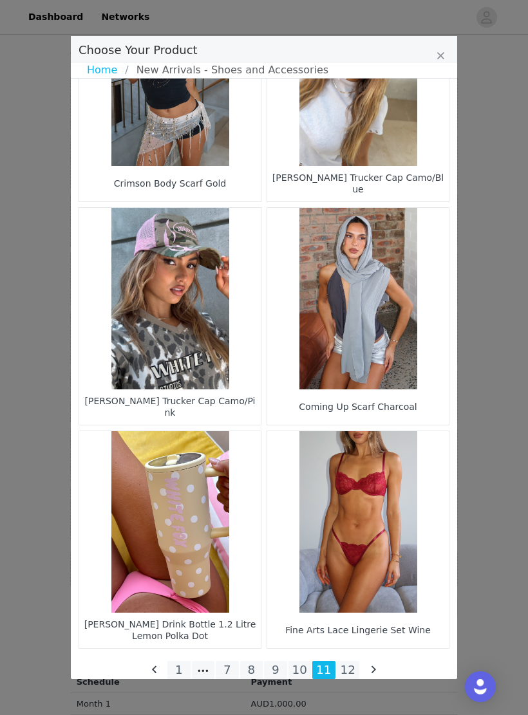
click at [301, 665] on li "10" at bounding box center [299, 670] width 23 height 18
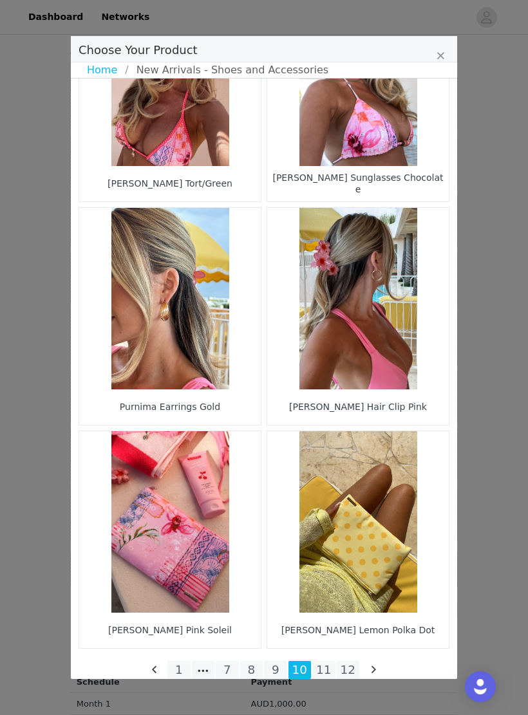
click at [283, 665] on li "9" at bounding box center [275, 670] width 23 height 18
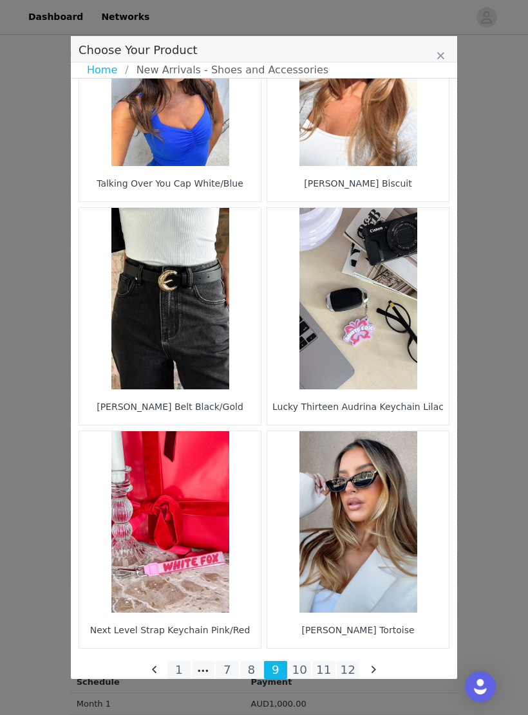
click at [261, 665] on li "8" at bounding box center [251, 670] width 23 height 18
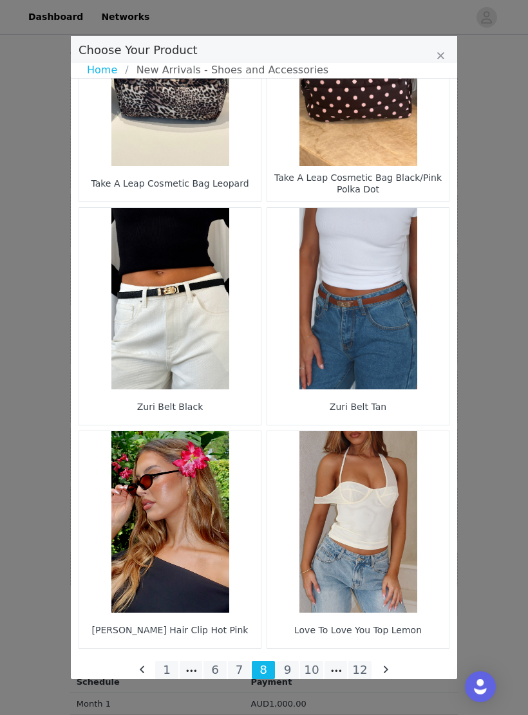
click at [360, 665] on li "12" at bounding box center [359, 670] width 23 height 18
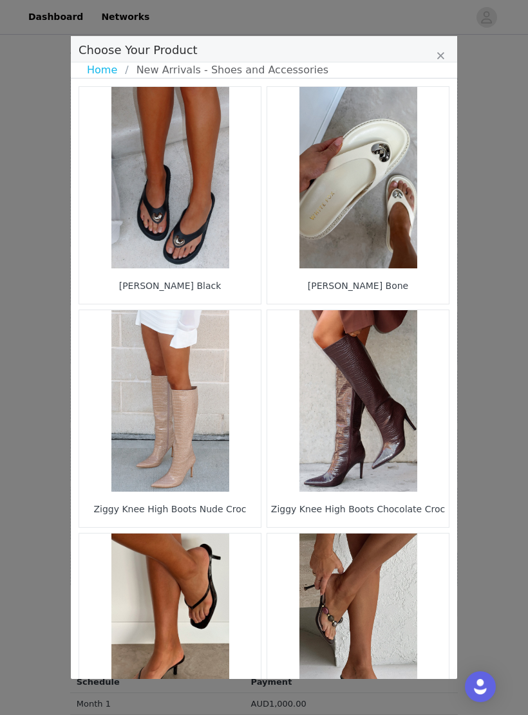
scroll to position [24, 0]
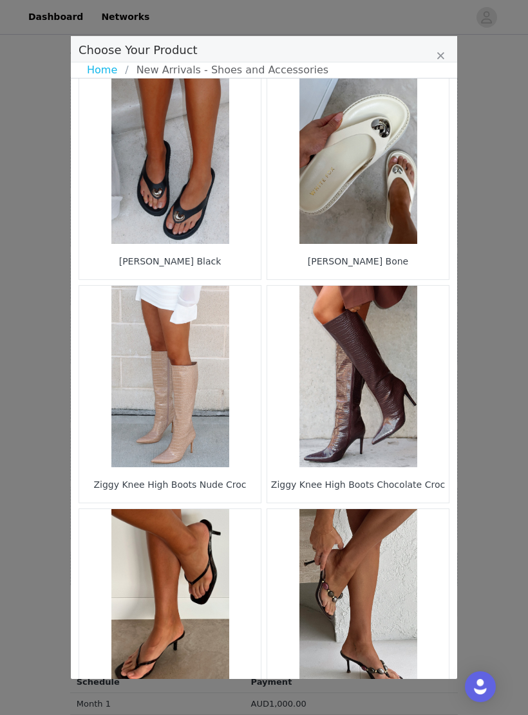
click at [225, 571] on figure "Choose Your Product" at bounding box center [169, 599] width 181 height 181
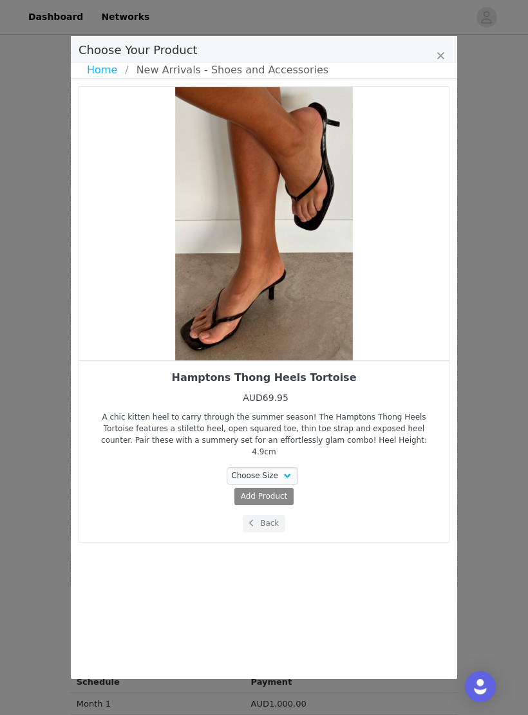
scroll to position [0, 0]
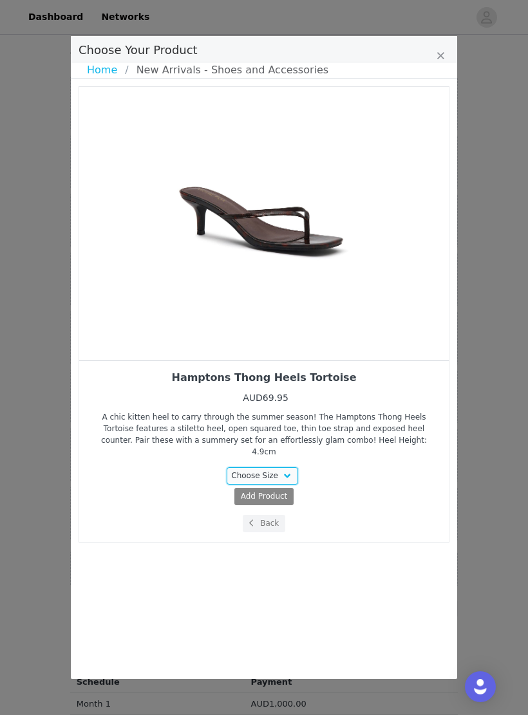
click at [290, 468] on select "Choose Size 5 6 7 8 9 10" at bounding box center [262, 475] width 72 height 17
select select "27778589"
click at [299, 492] on button "Add Product ( AUD69.95 )" at bounding box center [264, 496] width 108 height 17
select select "27778589"
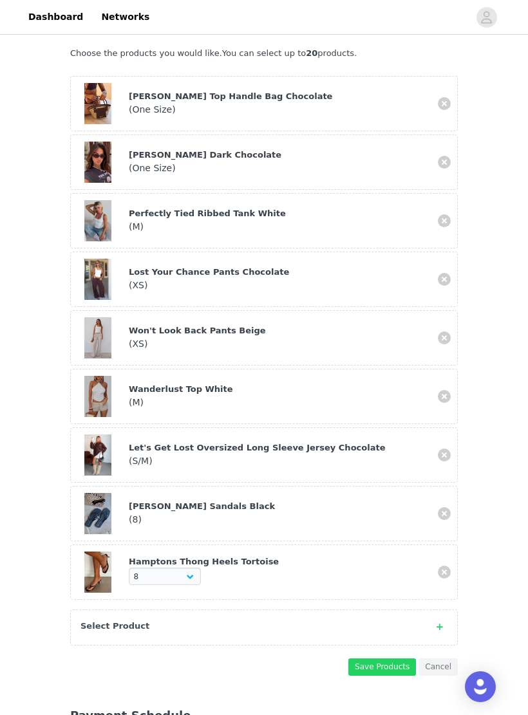
click at [387, 663] on button "Save Products" at bounding box center [382, 666] width 68 height 17
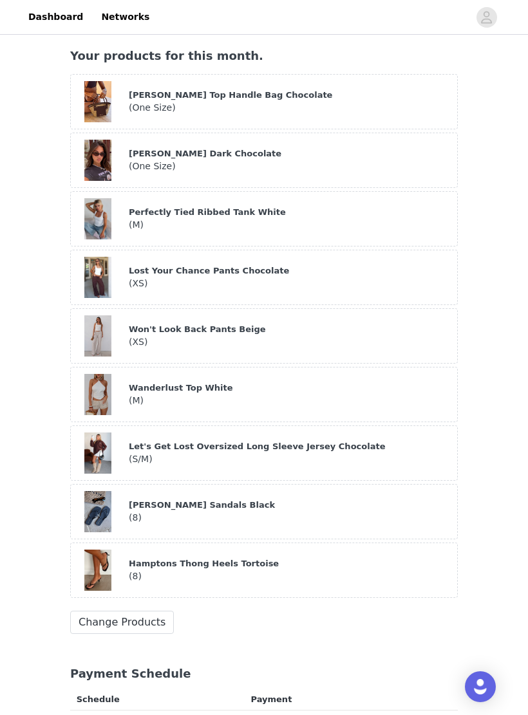
click at [149, 625] on button "Change Products" at bounding box center [122, 622] width 104 height 23
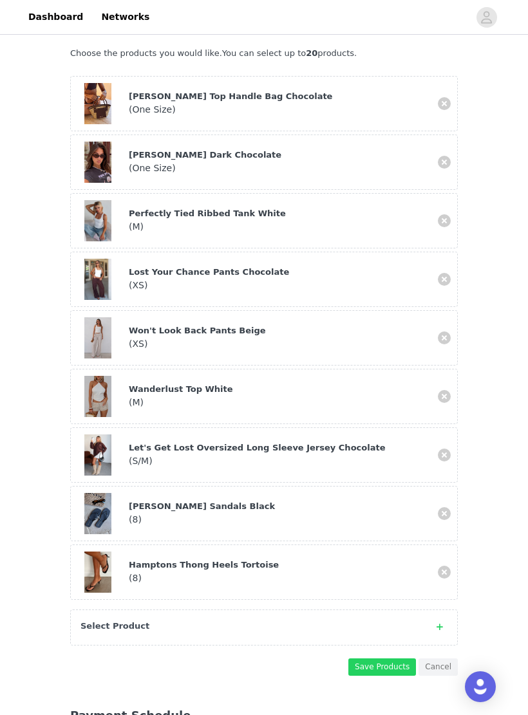
click at [440, 614] on div "Select Product" at bounding box center [263, 627] width 387 height 36
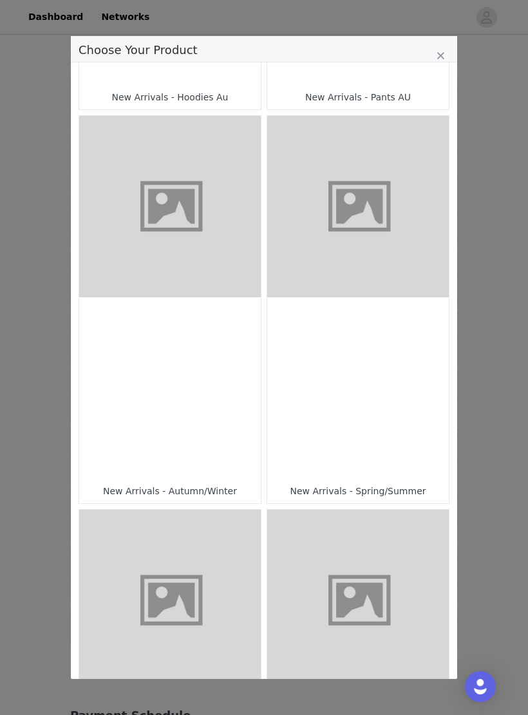
scroll to position [369, 0]
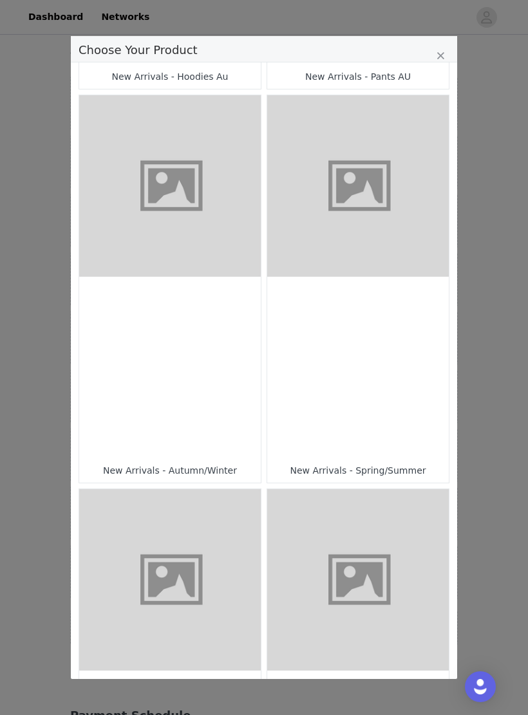
click at [233, 342] on div "Choose Your Product" at bounding box center [169, 367] width 181 height 181
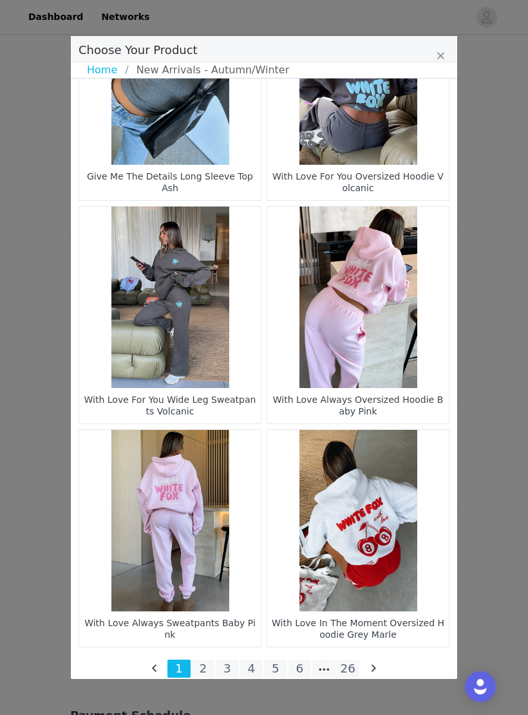
scroll to position [1665, 0]
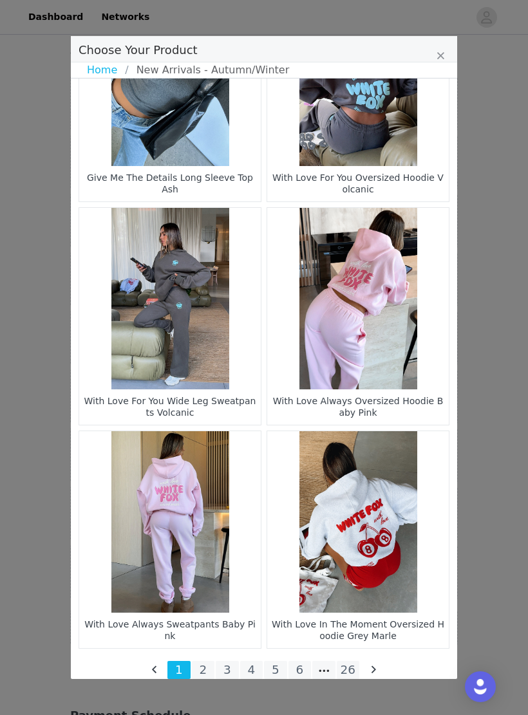
click at [351, 665] on li "26" at bounding box center [348, 670] width 23 height 18
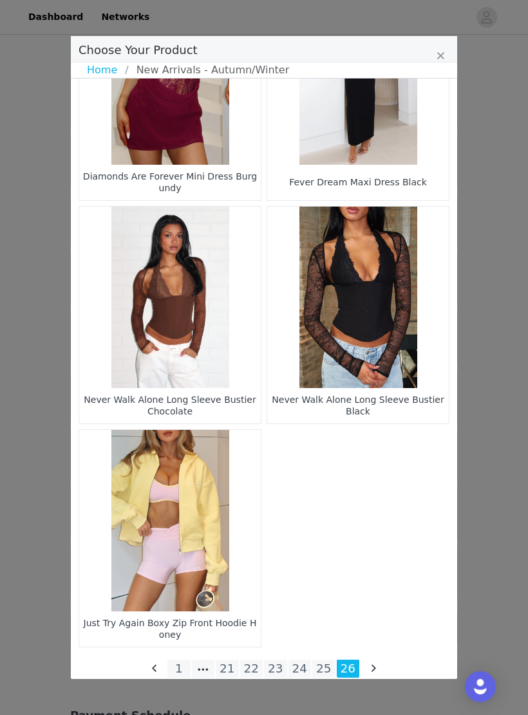
scroll to position [772, 0]
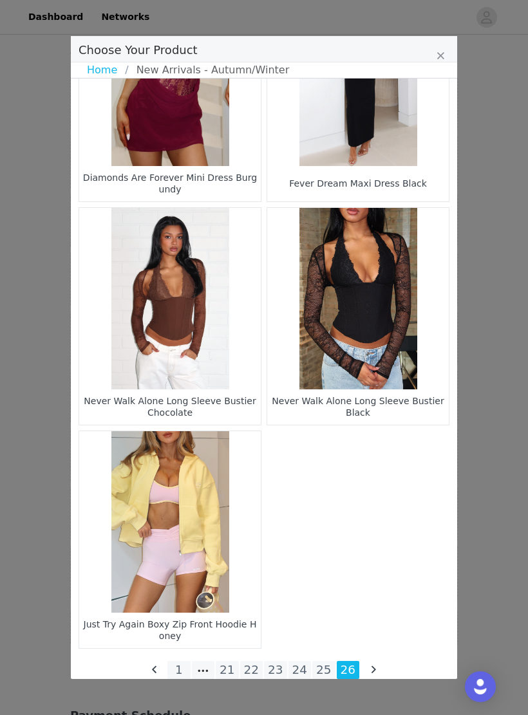
click at [328, 665] on li "25" at bounding box center [323, 670] width 23 height 18
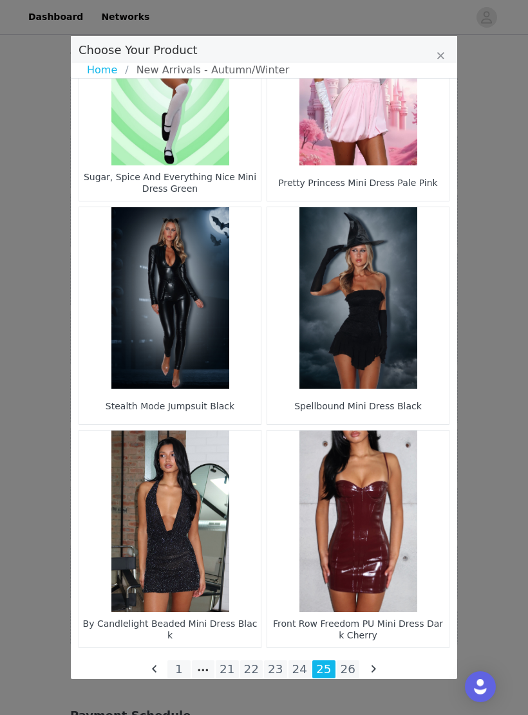
scroll to position [1665, 0]
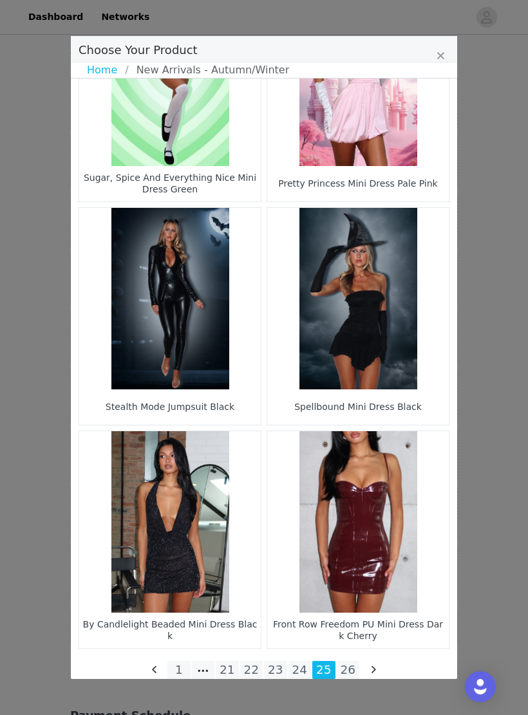
click at [306, 662] on li "24" at bounding box center [299, 670] width 23 height 18
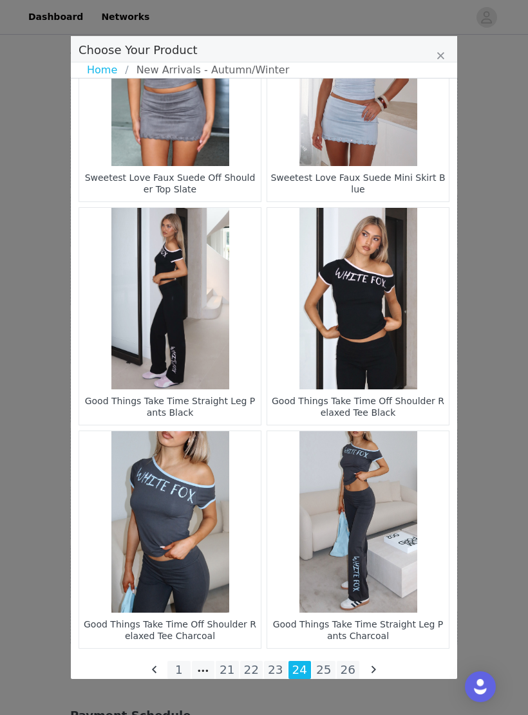
click at [284, 665] on li "23" at bounding box center [275, 670] width 23 height 18
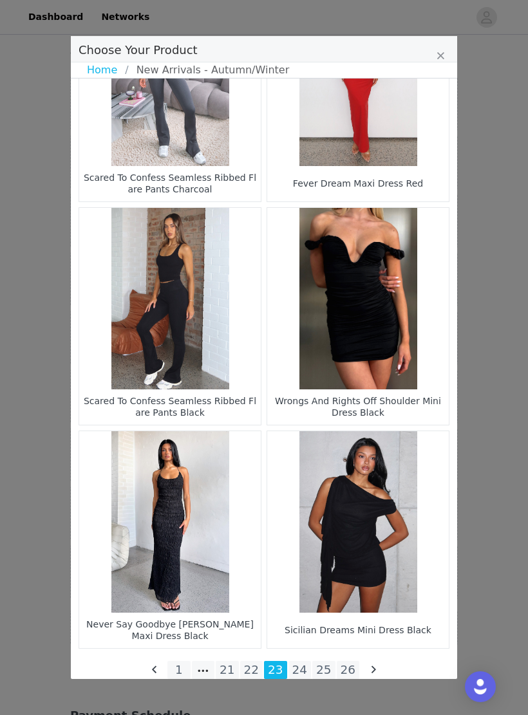
click at [257, 665] on li "22" at bounding box center [251, 670] width 23 height 18
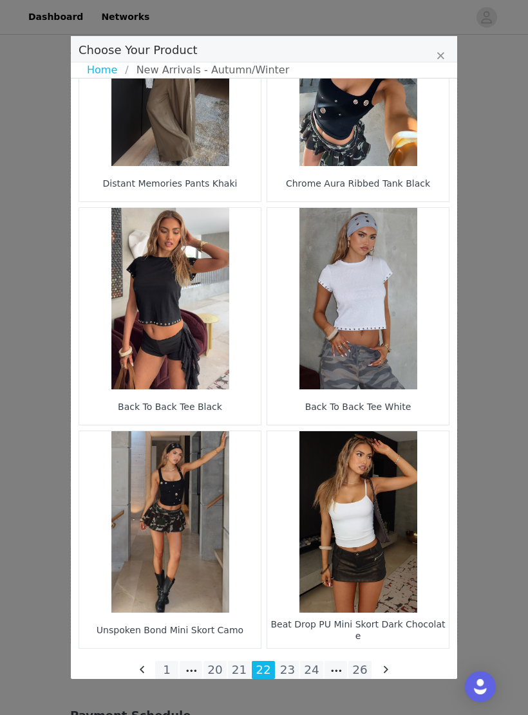
click at [243, 661] on li "21" at bounding box center [239, 670] width 23 height 18
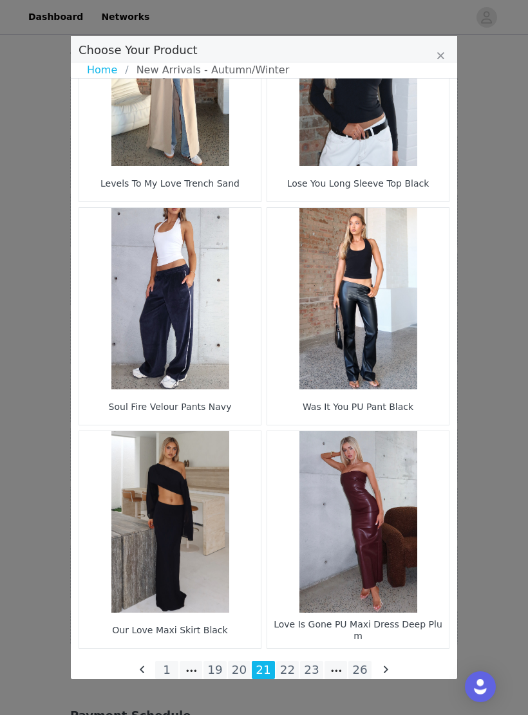
click at [242, 665] on li "20" at bounding box center [239, 670] width 23 height 18
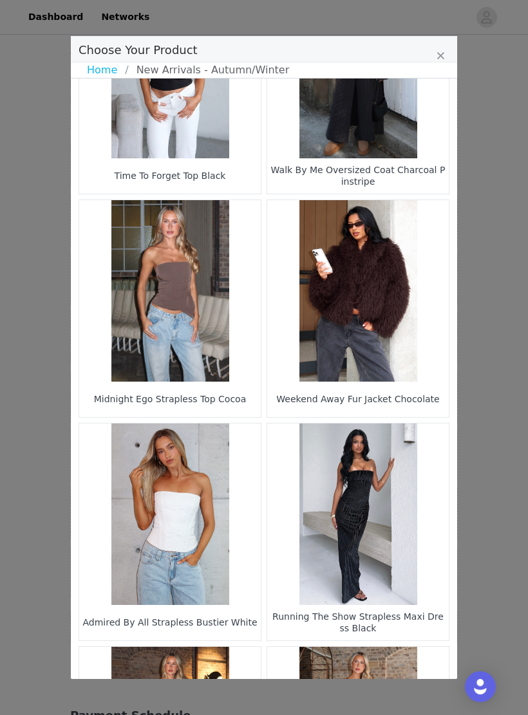
scroll to position [558, 0]
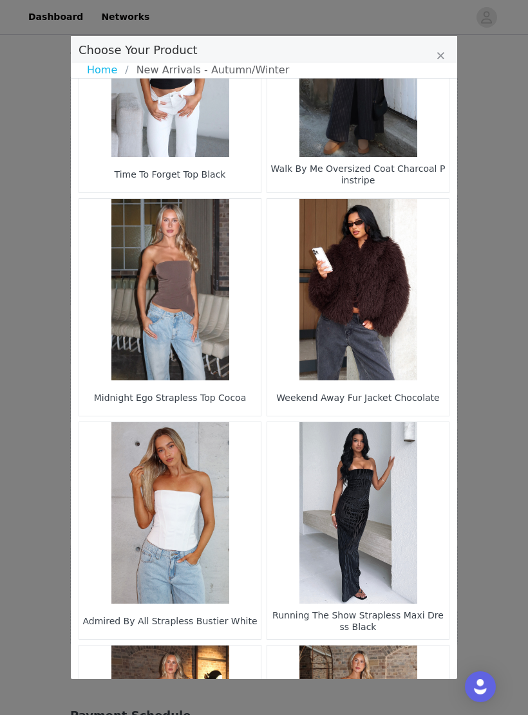
click at [412, 297] on figure "Choose Your Product" at bounding box center [357, 289] width 181 height 181
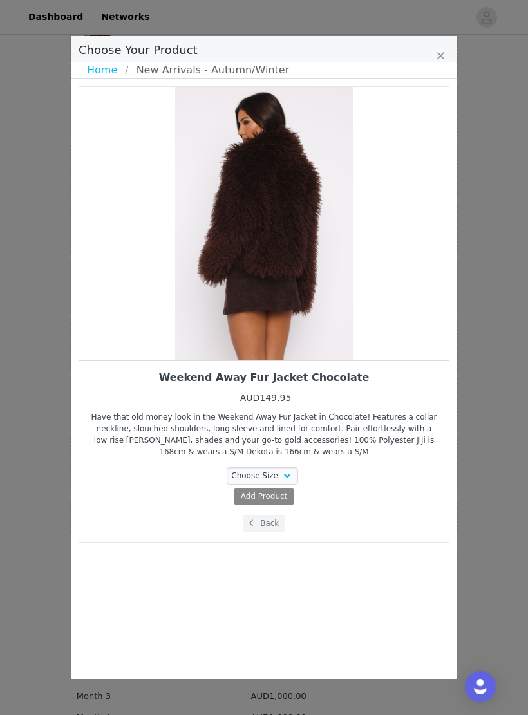
scroll to position [445, 0]
click at [285, 473] on select "Choose Size XS/S S/M M/L L/XL" at bounding box center [262, 475] width 72 height 17
select select "27628947"
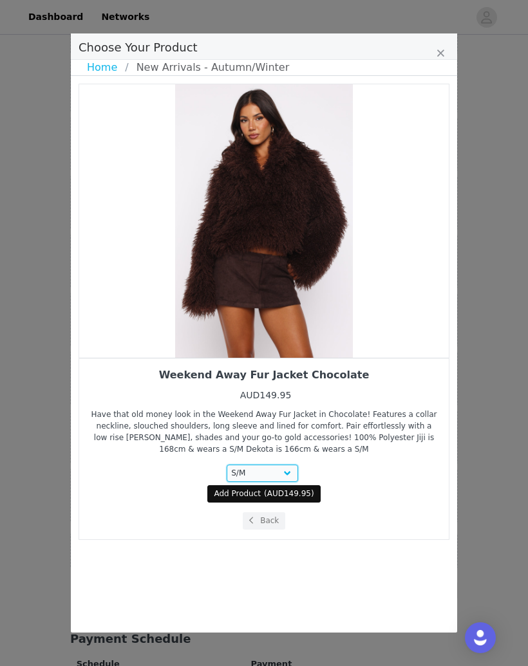
scroll to position [403, 0]
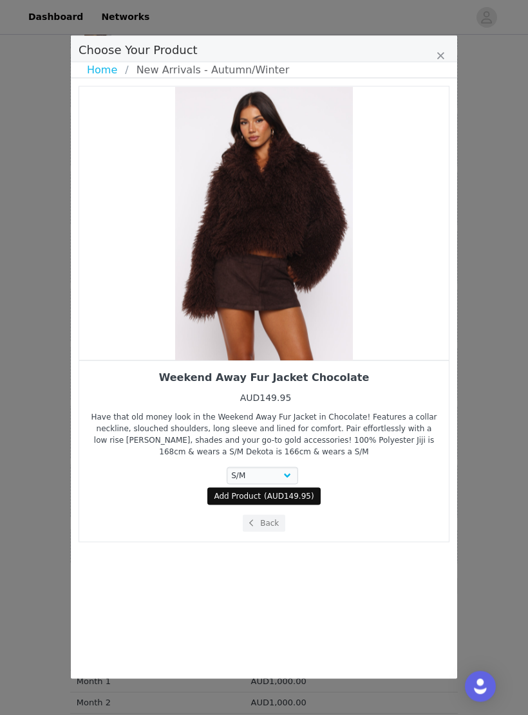
click at [298, 499] on span "AUD149.95" at bounding box center [289, 496] width 44 height 9
select select "27628947"
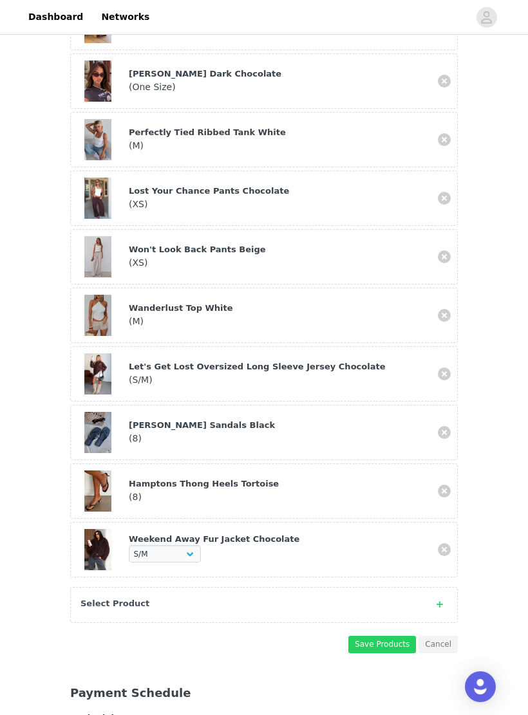
click at [385, 643] on button "Save Products" at bounding box center [382, 644] width 68 height 17
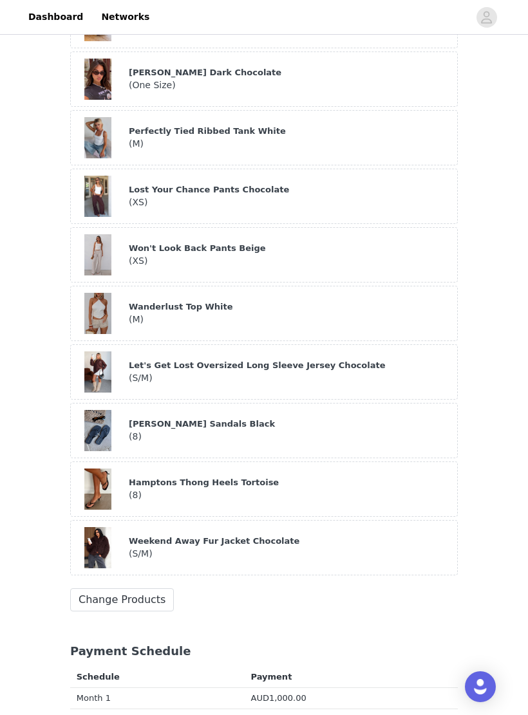
click at [164, 598] on button "Change Products" at bounding box center [122, 599] width 104 height 23
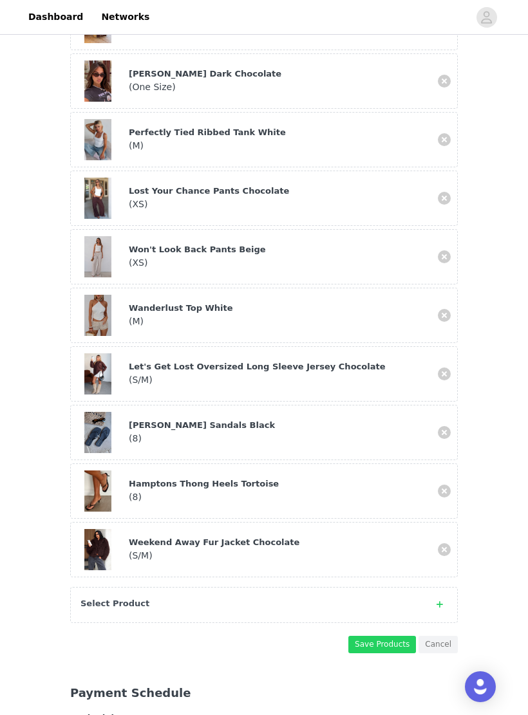
click at [252, 593] on div "Select Product" at bounding box center [263, 605] width 387 height 36
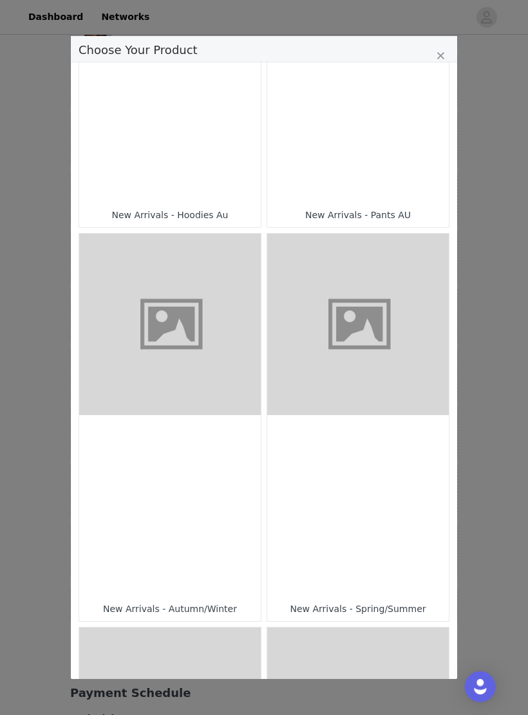
scroll to position [264, 0]
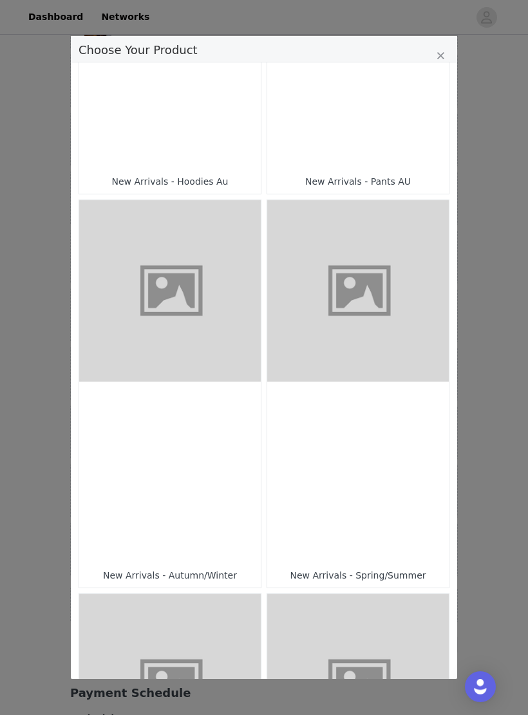
click at [226, 371] on figure "Choose Your Product" at bounding box center [169, 290] width 181 height 181
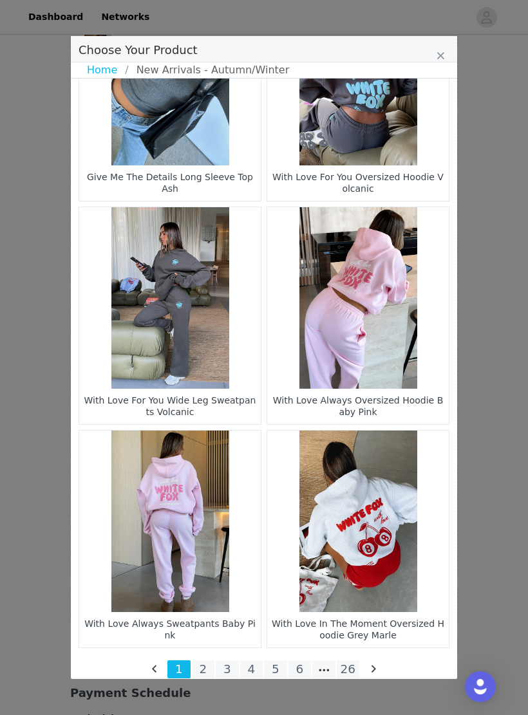
scroll to position [1665, 0]
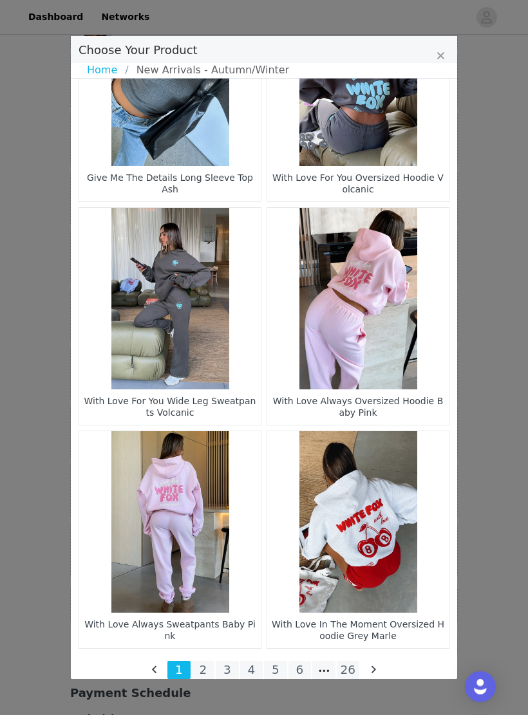
click at [302, 665] on li "6" at bounding box center [299, 670] width 23 height 18
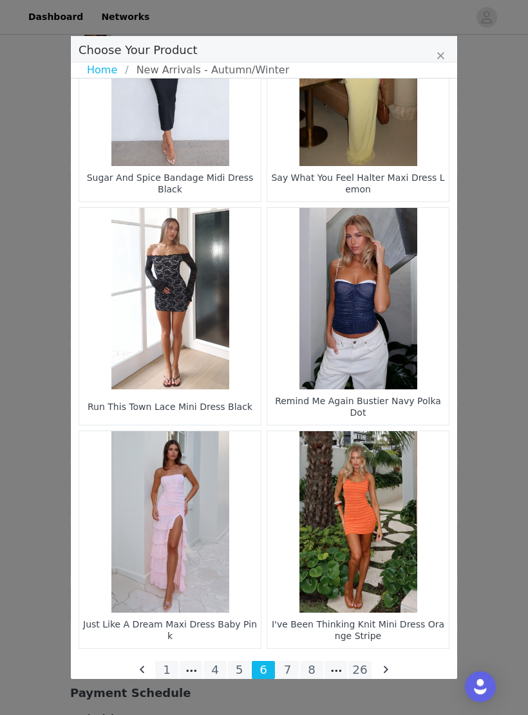
click at [283, 663] on li "7" at bounding box center [287, 670] width 23 height 18
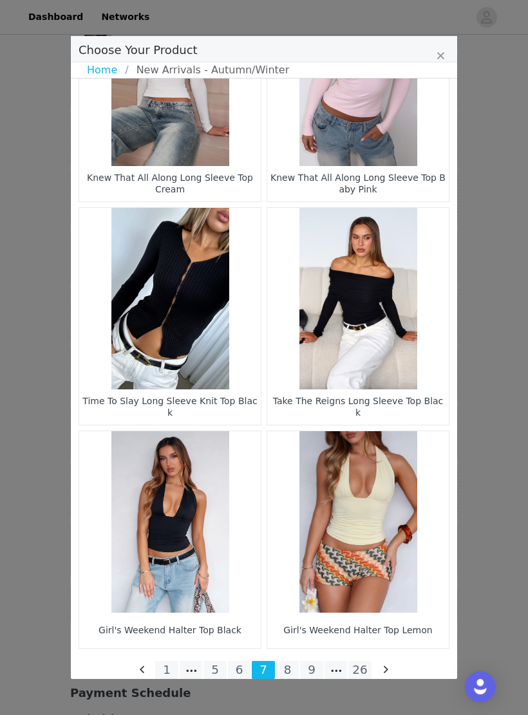
click at [291, 665] on li "8" at bounding box center [287, 670] width 23 height 18
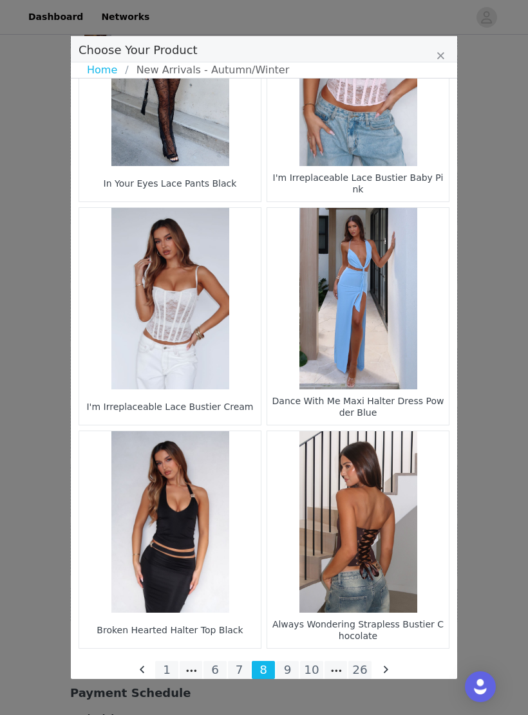
click at [306, 665] on li "10" at bounding box center [311, 670] width 23 height 18
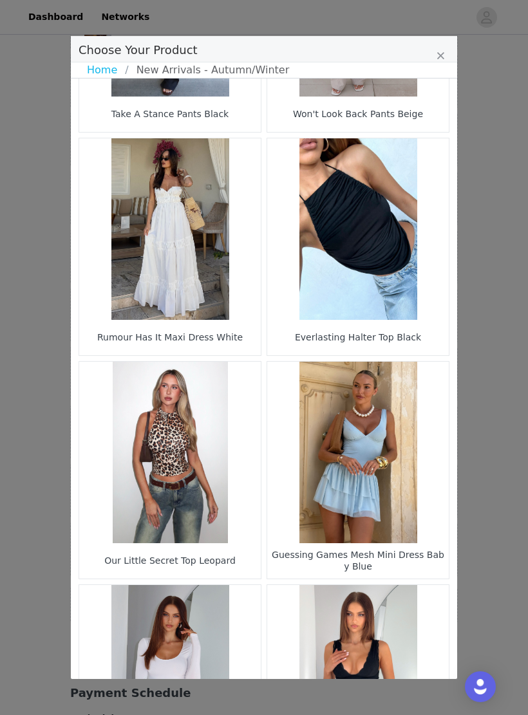
scroll to position [1526, 0]
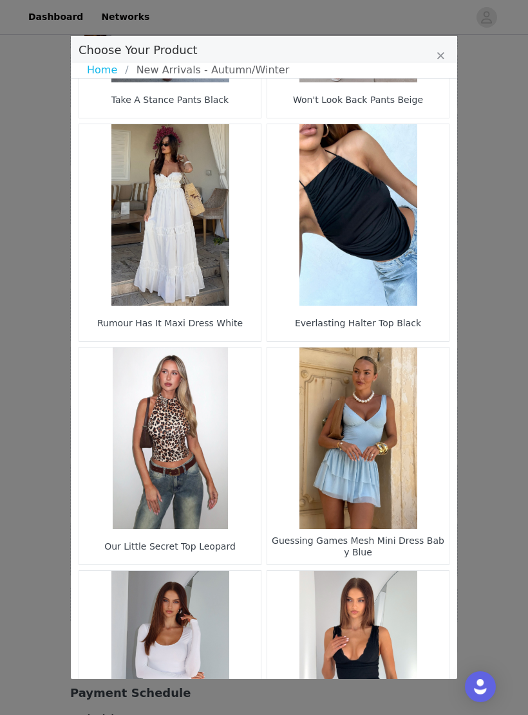
click at [397, 175] on figure "Choose Your Product" at bounding box center [357, 214] width 181 height 181
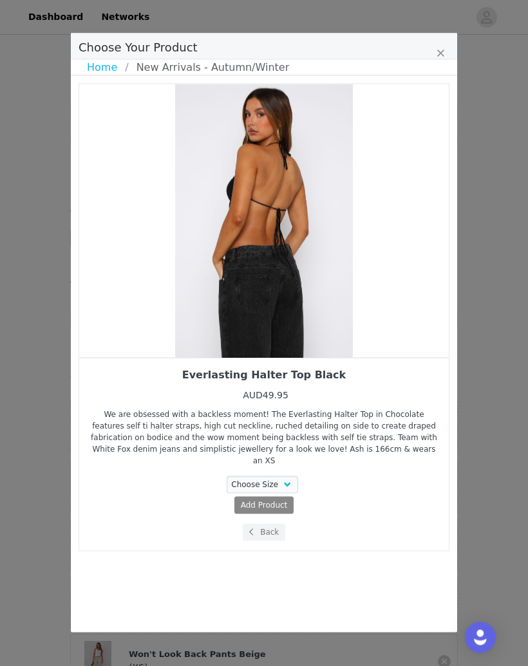
scroll to position [0, 0]
click at [290, 476] on select "Choose Size XXS S M L" at bounding box center [262, 484] width 72 height 17
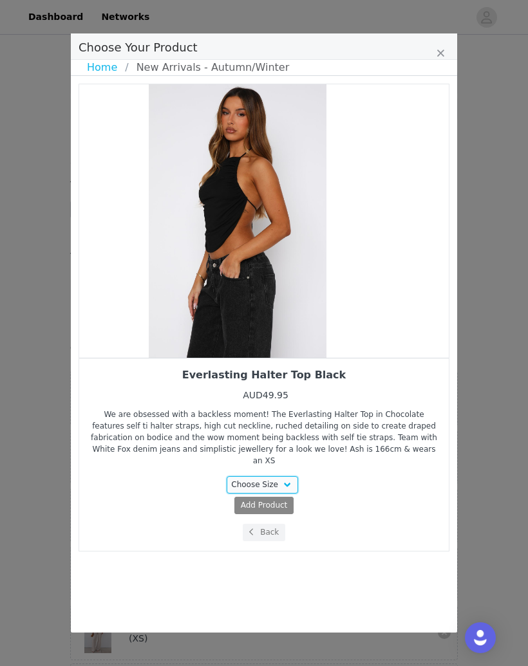
scroll to position [30, 0]
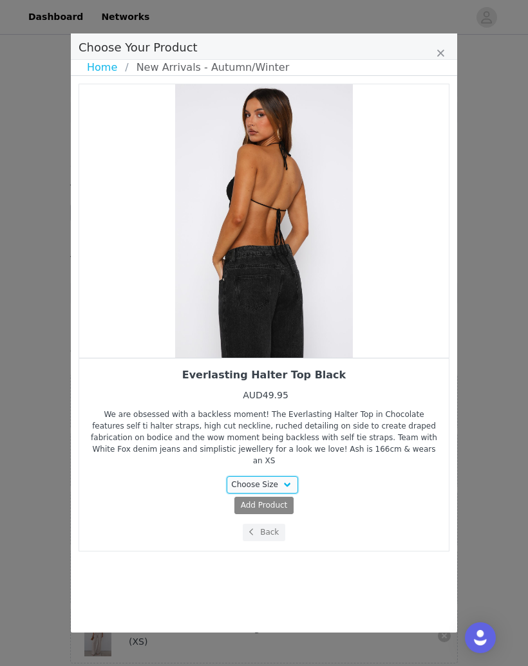
click at [287, 476] on select "Choose Size XXS S M L" at bounding box center [262, 484] width 72 height 17
select select "27448012"
click at [297, 501] on span "AUD49.95" at bounding box center [289, 505] width 39 height 9
select select "27448012"
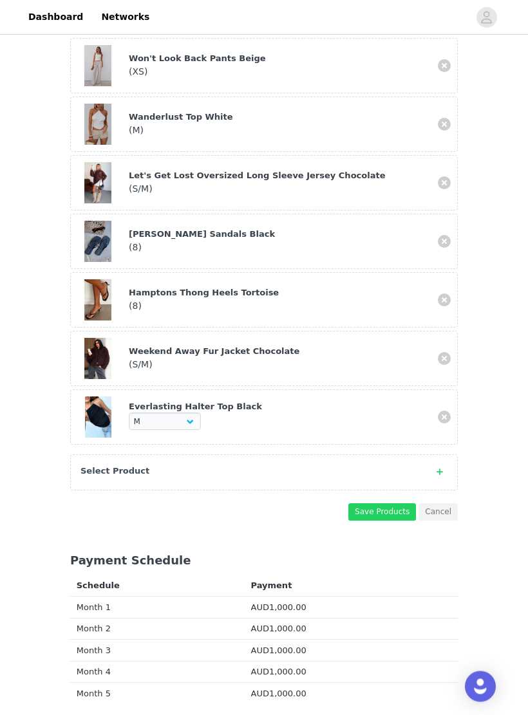
scroll to position [600, 0]
click at [383, 513] on button "Save Products" at bounding box center [382, 511] width 68 height 17
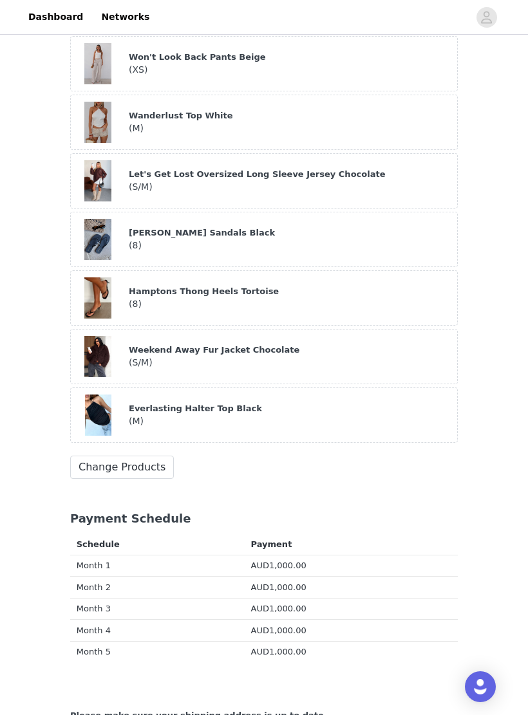
click at [153, 460] on button "Change Products" at bounding box center [122, 467] width 104 height 23
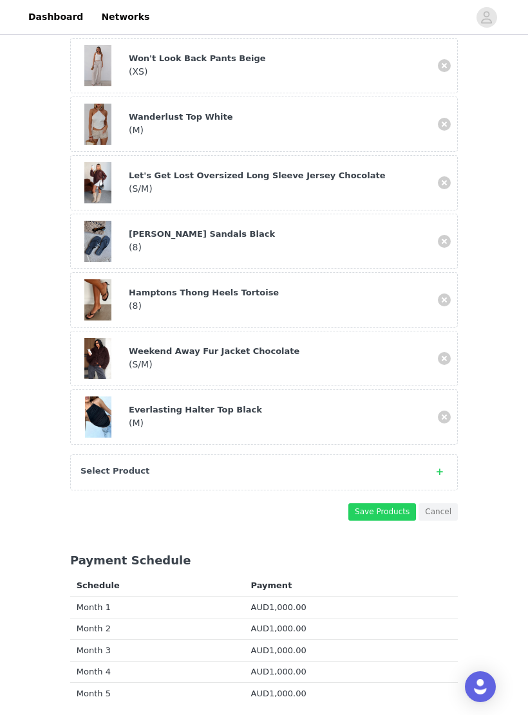
click at [306, 476] on div "Select Product" at bounding box center [263, 472] width 387 height 36
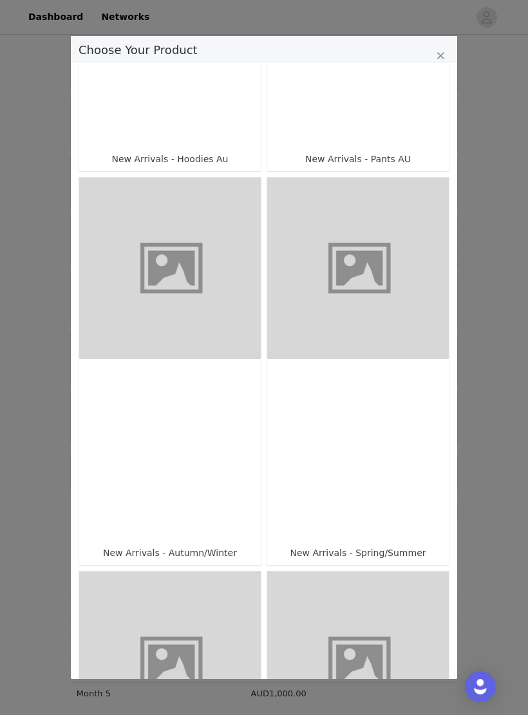
scroll to position [288, 0]
click at [211, 380] on div "Choose Your Product" at bounding box center [169, 448] width 181 height 181
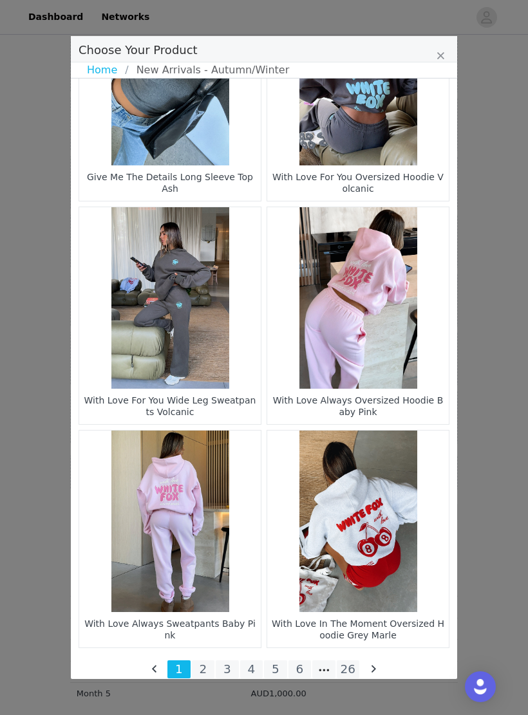
scroll to position [1665, 0]
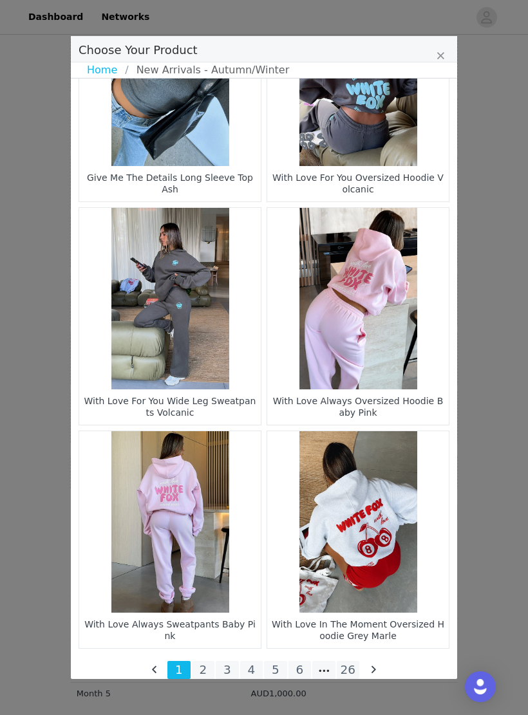
click at [346, 665] on li "26" at bounding box center [348, 670] width 23 height 18
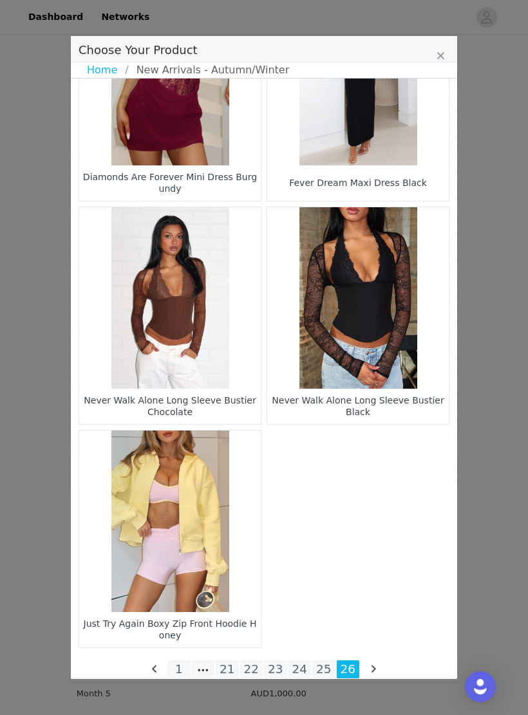
scroll to position [772, 0]
click at [230, 665] on li "21" at bounding box center [227, 670] width 23 height 18
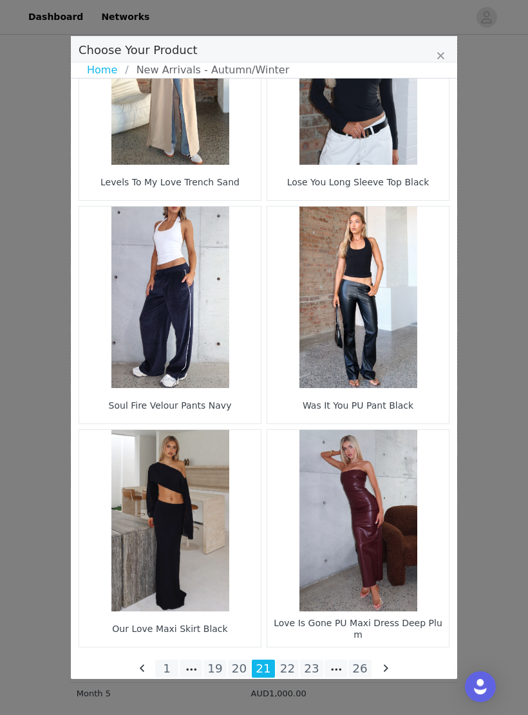
scroll to position [1665, 0]
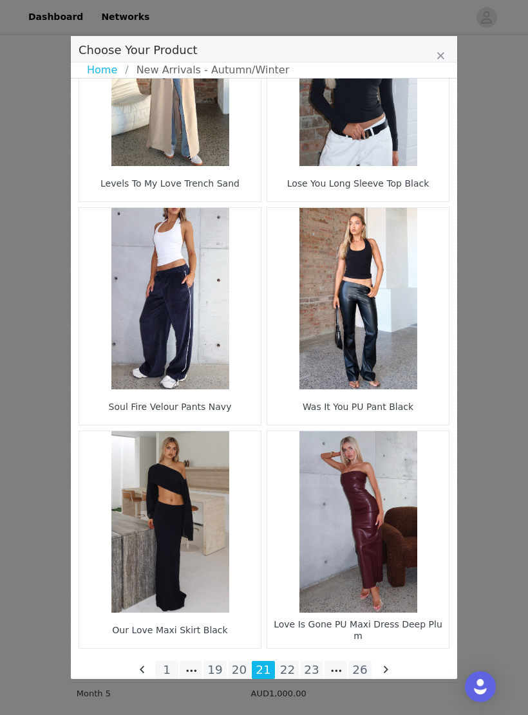
click at [221, 661] on li "19" at bounding box center [214, 670] width 23 height 18
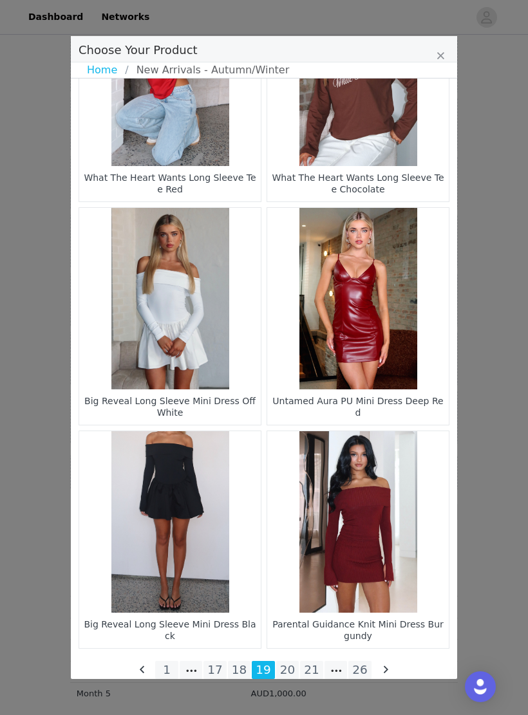
click at [247, 665] on li "18" at bounding box center [239, 670] width 23 height 18
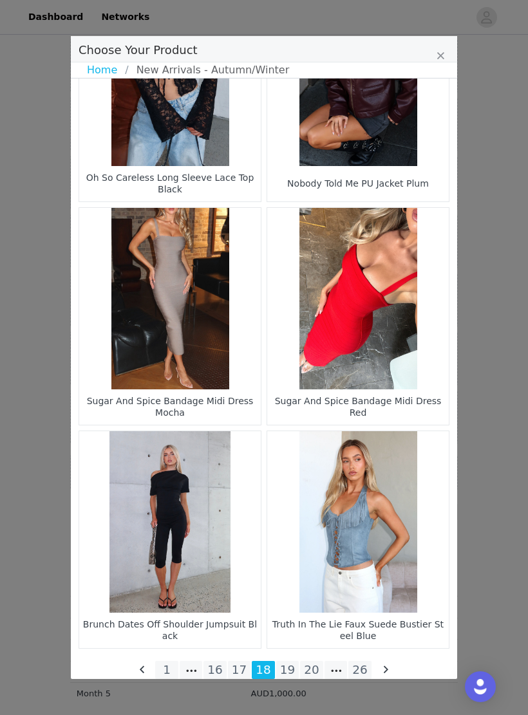
click at [245, 665] on li "17" at bounding box center [239, 670] width 23 height 18
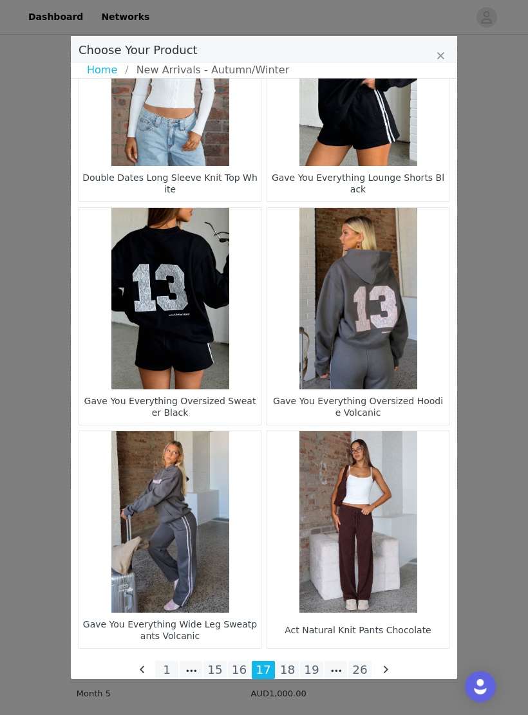
click at [244, 665] on li "16" at bounding box center [239, 670] width 23 height 18
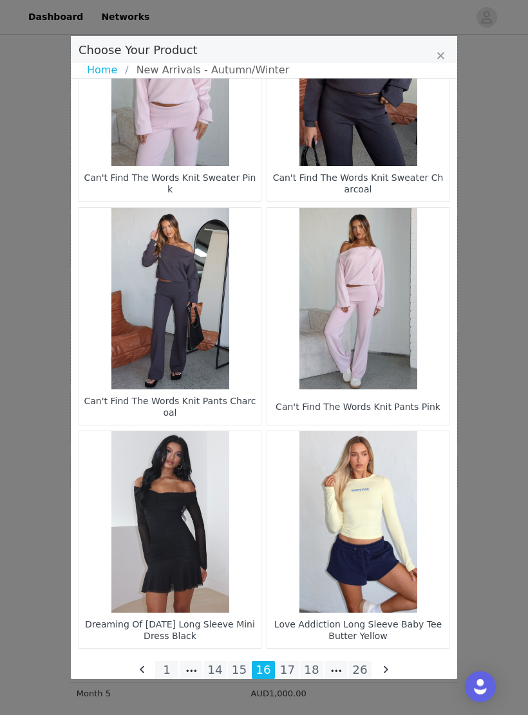
click at [246, 665] on li "15" at bounding box center [239, 670] width 23 height 18
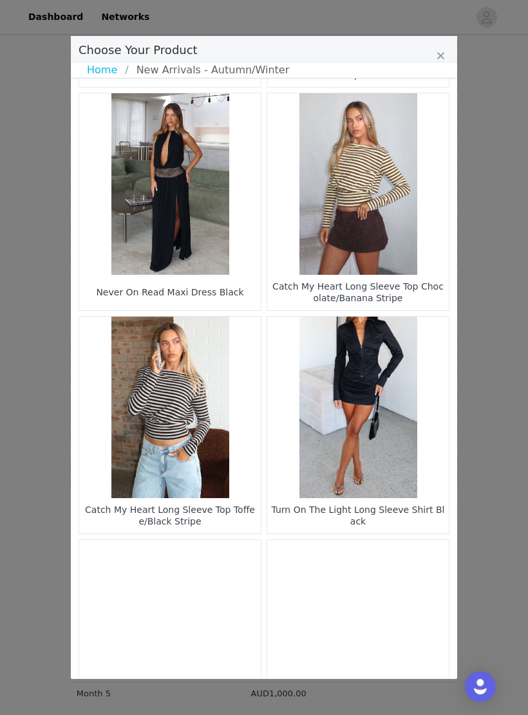
scroll to position [1397, 0]
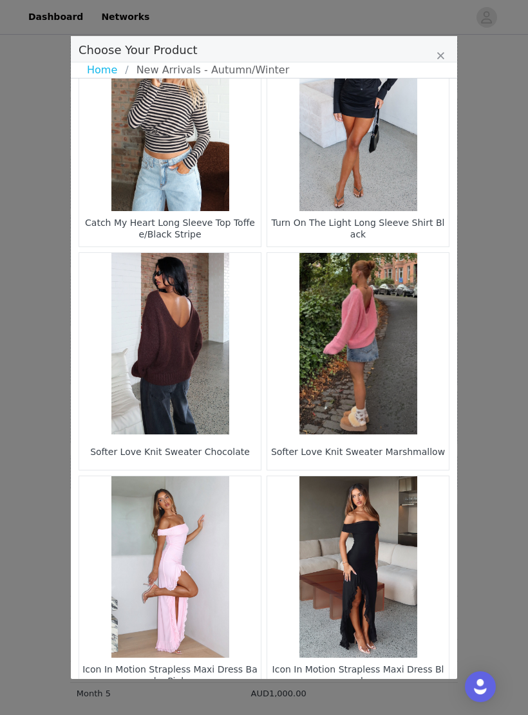
click at [399, 315] on figure "Choose Your Product" at bounding box center [357, 343] width 181 height 181
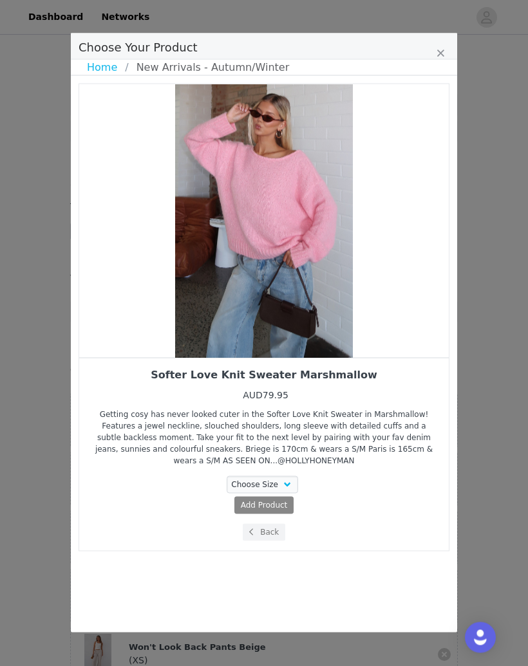
scroll to position [0, 0]
click at [279, 533] on button "Back" at bounding box center [264, 532] width 43 height 17
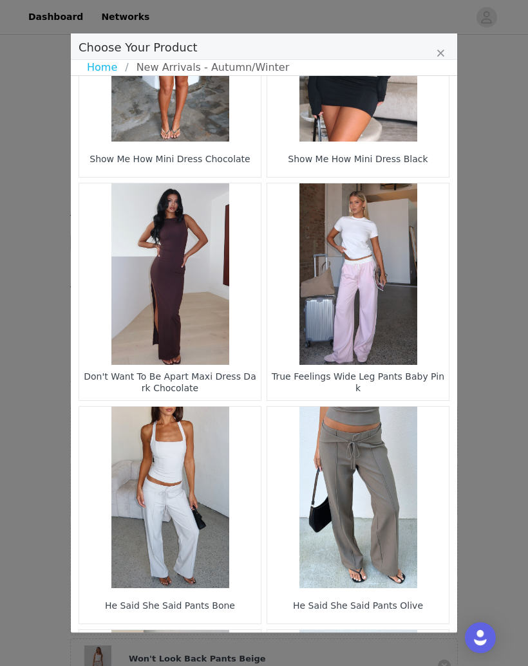
scroll to position [148, 0]
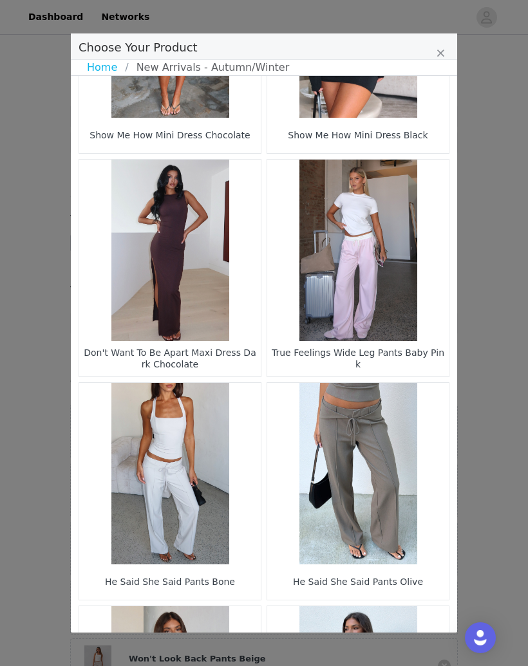
click at [403, 232] on figure "Choose Your Product" at bounding box center [357, 250] width 181 height 181
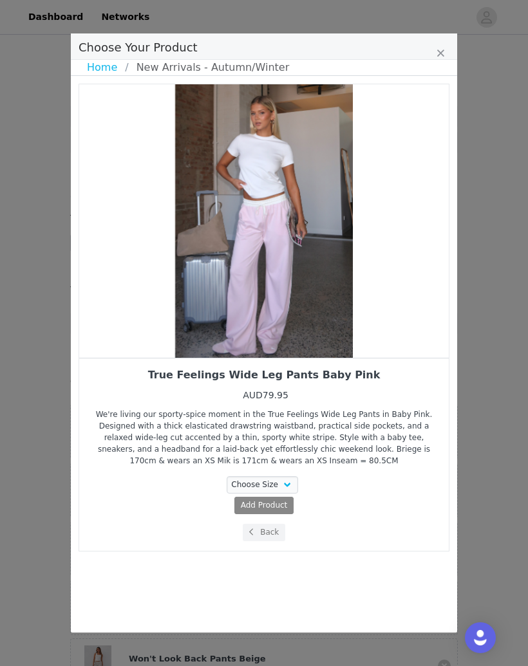
scroll to position [0, 0]
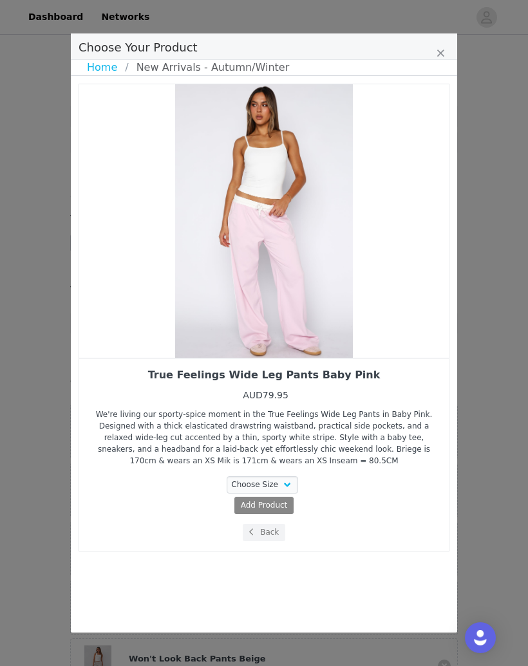
click at [411, 207] on div "Choose Your Product" at bounding box center [263, 220] width 369 height 273
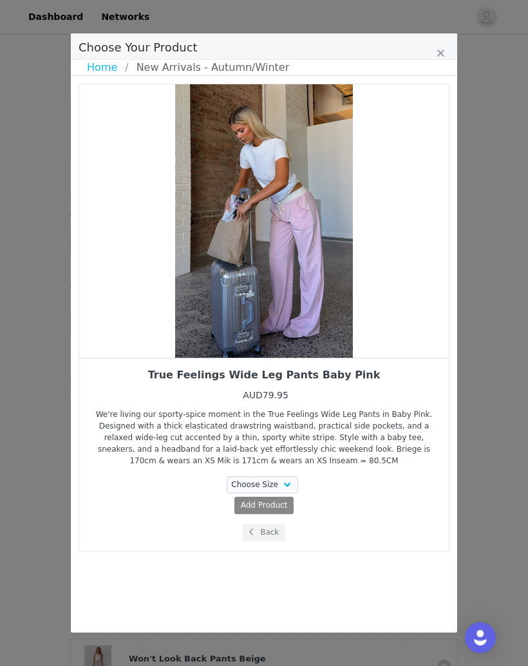
click at [276, 533] on button "Back" at bounding box center [264, 532] width 43 height 17
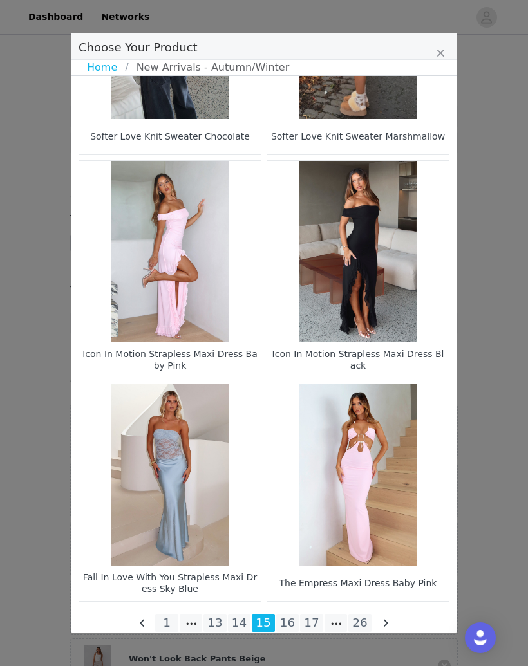
scroll to position [1709, 0]
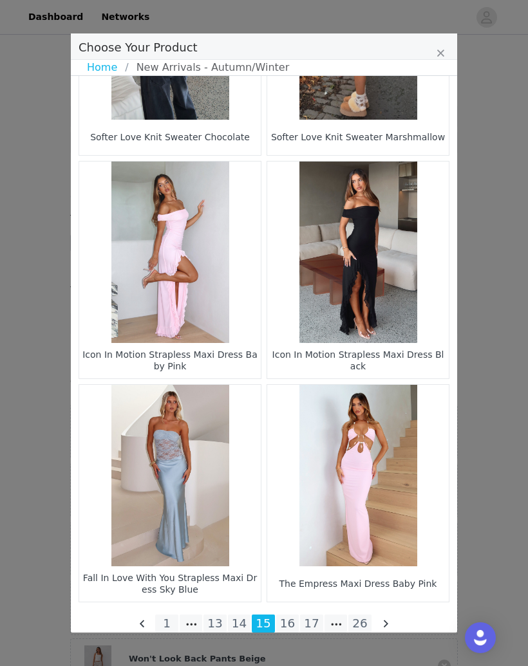
click at [244, 625] on li "14" at bounding box center [239, 623] width 23 height 18
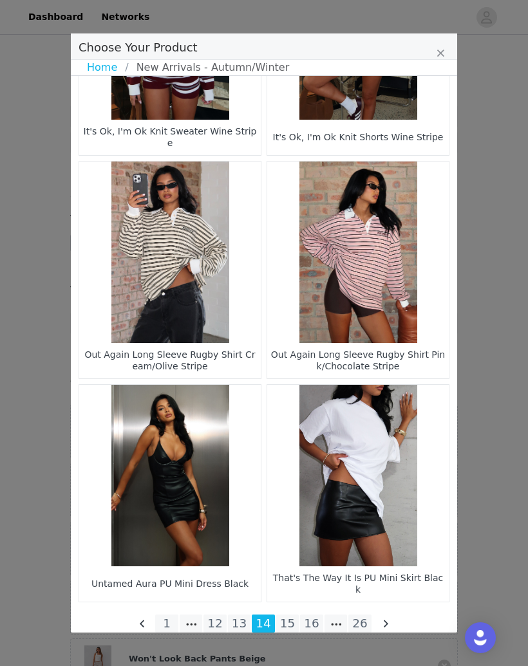
click at [241, 620] on li "13" at bounding box center [239, 623] width 23 height 18
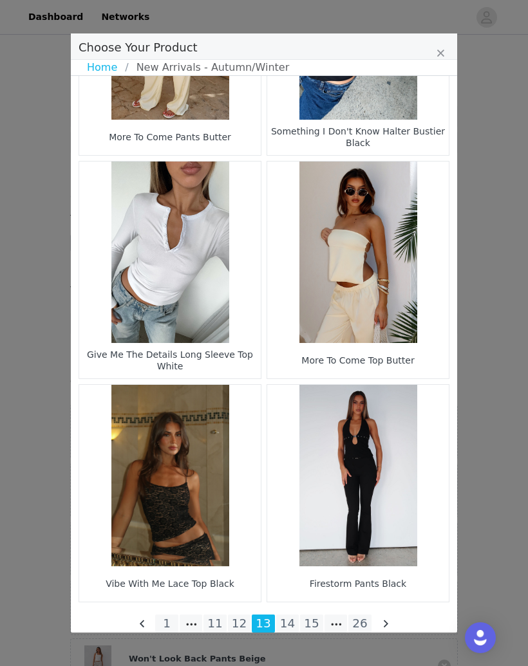
click at [242, 623] on li "12" at bounding box center [239, 623] width 23 height 18
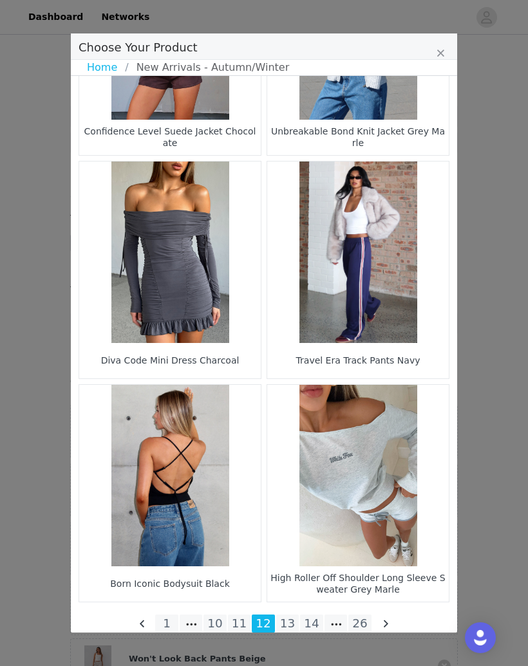
click at [244, 623] on li "11" at bounding box center [239, 623] width 23 height 18
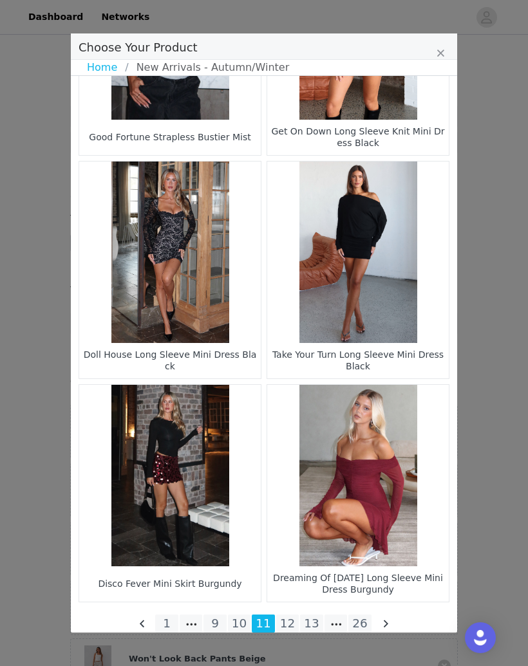
click at [237, 620] on li "10" at bounding box center [239, 623] width 23 height 18
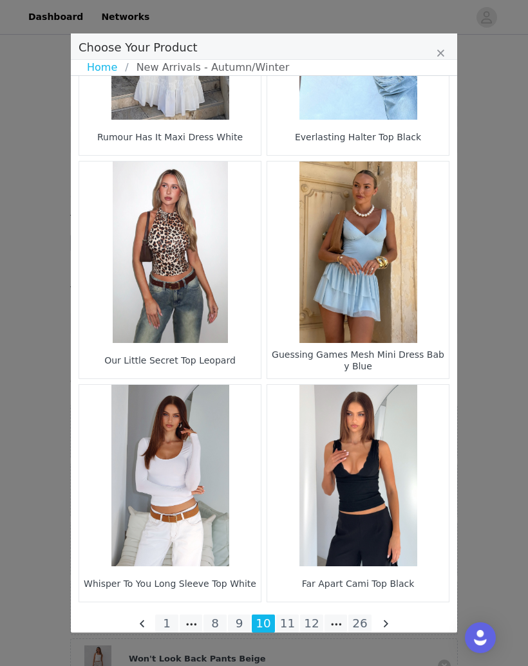
click at [239, 621] on li "9" at bounding box center [239, 623] width 23 height 18
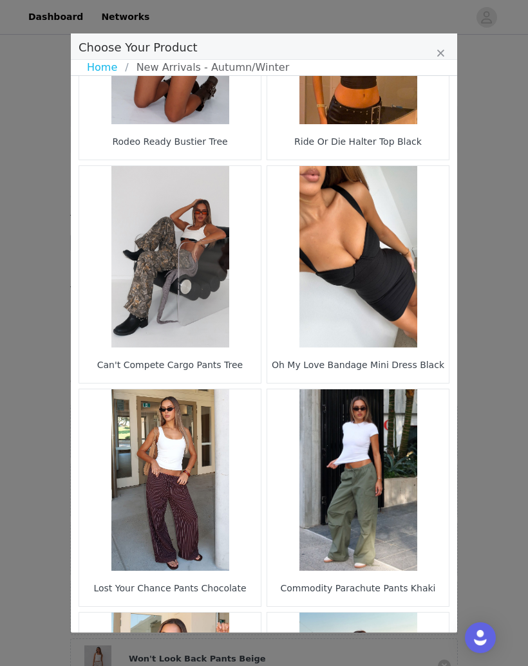
scroll to position [647, 0]
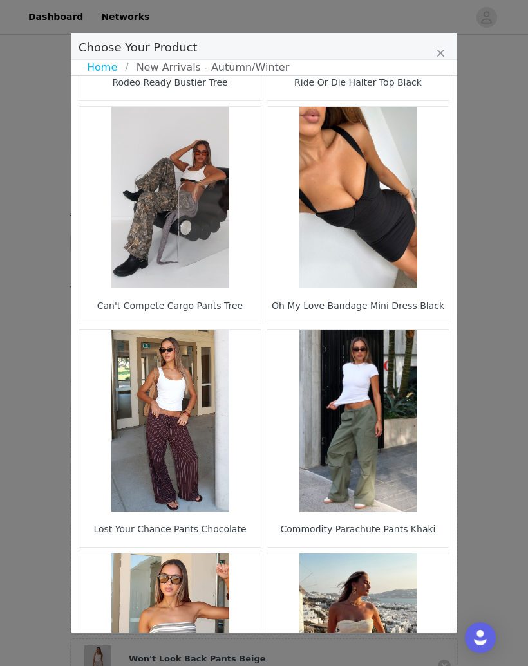
click at [475, 382] on div "Choose Your Product Home New Arrivals - Autumn/Winter Little Bit Of That Relaxe…" at bounding box center [264, 333] width 528 height 666
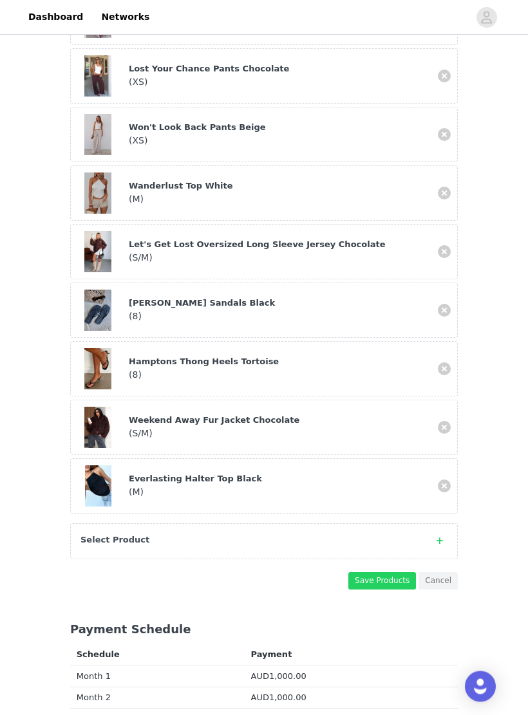
click at [375, 585] on button "Save Products" at bounding box center [382, 581] width 68 height 17
